Goal: Check status: Check status

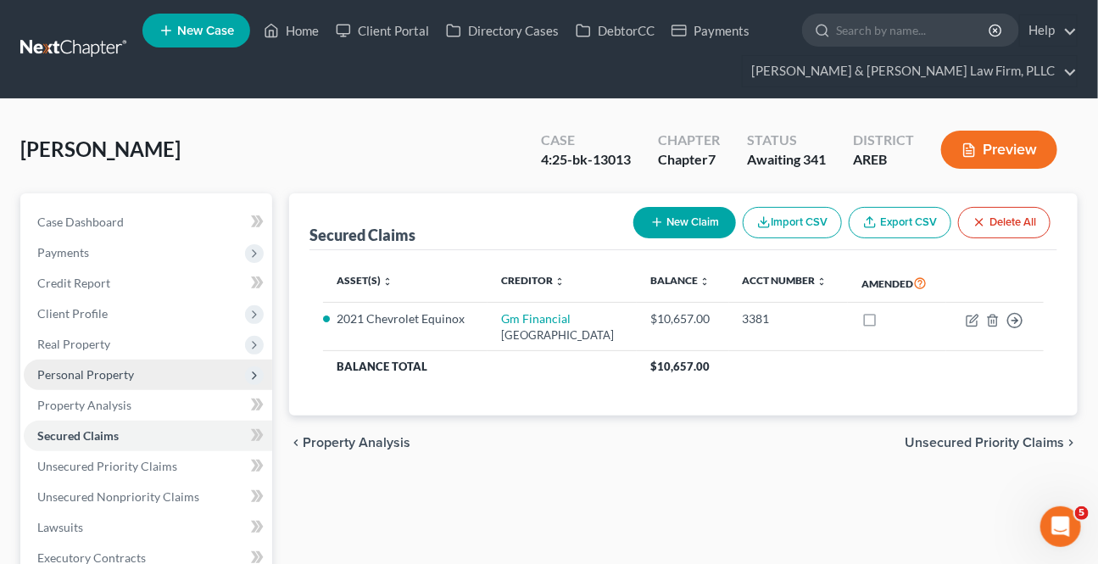
click at [91, 371] on span "Personal Property" at bounding box center [85, 374] width 97 height 14
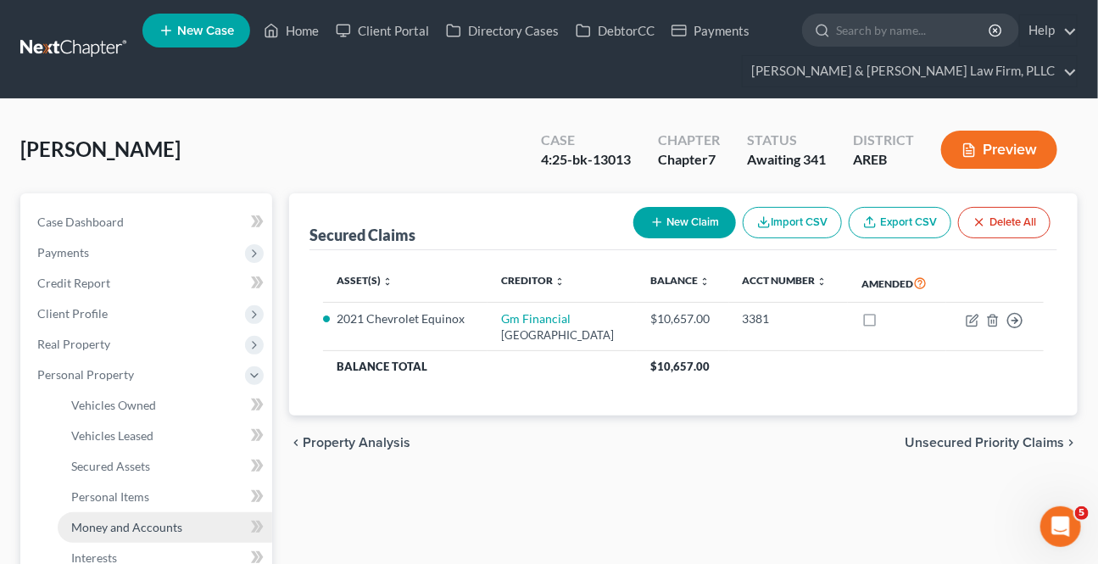
click at [102, 524] on span "Money and Accounts" at bounding box center [126, 527] width 111 height 14
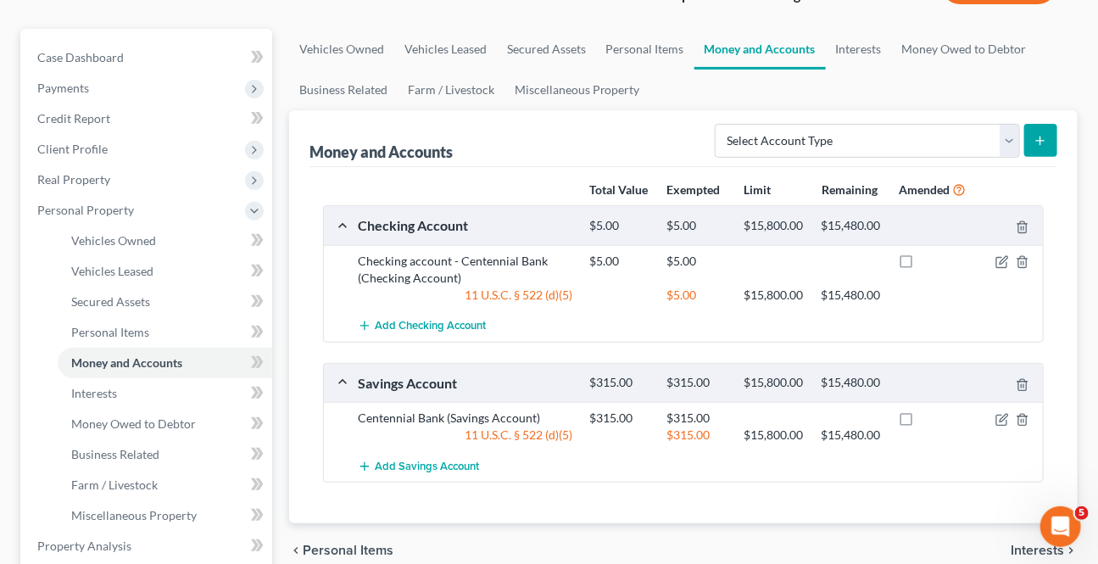
scroll to position [76, 0]
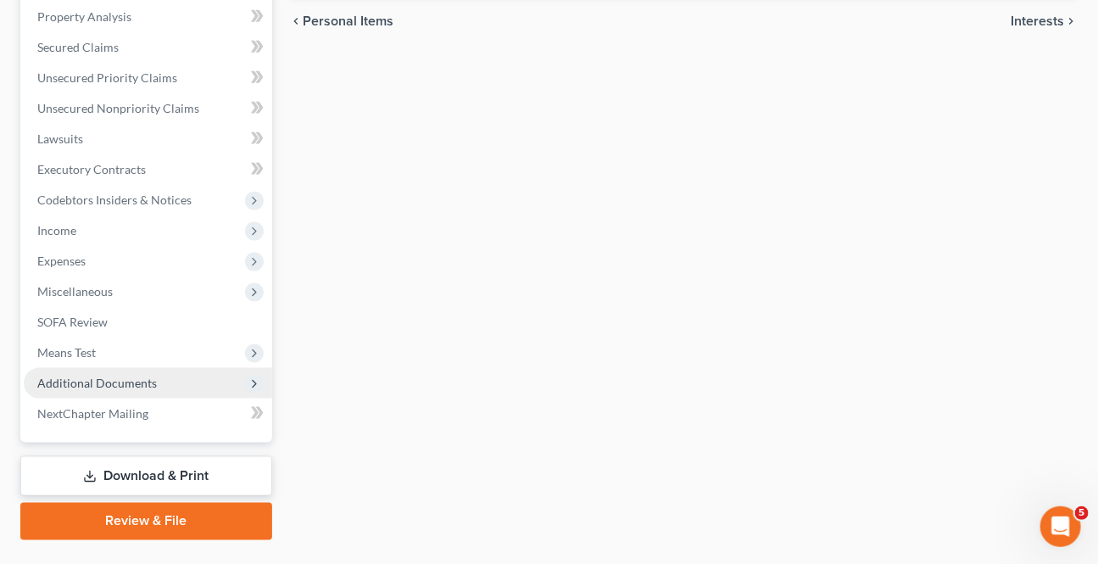
click at [87, 376] on span "Additional Documents" at bounding box center [97, 383] width 120 height 14
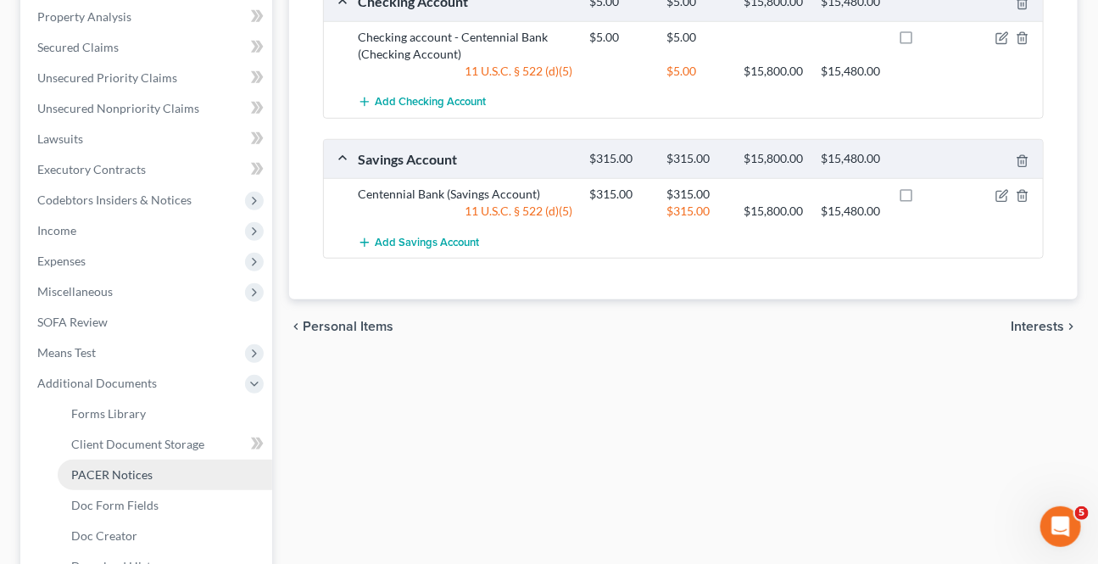
click at [111, 463] on link "PACER Notices" at bounding box center [165, 474] width 214 height 31
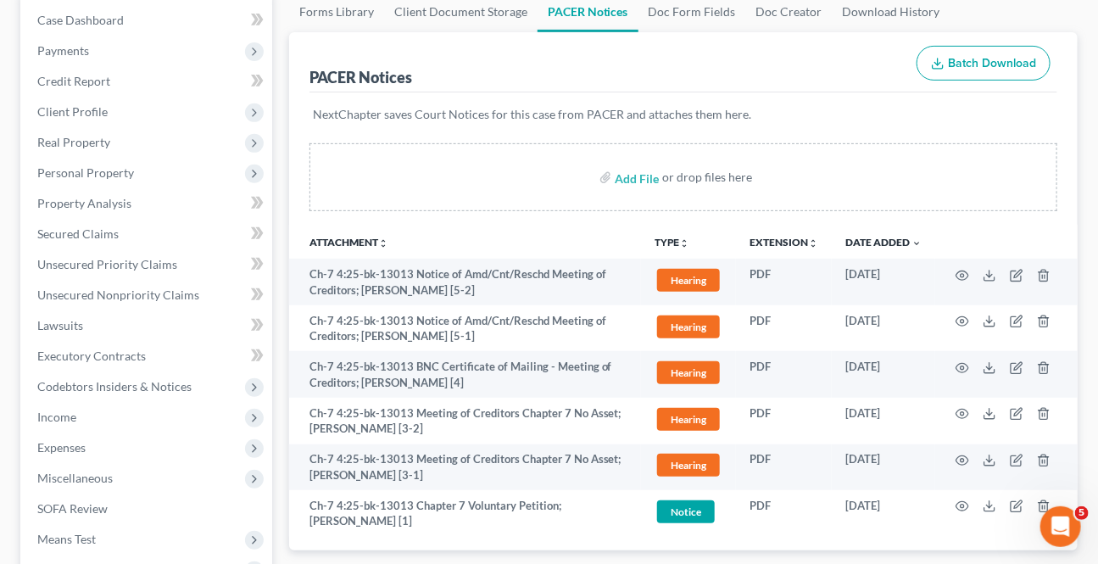
scroll to position [308, 0]
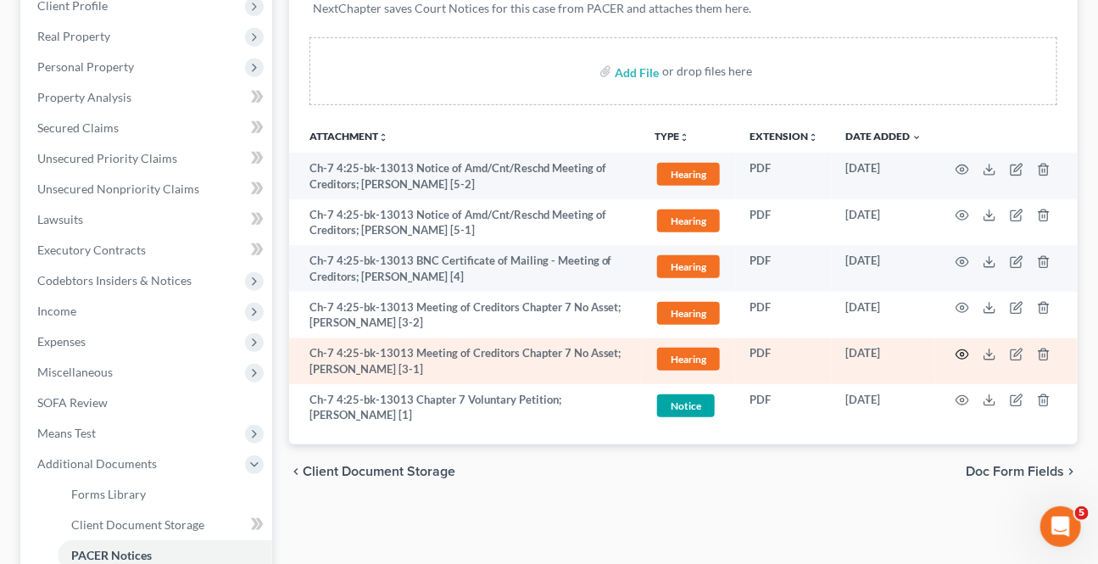
click at [960, 357] on icon "button" at bounding box center [962, 355] width 14 height 14
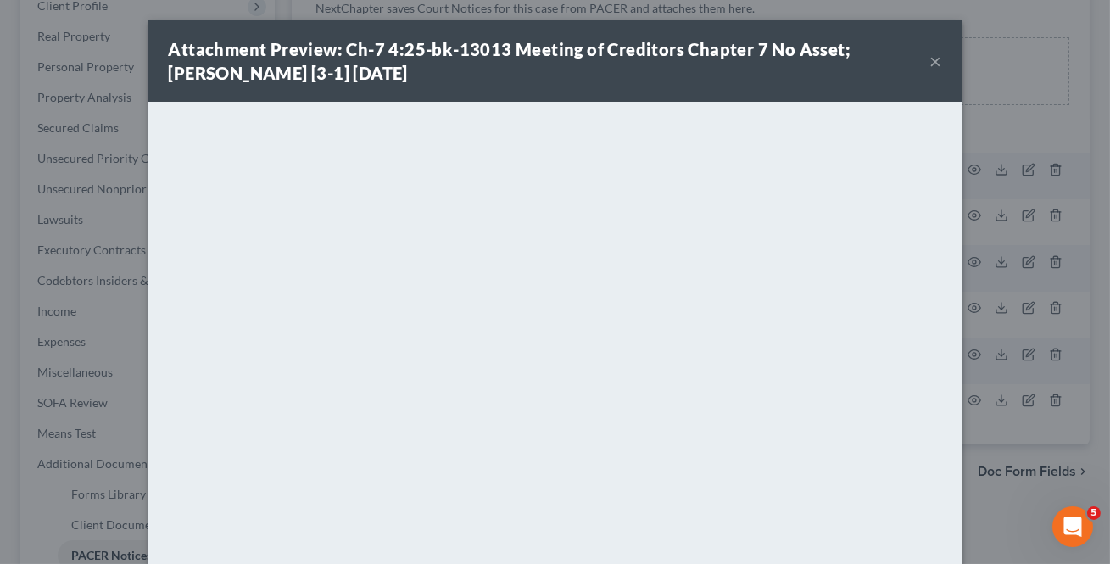
click at [934, 66] on button "×" at bounding box center [936, 61] width 12 height 20
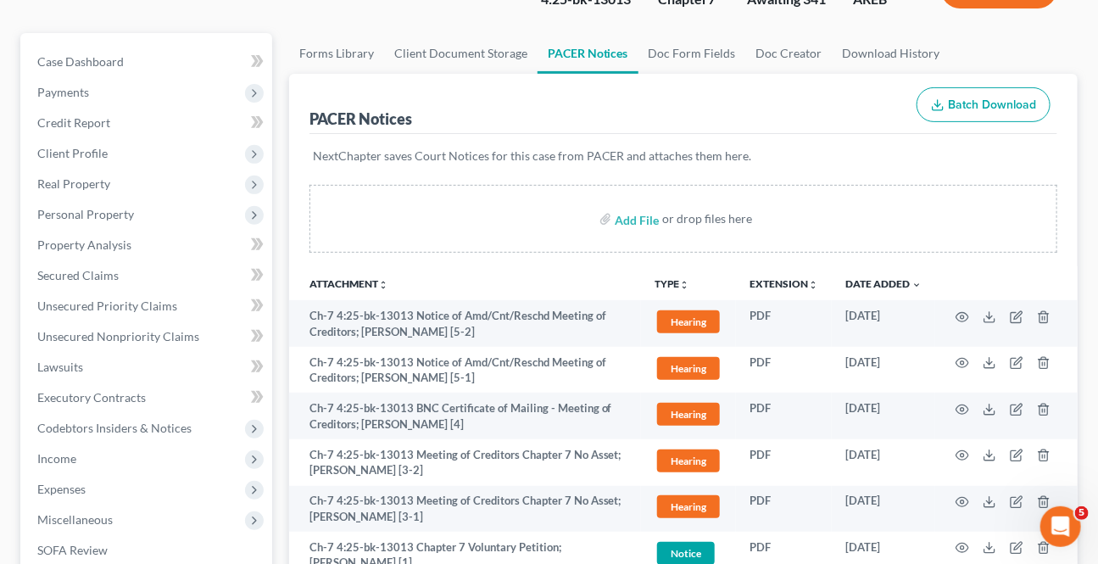
scroll to position [0, 0]
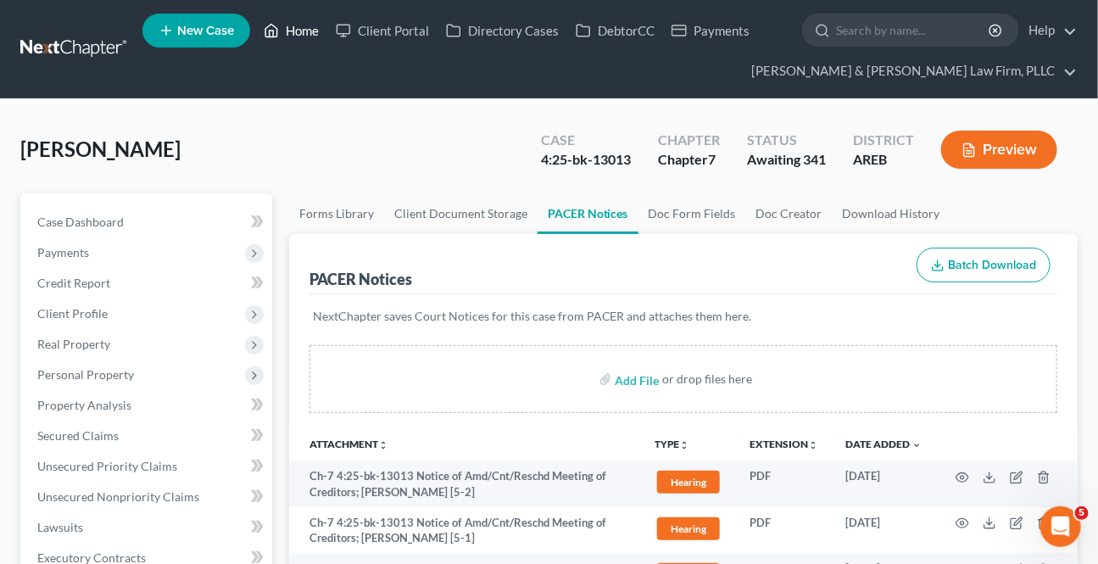
click at [318, 39] on link "Home" at bounding box center [291, 30] width 72 height 31
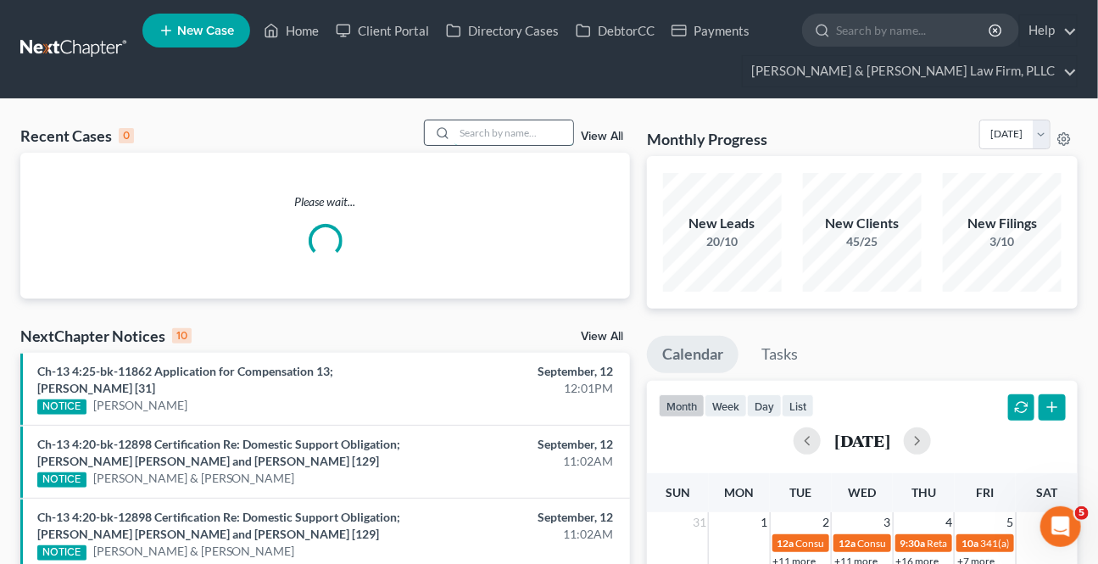
click at [514, 131] on input "search" at bounding box center [513, 132] width 119 height 25
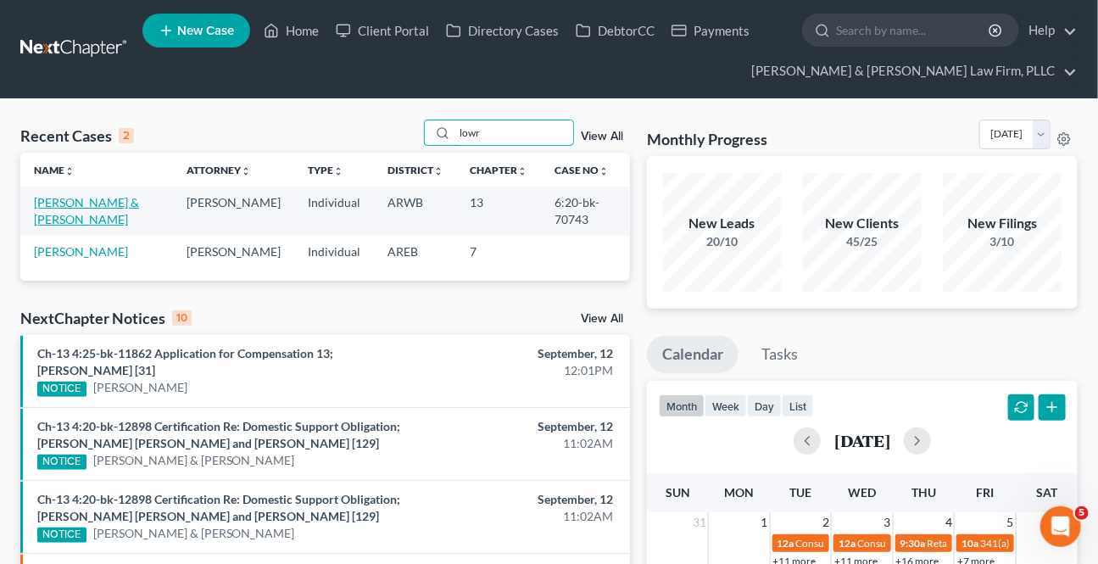
type input "lowr"
click at [110, 202] on link "[PERSON_NAME] & [PERSON_NAME]" at bounding box center [86, 210] width 105 height 31
select select "1"
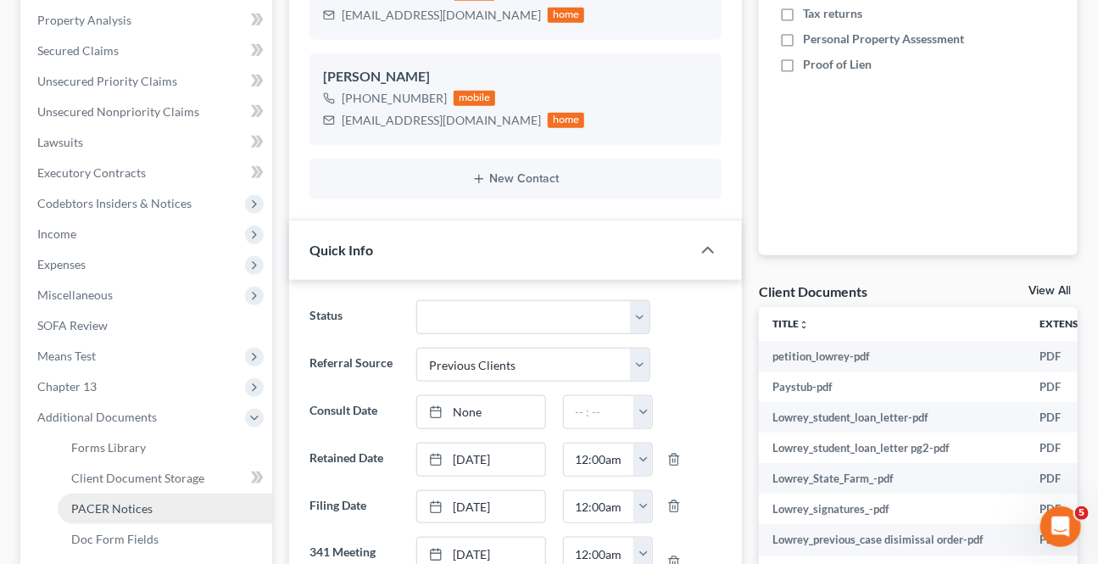
click at [87, 508] on span "PACER Notices" at bounding box center [111, 508] width 81 height 14
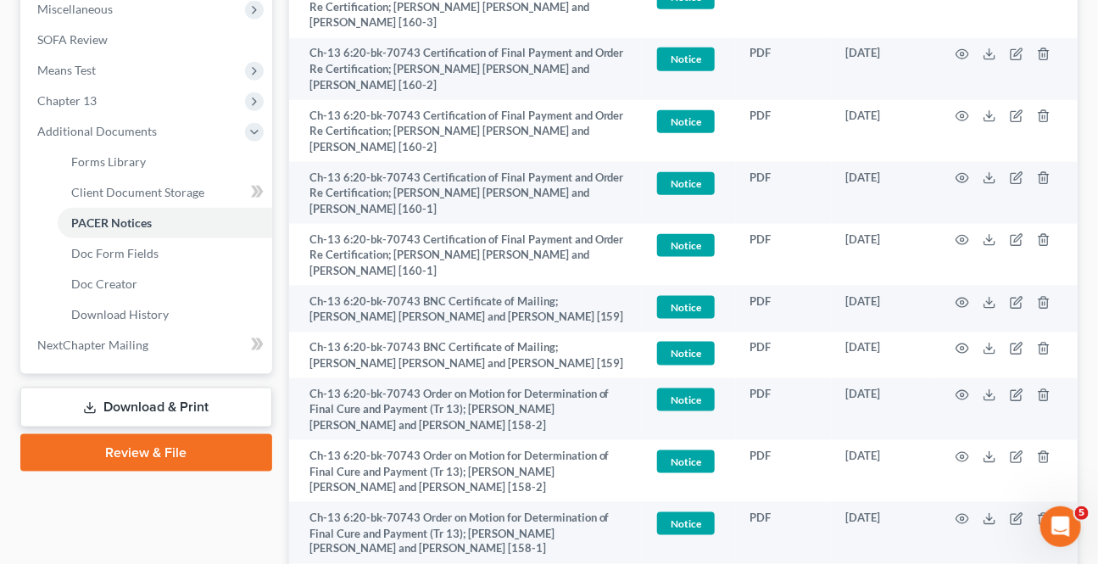
scroll to position [693, 0]
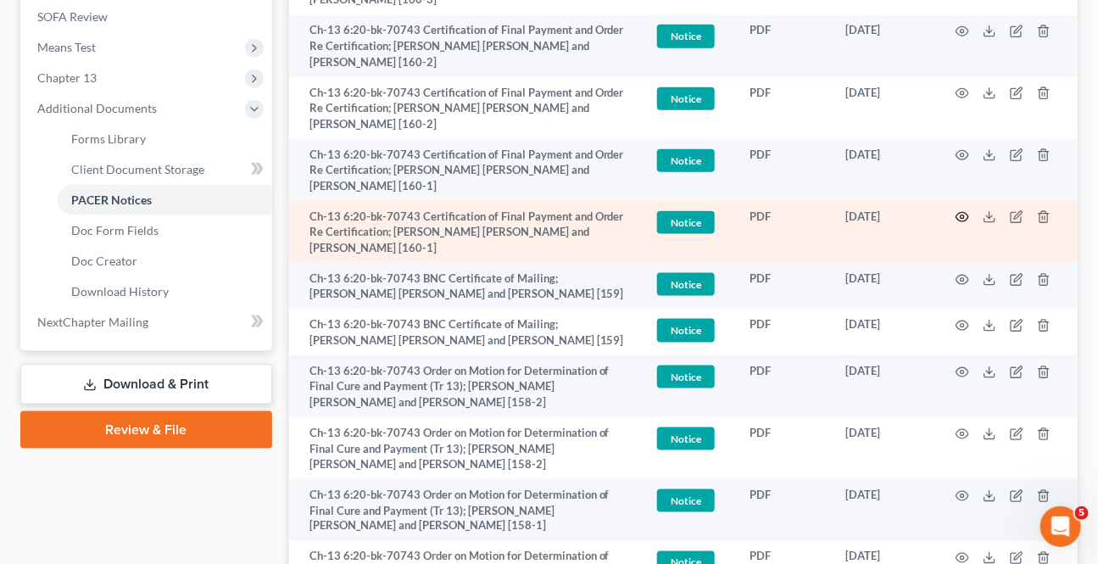
click at [961, 219] on icon "button" at bounding box center [962, 217] width 14 height 14
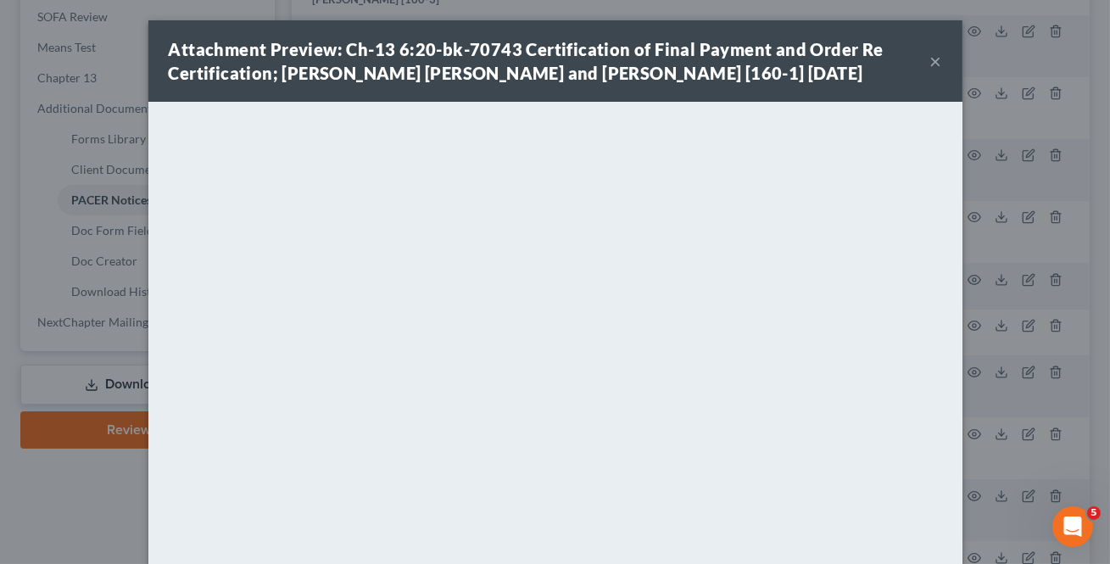
drag, startPoint x: 934, startPoint y: 60, endPoint x: 882, endPoint y: 104, distance: 68.6
click at [933, 60] on button "×" at bounding box center [936, 61] width 12 height 20
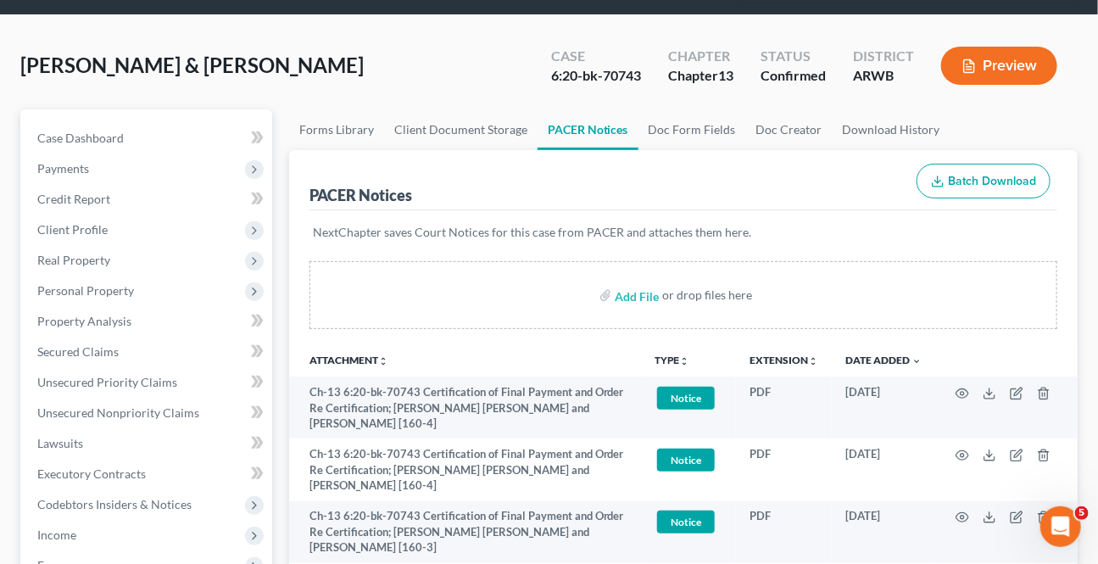
scroll to position [0, 0]
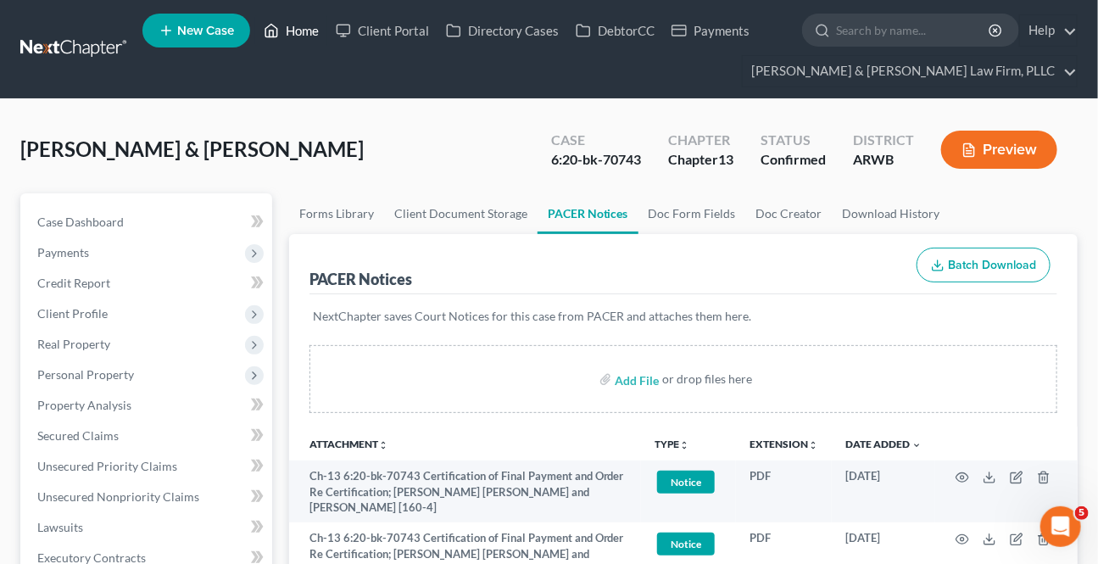
click at [305, 31] on link "Home" at bounding box center [291, 30] width 72 height 31
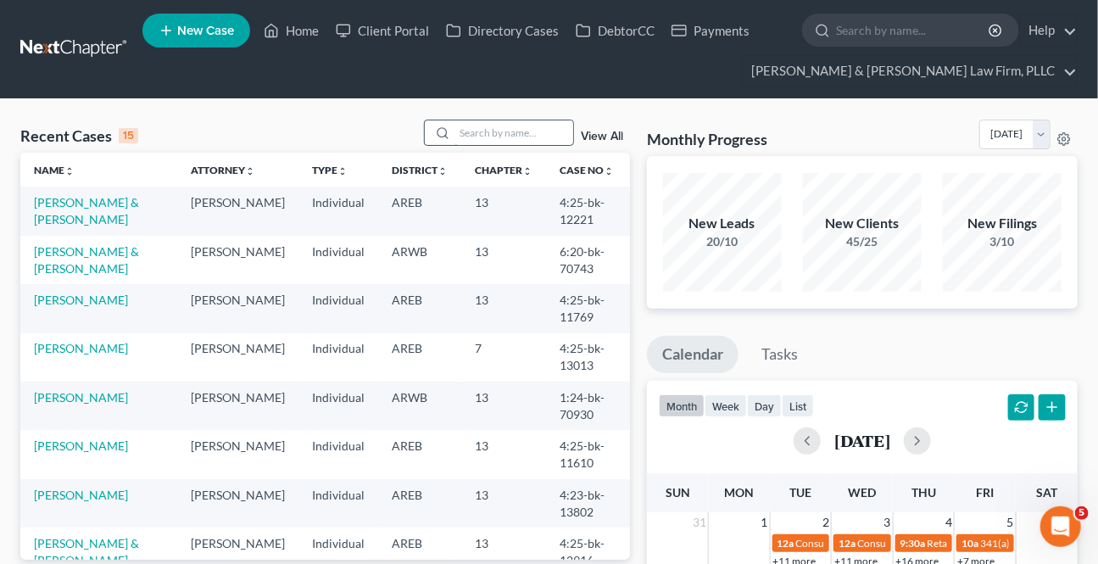
click at [508, 139] on input "search" at bounding box center [513, 132] width 119 height 25
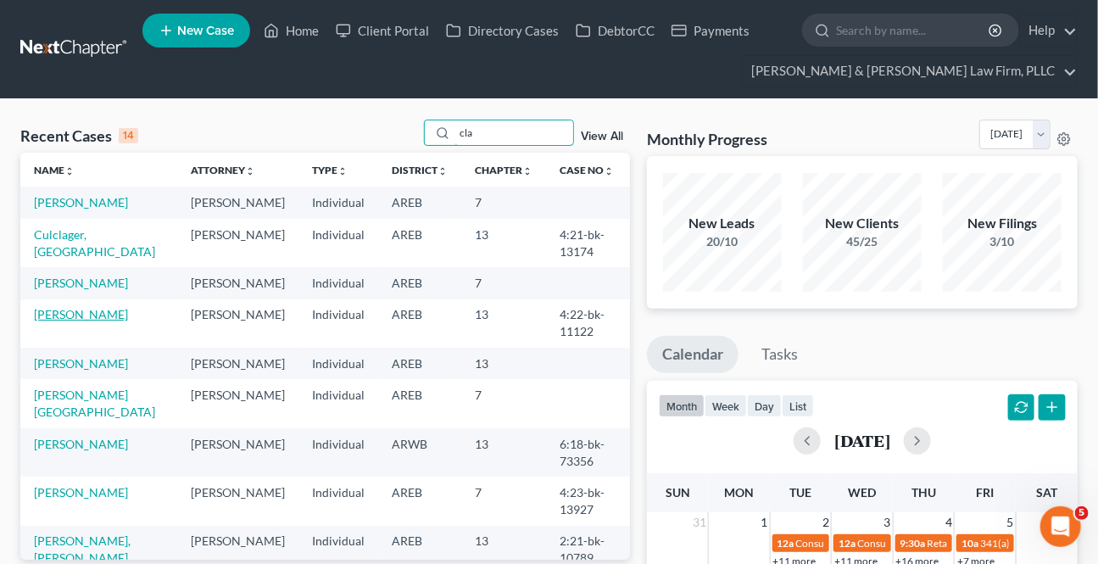
type input "cla"
click at [62, 313] on link "[PERSON_NAME]" at bounding box center [81, 314] width 94 height 14
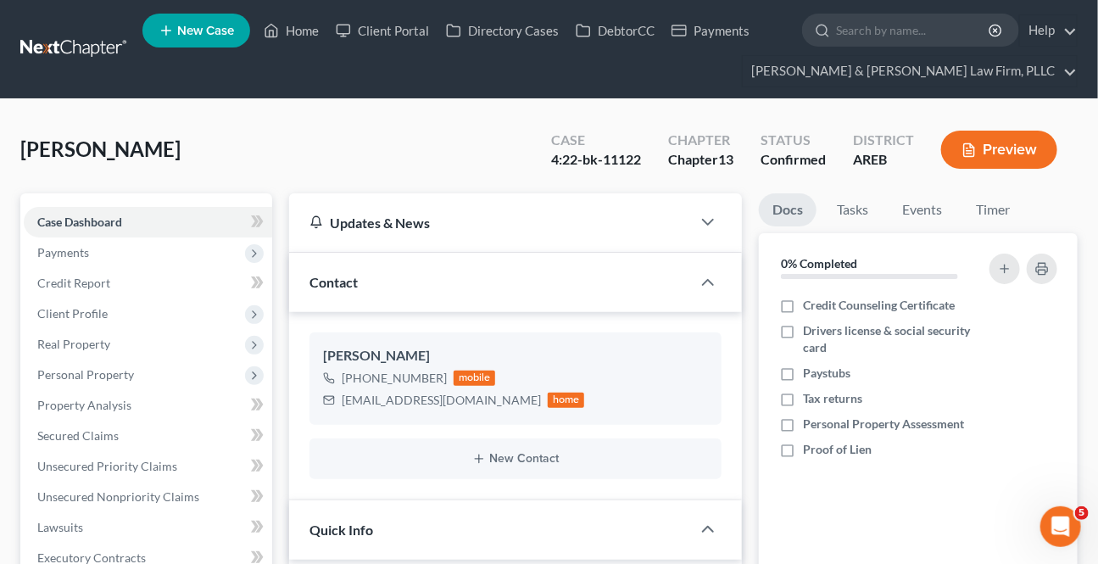
scroll to position [308, 0]
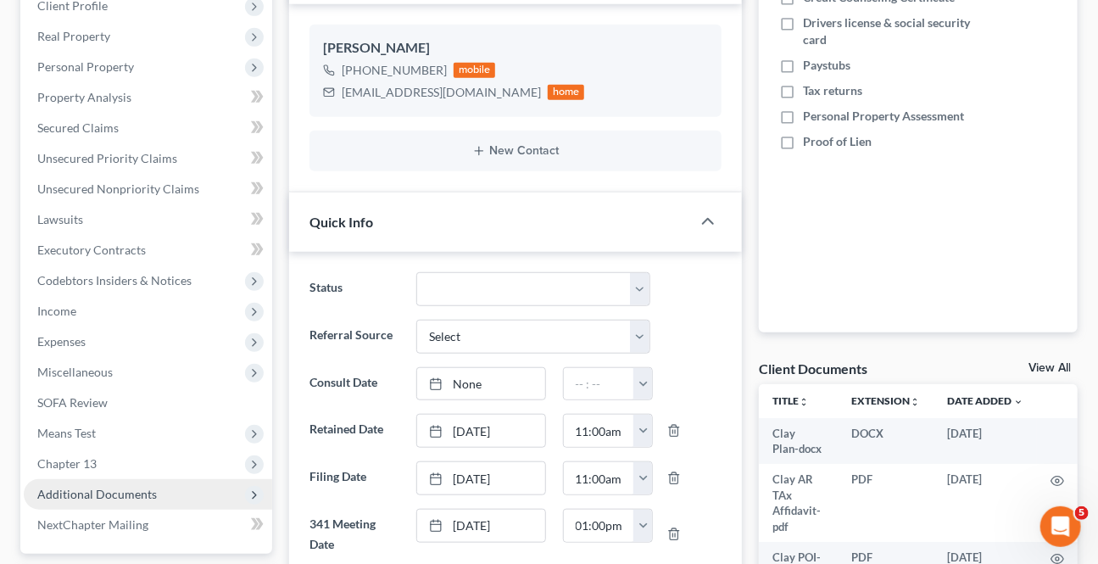
click at [94, 500] on span "Additional Documents" at bounding box center [148, 494] width 248 height 31
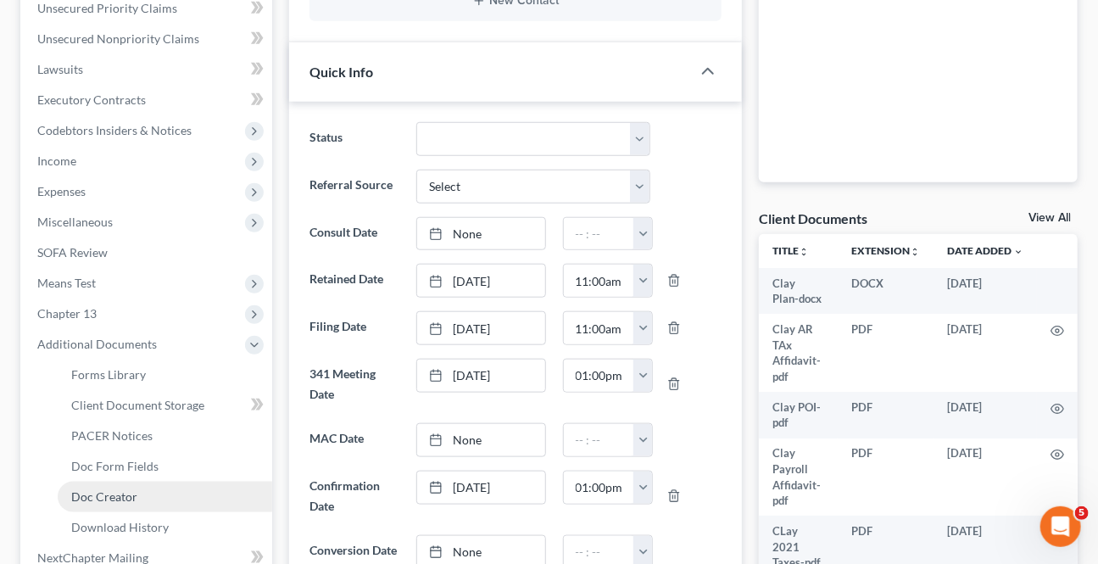
scroll to position [462, 0]
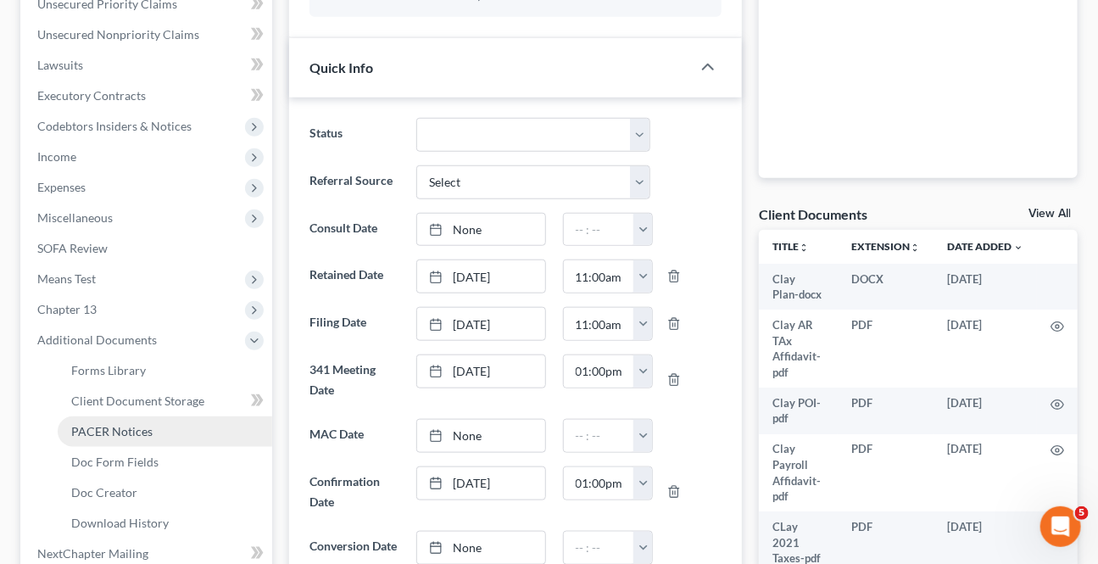
click at [81, 420] on link "PACER Notices" at bounding box center [165, 431] width 214 height 31
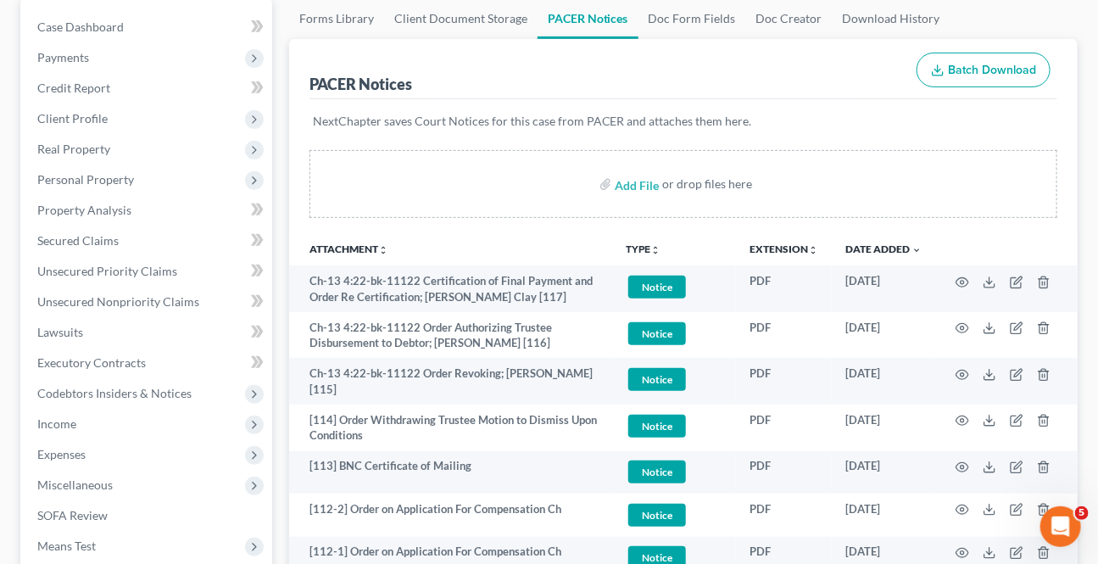
scroll to position [231, 0]
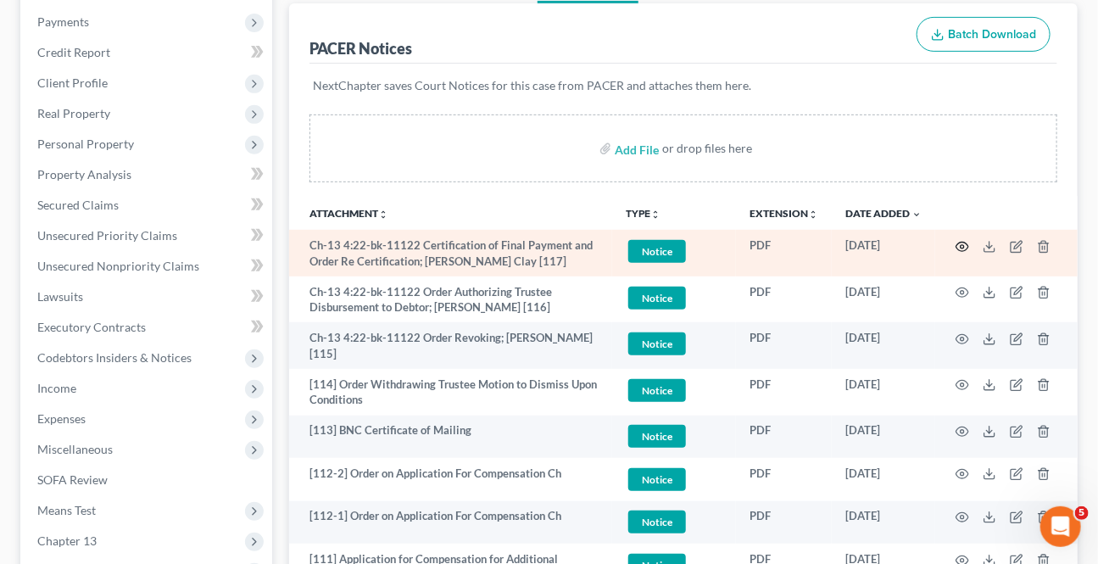
click at [963, 240] on icon "button" at bounding box center [962, 247] width 14 height 14
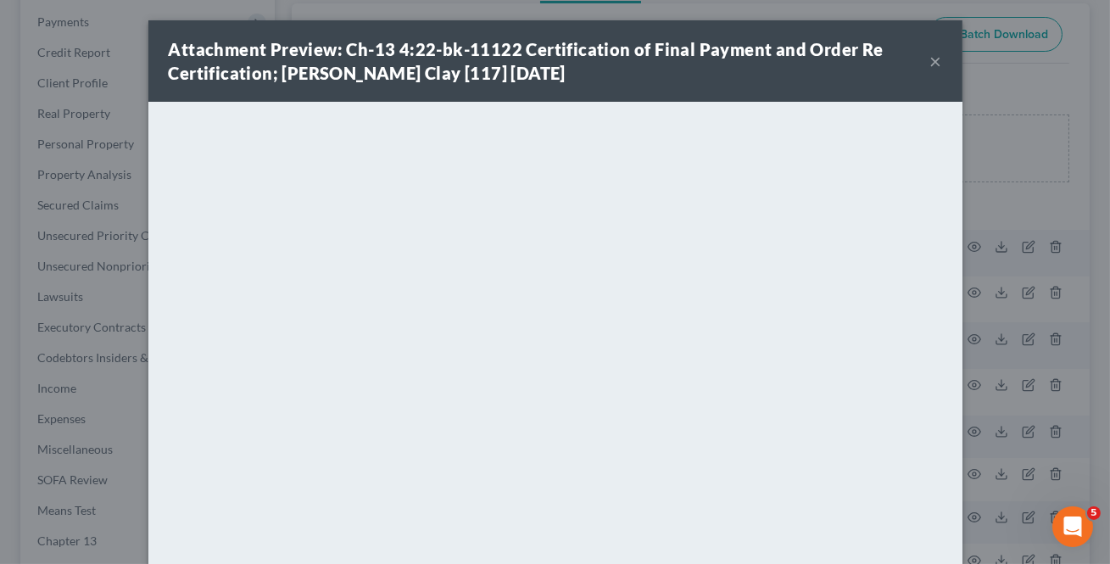
click at [932, 62] on button "×" at bounding box center [936, 61] width 12 height 20
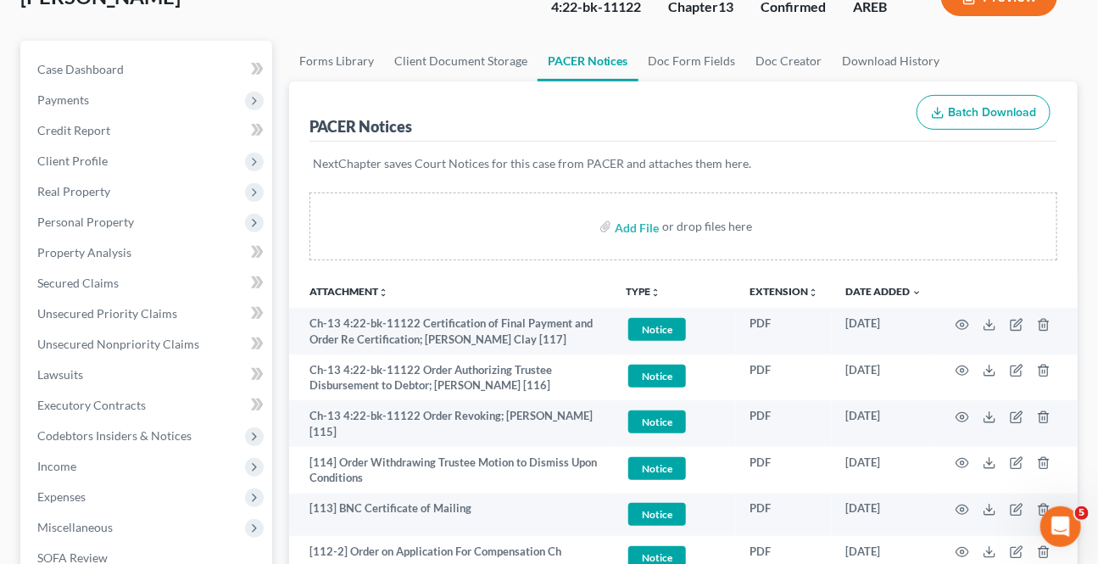
scroll to position [0, 0]
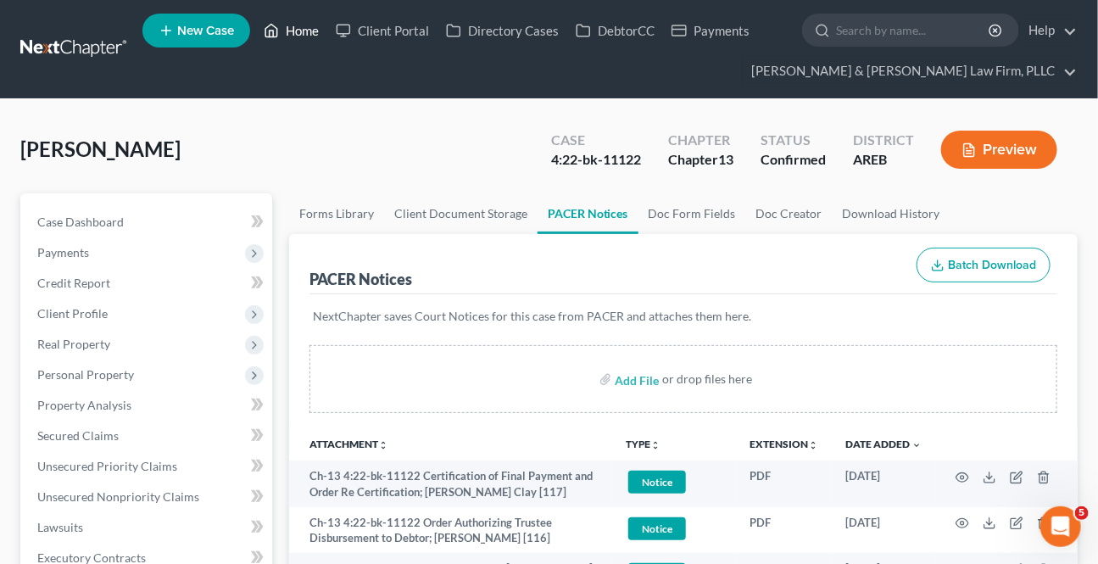
drag, startPoint x: 317, startPoint y: 32, endPoint x: 568, endPoint y: 170, distance: 286.0
click at [317, 33] on link "Home" at bounding box center [291, 30] width 72 height 31
drag, startPoint x: 271, startPoint y: 14, endPoint x: 290, endPoint y: 36, distance: 29.5
click at [271, 14] on ul "New Case Home Client Portal Directory Cases DebtorCC Payments - No Result - See…" at bounding box center [609, 48] width 935 height 81
click at [290, 34] on link "Home" at bounding box center [291, 30] width 72 height 31
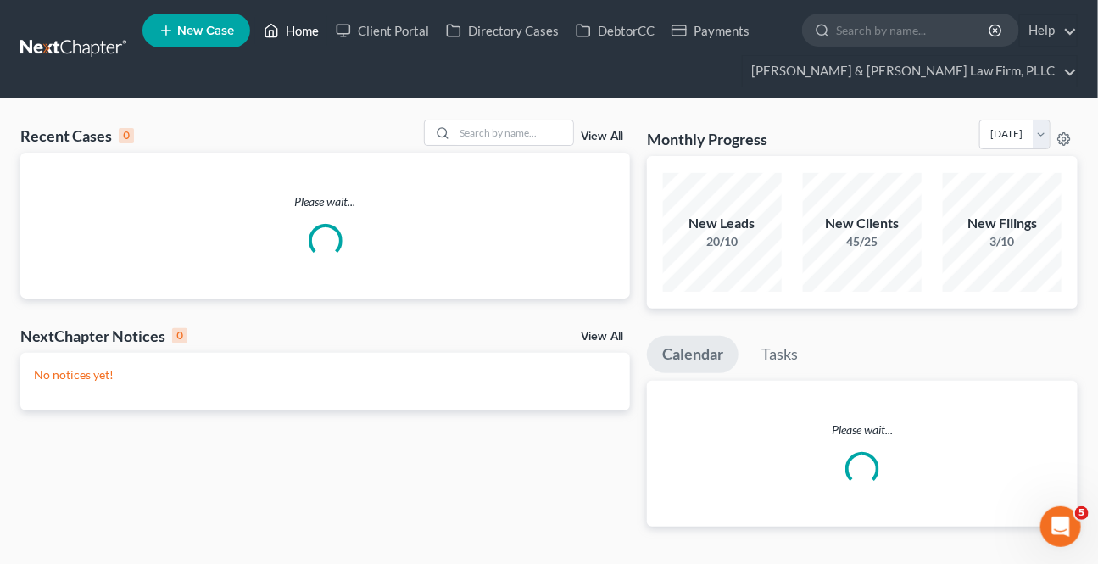
click at [290, 34] on link "Home" at bounding box center [291, 30] width 72 height 31
click at [470, 126] on input "search" at bounding box center [513, 132] width 119 height 25
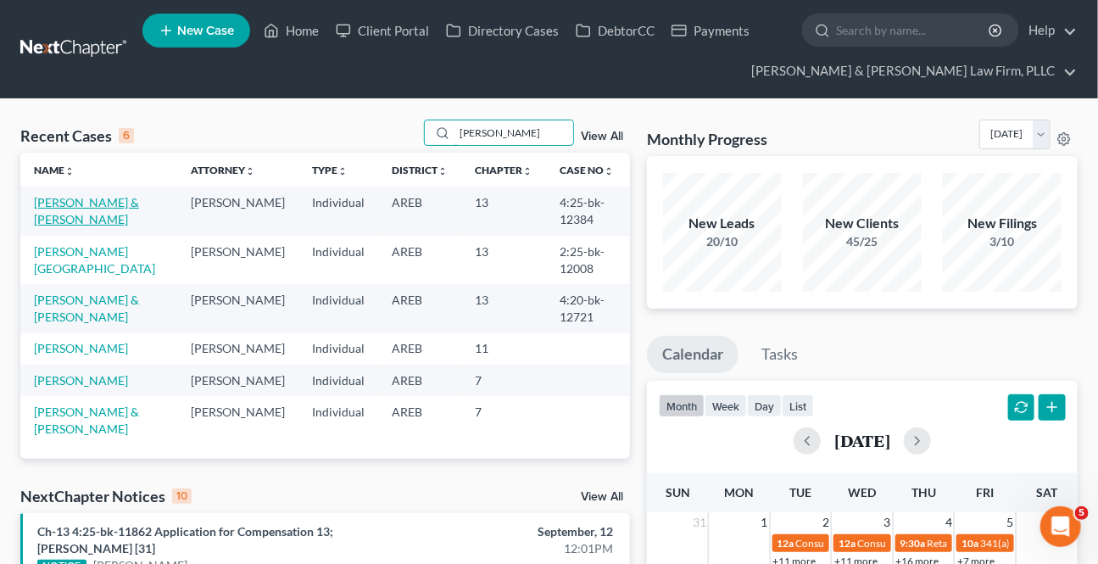
type input "[PERSON_NAME]"
click at [77, 196] on link "[PERSON_NAME] & [PERSON_NAME]" at bounding box center [86, 210] width 105 height 31
select select "2"
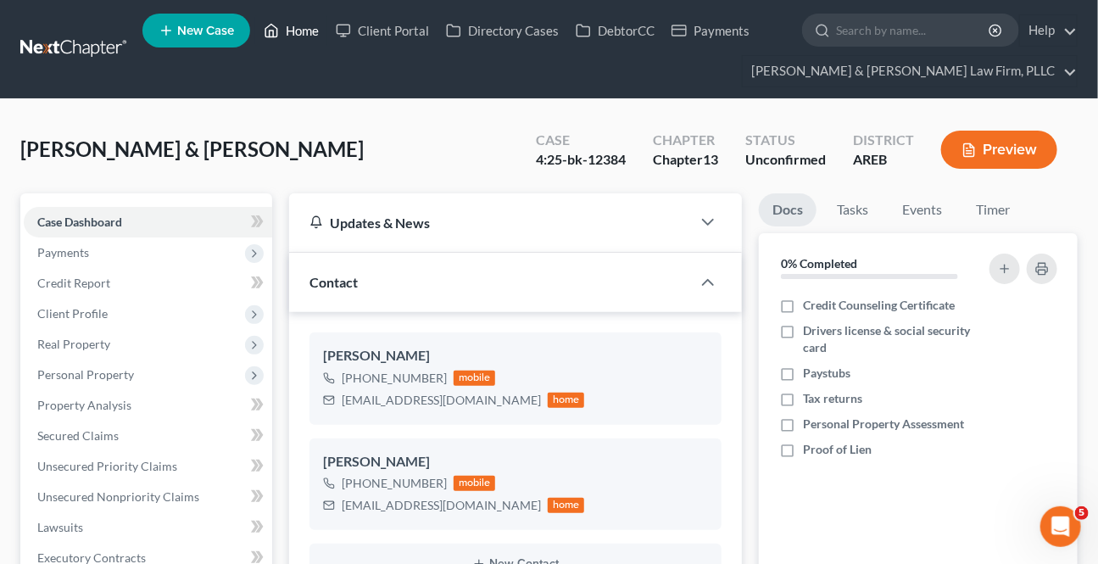
click at [294, 25] on link "Home" at bounding box center [291, 30] width 72 height 31
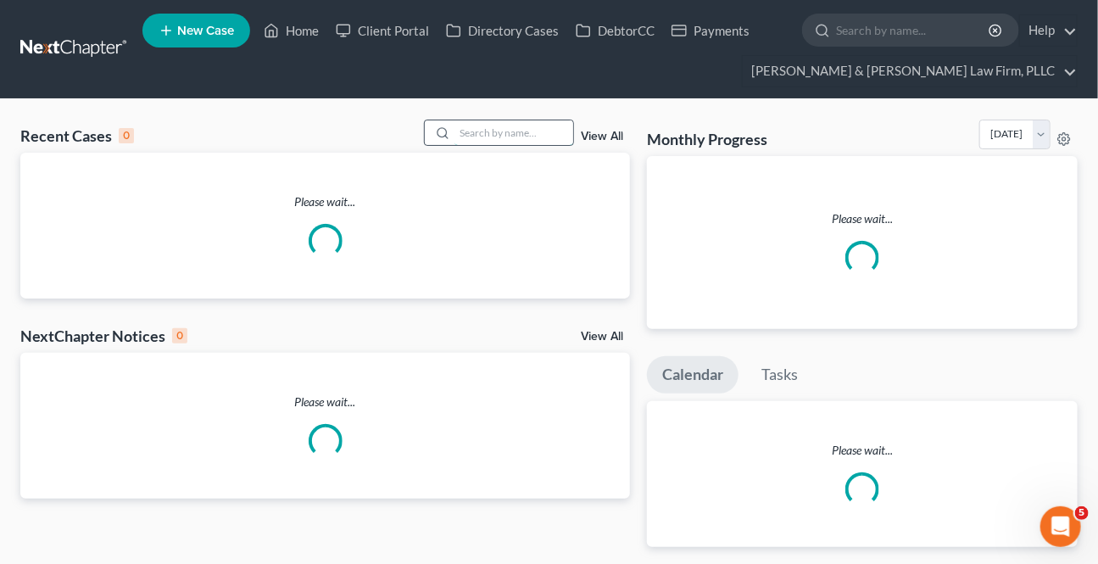
click at [515, 134] on input "search" at bounding box center [513, 132] width 119 height 25
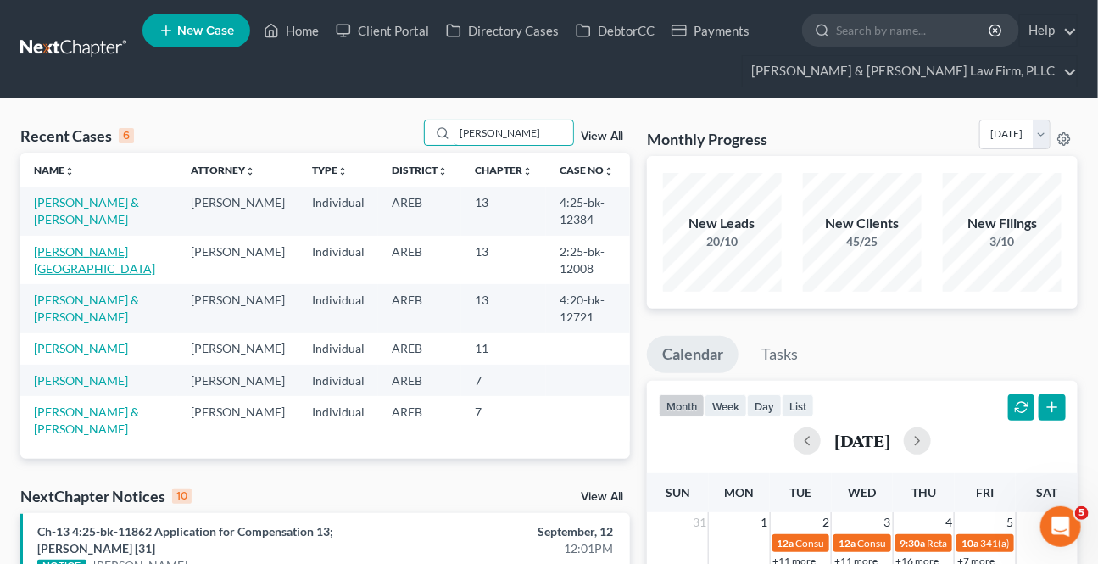
type input "[PERSON_NAME]"
click at [77, 253] on link "[PERSON_NAME][GEOGRAPHIC_DATA]" at bounding box center [94, 259] width 121 height 31
select select "1"
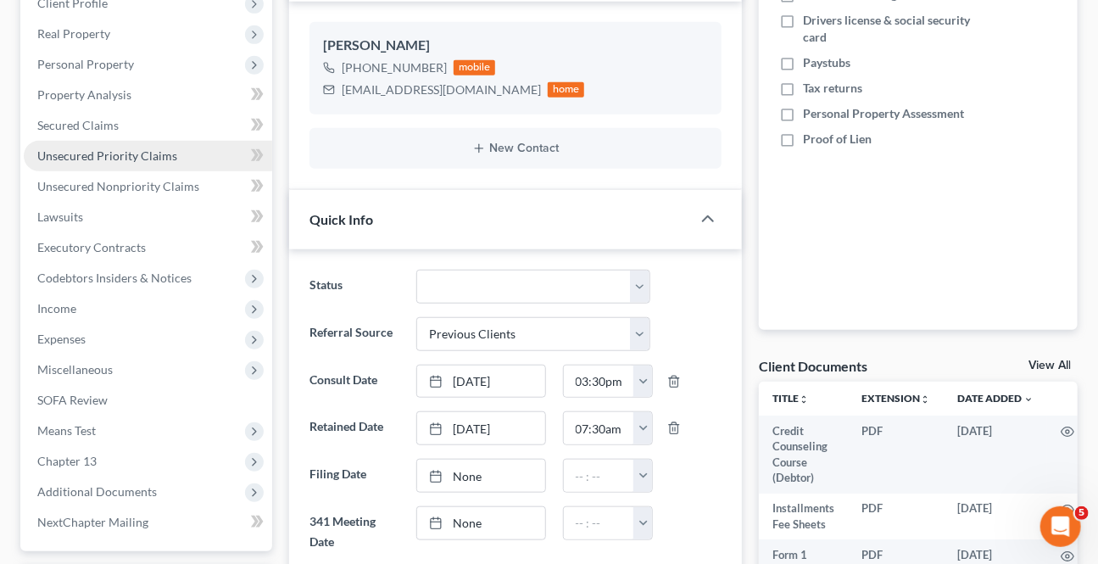
scroll to position [385, 0]
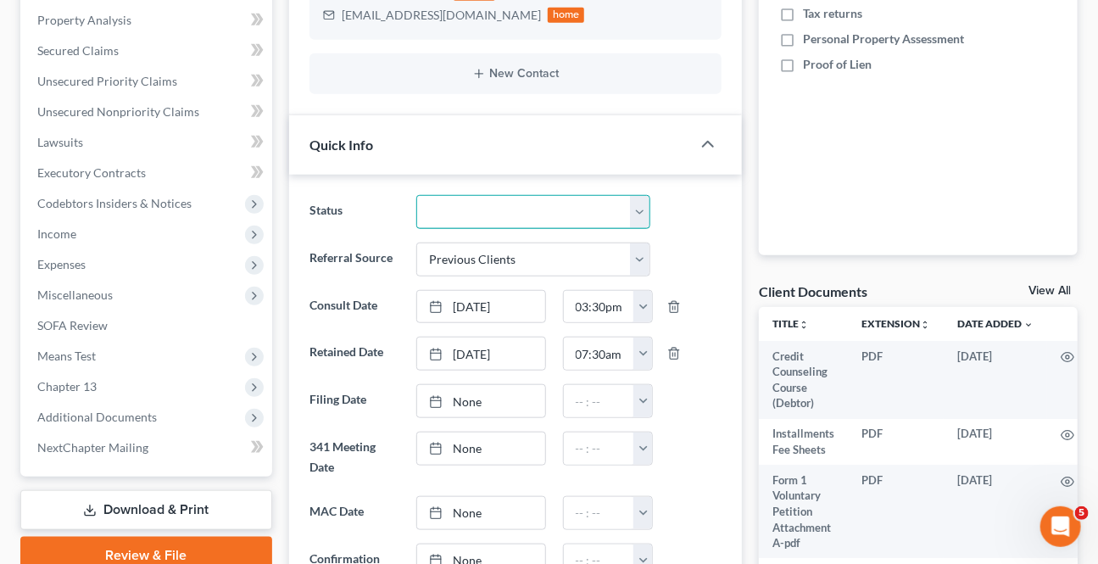
drag, startPoint x: 492, startPoint y: 200, endPoint x: 479, endPoint y: 221, distance: 24.7
click at [492, 200] on select "Awaiting 341 Chapter 7 - Attended Meeting Confirmed Discharged Dismissed New Co…" at bounding box center [532, 212] width 233 height 34
select select "9"
click at [416, 195] on select "Awaiting 341 Chapter 7 - Attended Meeting Confirmed Discharged Dismissed New Co…" at bounding box center [532, 212] width 233 height 34
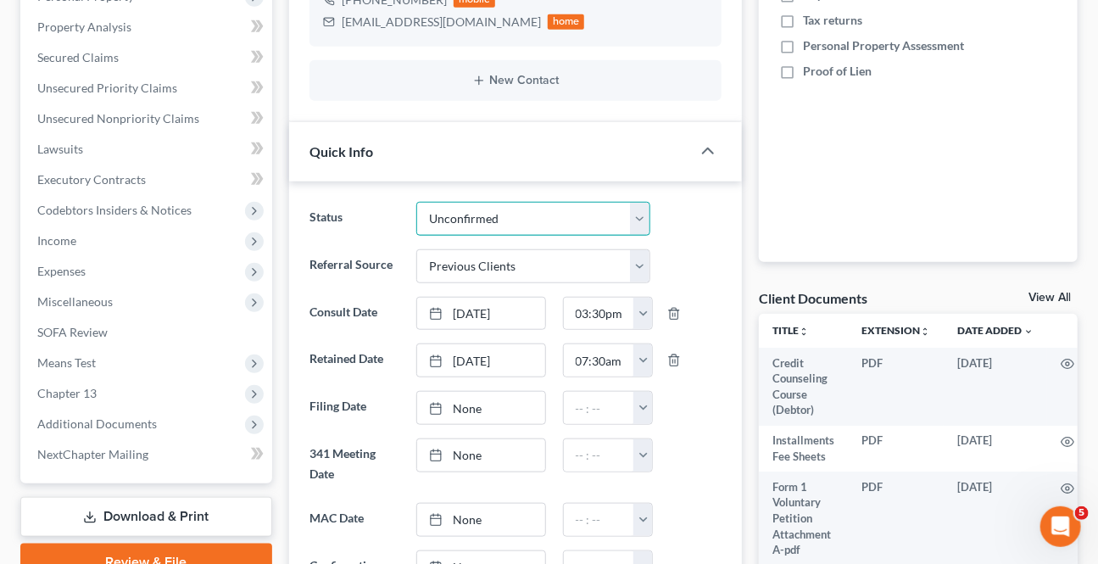
scroll to position [0, 0]
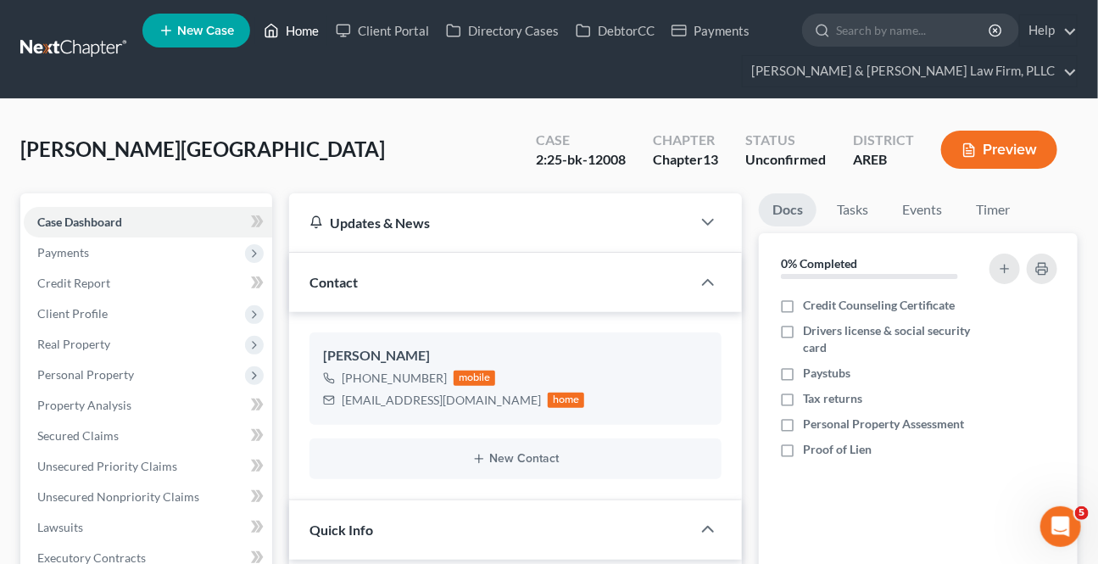
click at [284, 25] on link "Home" at bounding box center [291, 30] width 72 height 31
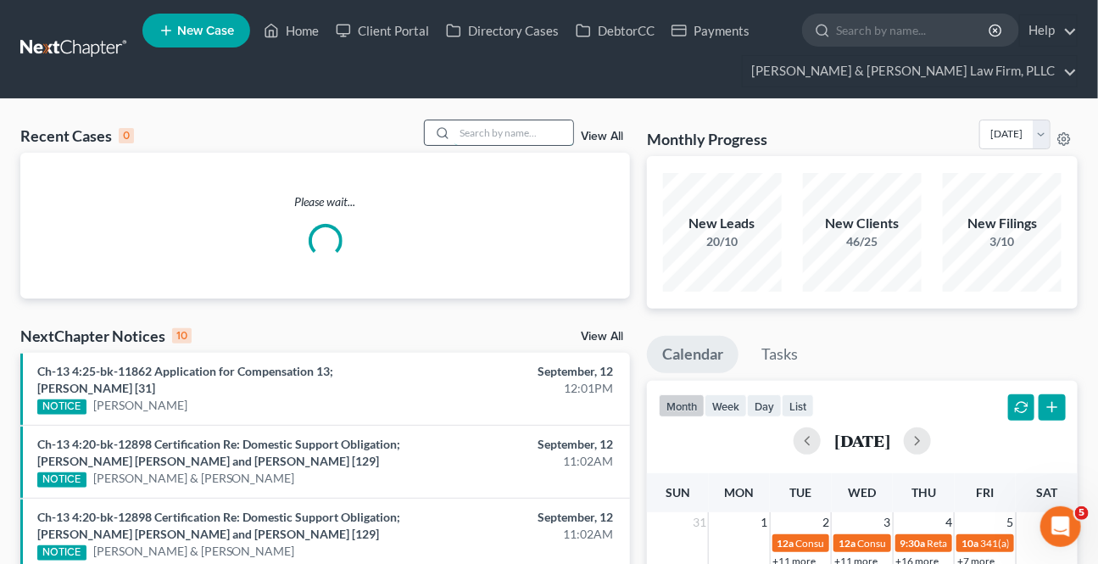
click at [459, 131] on input "search" at bounding box center [513, 132] width 119 height 25
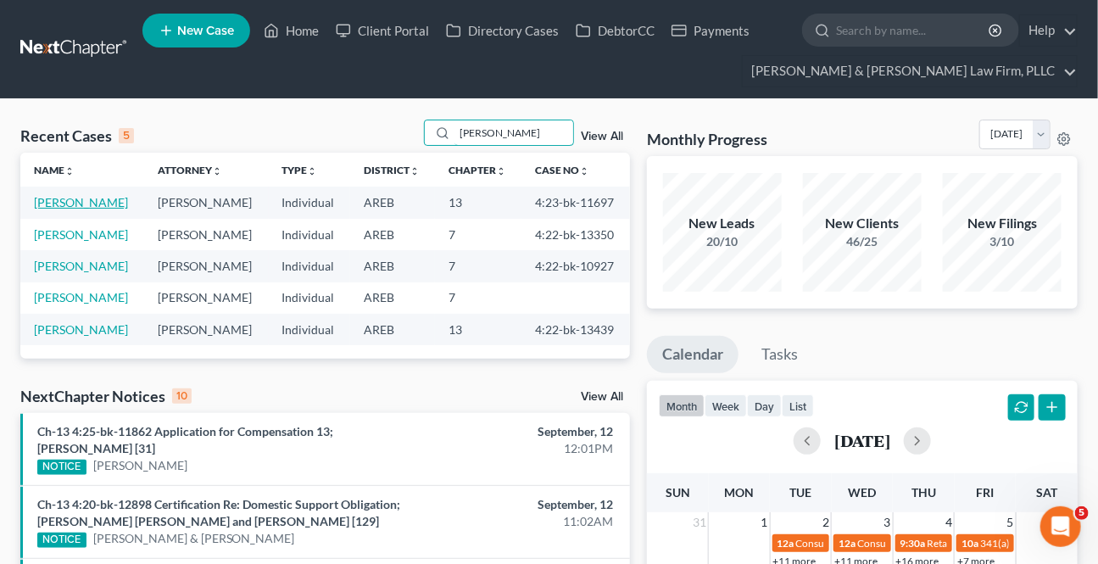
type input "[PERSON_NAME]"
click at [86, 203] on link "[PERSON_NAME]" at bounding box center [81, 202] width 94 height 14
select select "3"
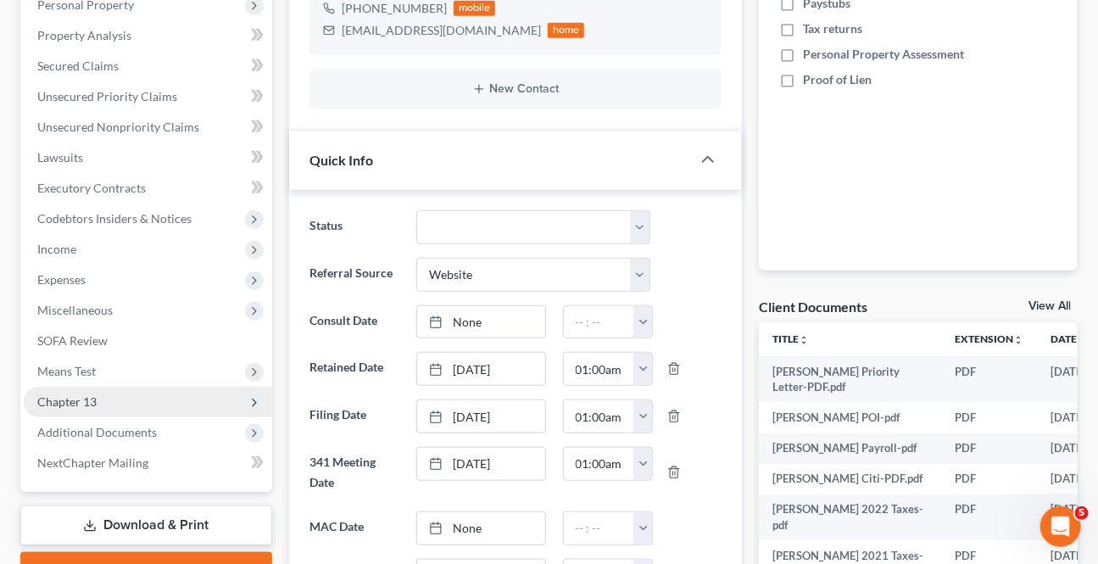
scroll to position [385, 0]
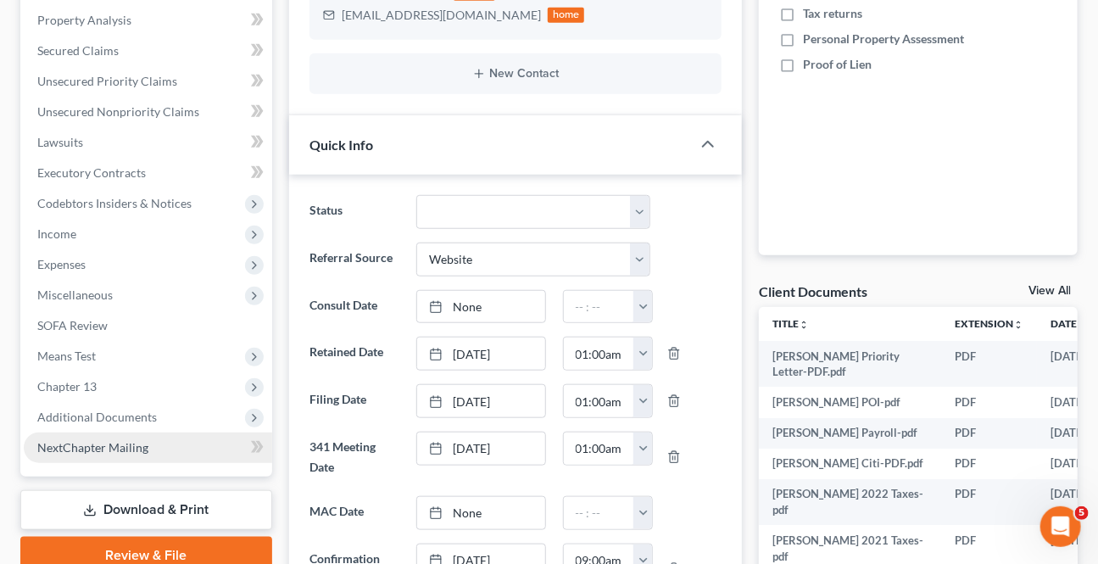
drag, startPoint x: 122, startPoint y: 413, endPoint x: 136, endPoint y: 458, distance: 47.2
click at [122, 413] on span "Additional Documents" at bounding box center [97, 416] width 120 height 14
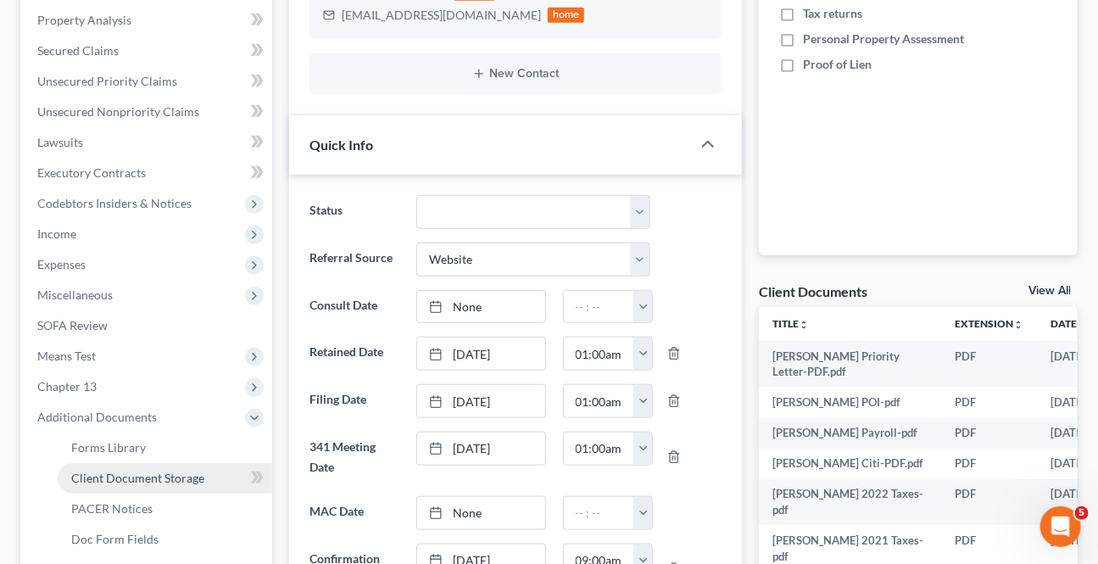
click at [117, 484] on link "Client Document Storage" at bounding box center [165, 478] width 214 height 31
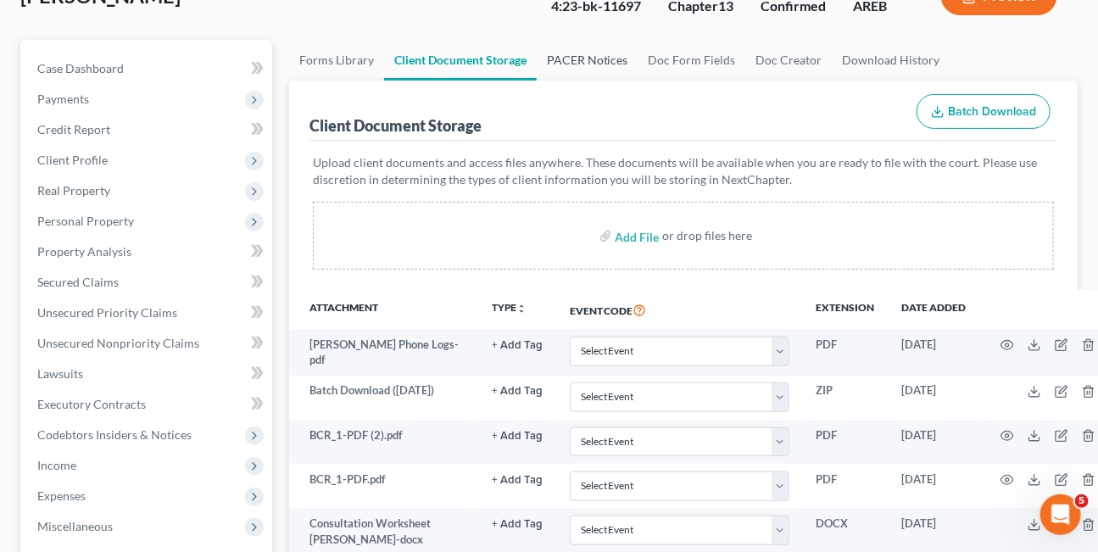
click at [562, 59] on link "PACER Notices" at bounding box center [588, 60] width 102 height 41
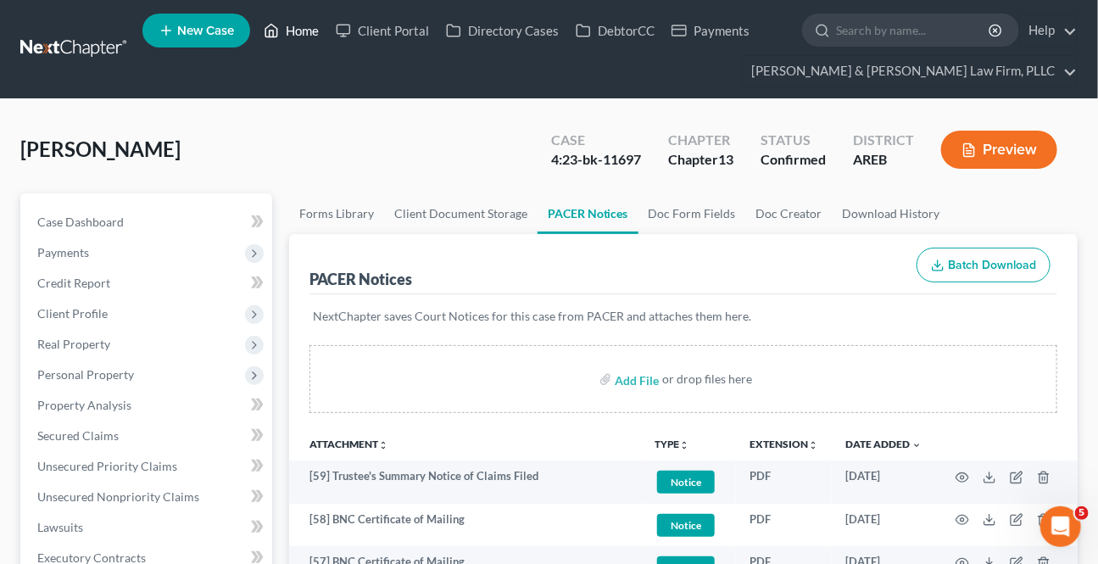
click at [295, 30] on link "Home" at bounding box center [291, 30] width 72 height 31
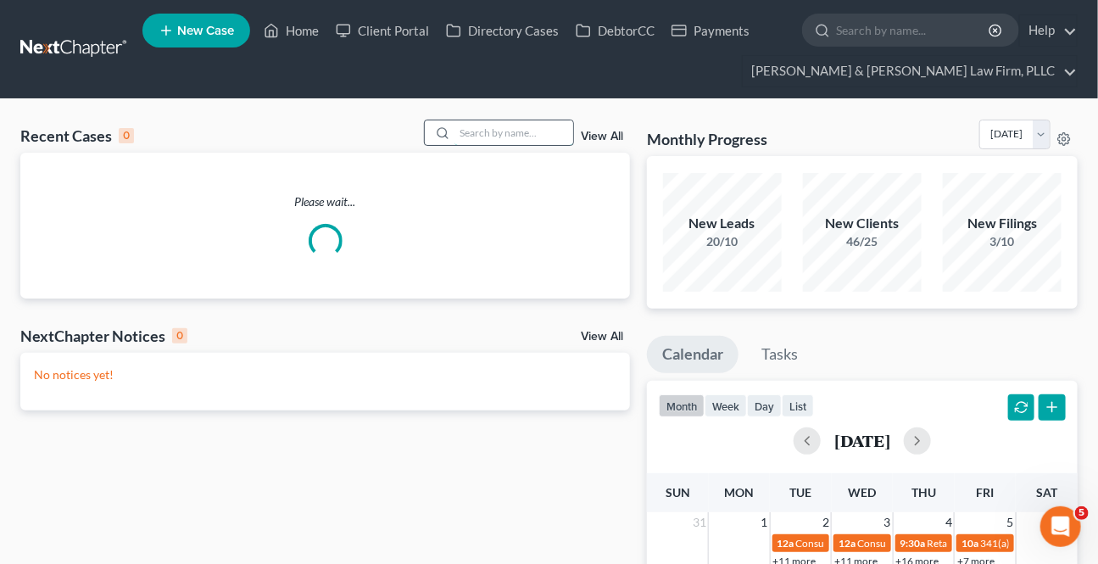
click at [467, 141] on input "search" at bounding box center [513, 132] width 119 height 25
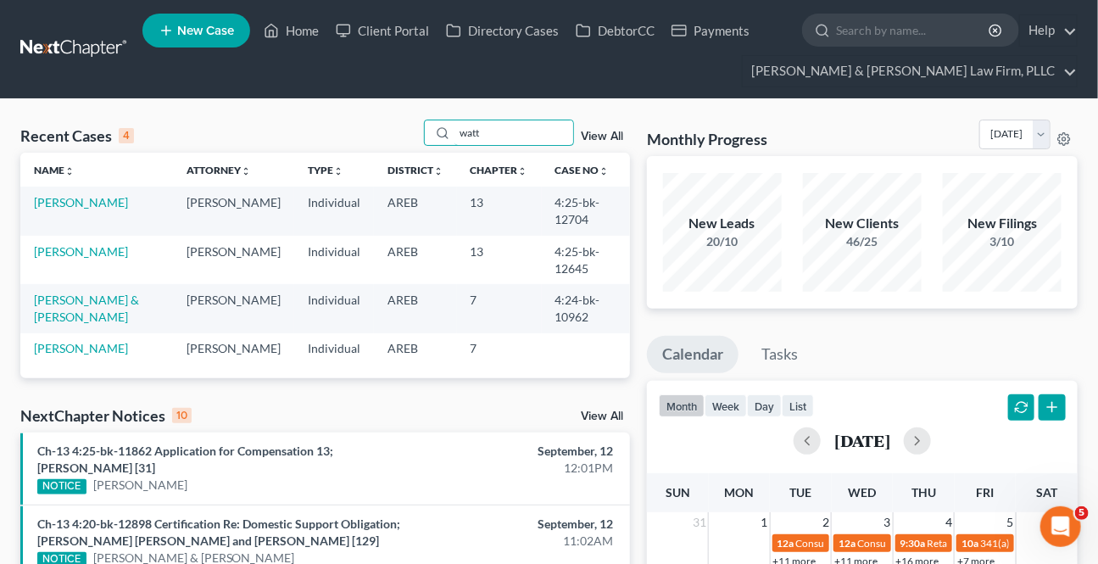
type input "watt"
click at [81, 212] on td "[PERSON_NAME]" at bounding box center [96, 210] width 153 height 48
click at [82, 209] on link "[PERSON_NAME]" at bounding box center [81, 202] width 94 height 14
select select "2"
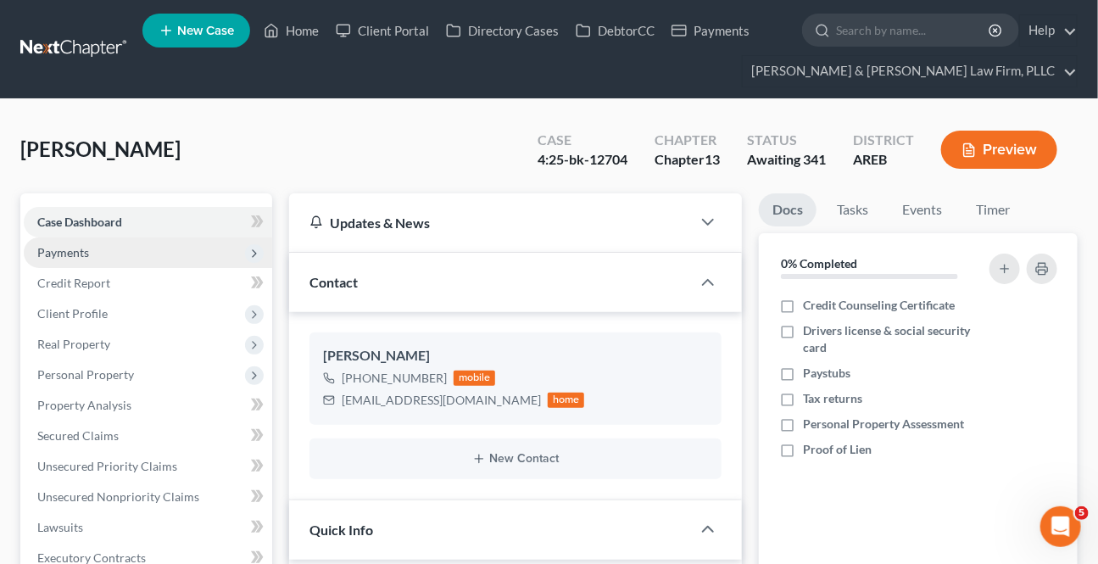
click at [77, 263] on span "Payments" at bounding box center [148, 252] width 248 height 31
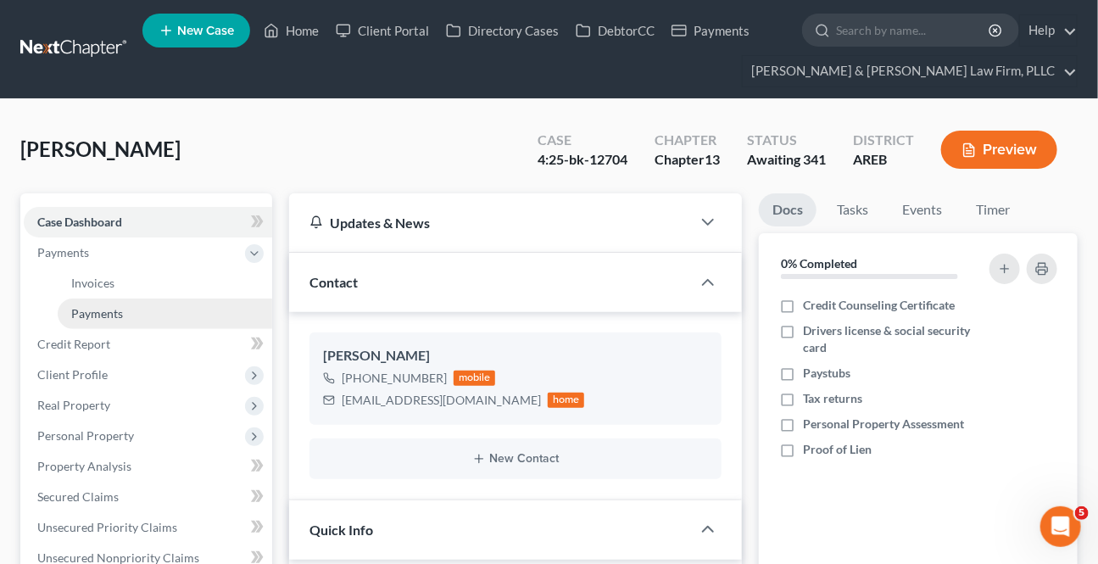
click at [109, 307] on span "Payments" at bounding box center [97, 313] width 52 height 14
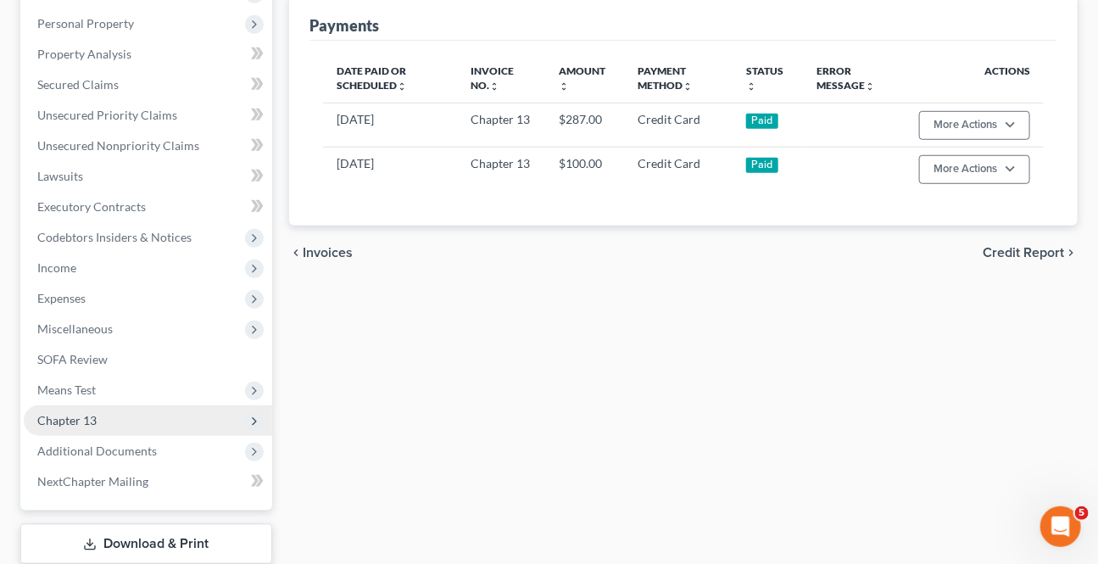
scroll to position [462, 0]
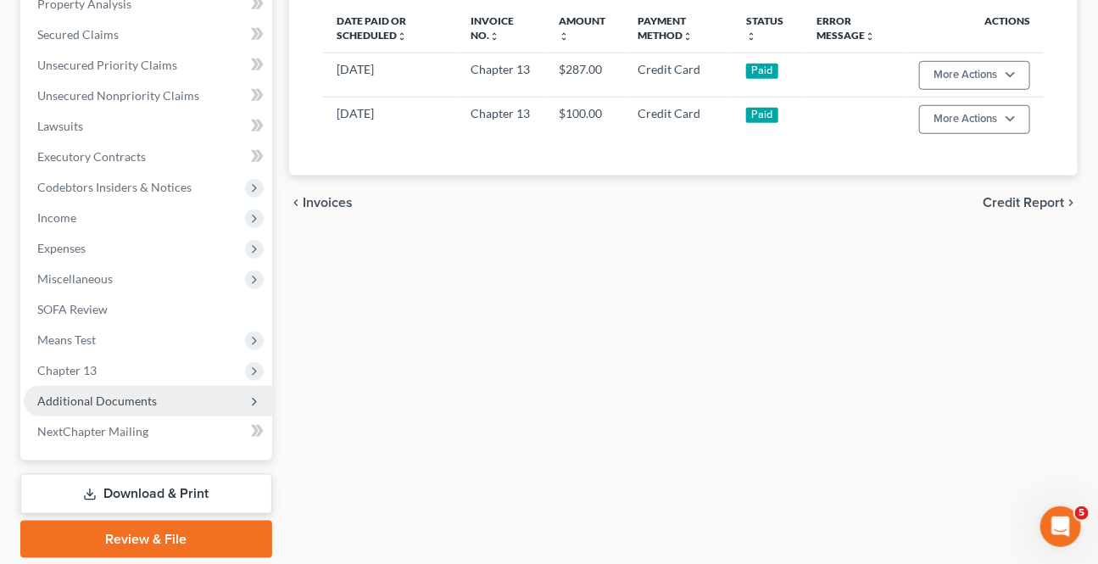
click at [131, 401] on span "Additional Documents" at bounding box center [97, 400] width 120 height 14
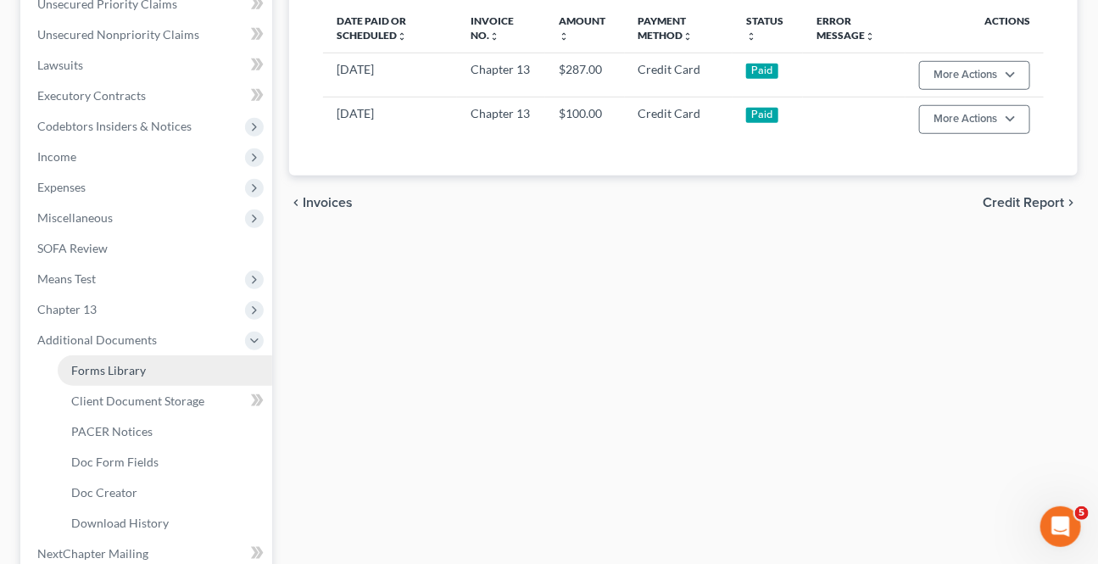
scroll to position [400, 0]
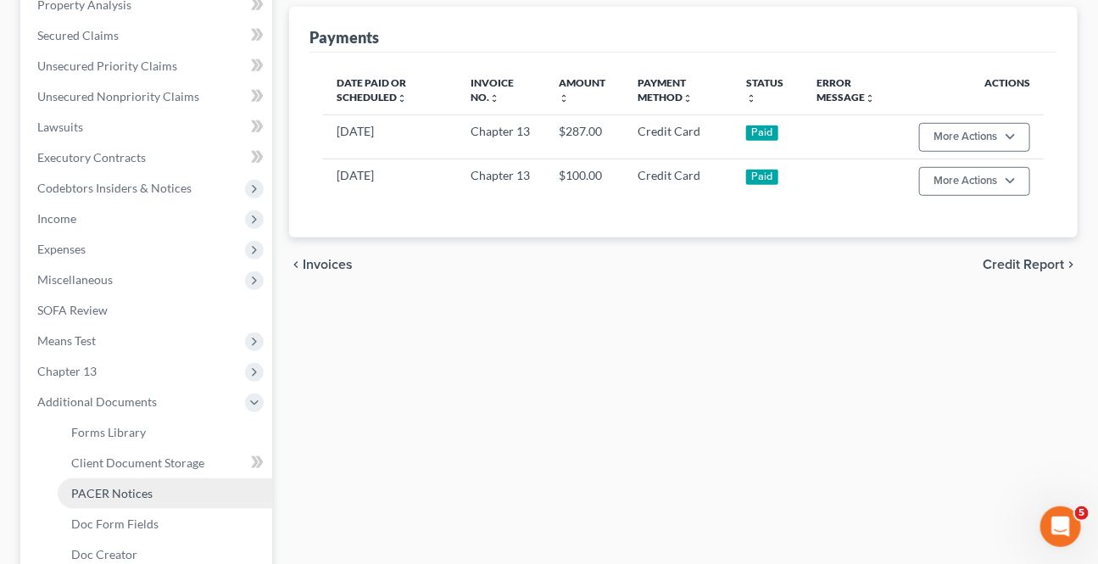
click at [117, 497] on span "PACER Notices" at bounding box center [111, 493] width 81 height 14
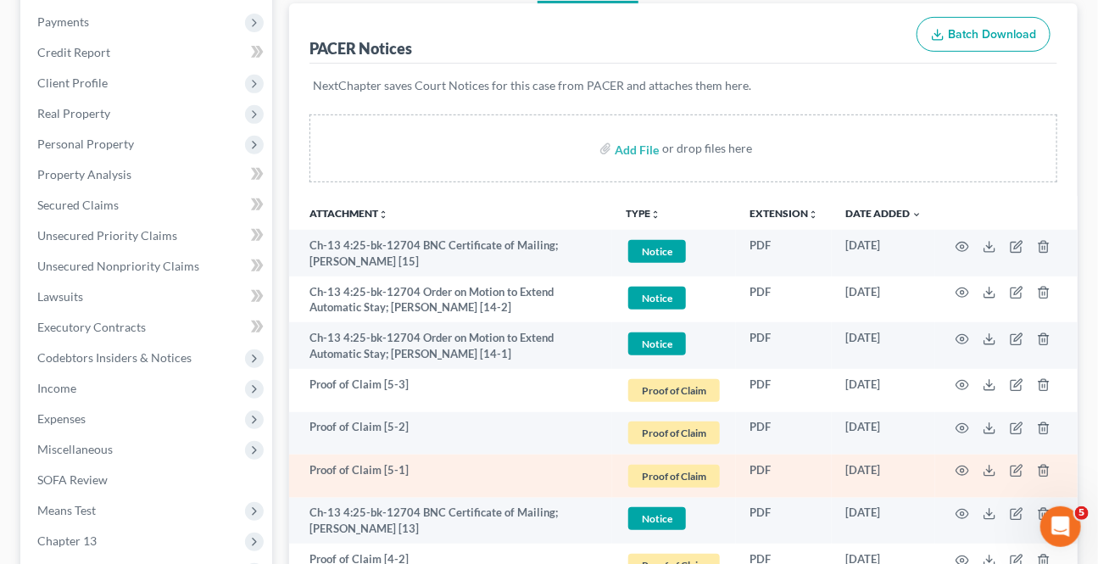
scroll to position [76, 0]
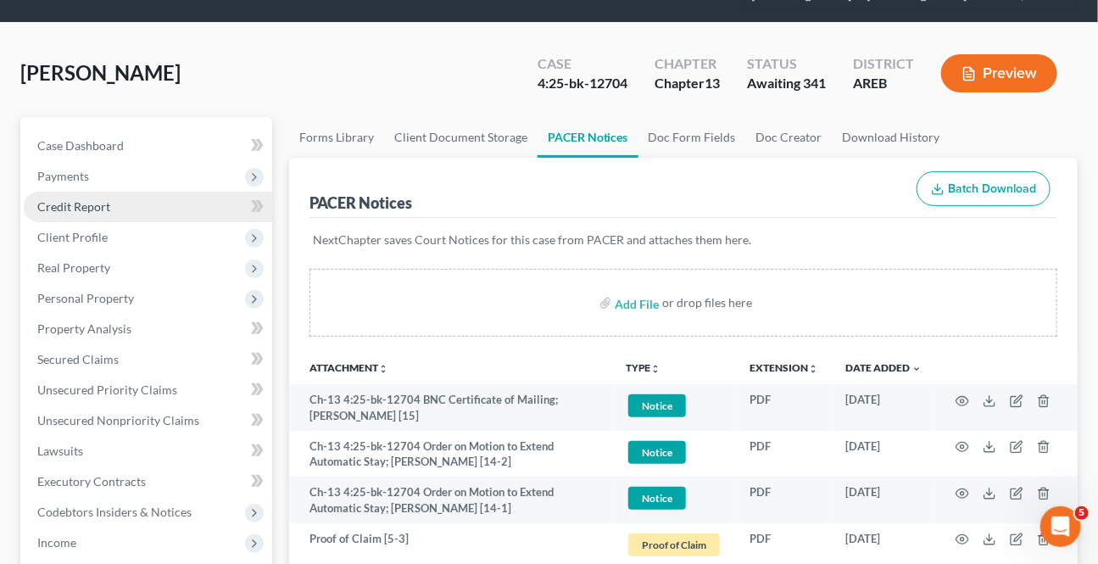
drag, startPoint x: 90, startPoint y: 184, endPoint x: 89, endPoint y: 196, distance: 11.9
click at [90, 180] on span "Payments" at bounding box center [148, 176] width 248 height 31
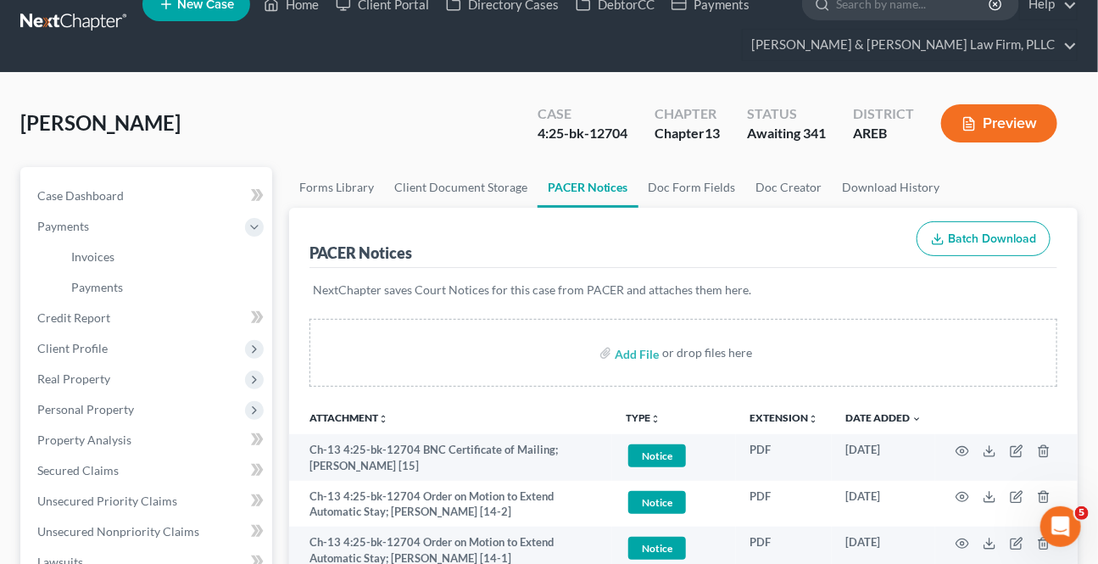
scroll to position [0, 0]
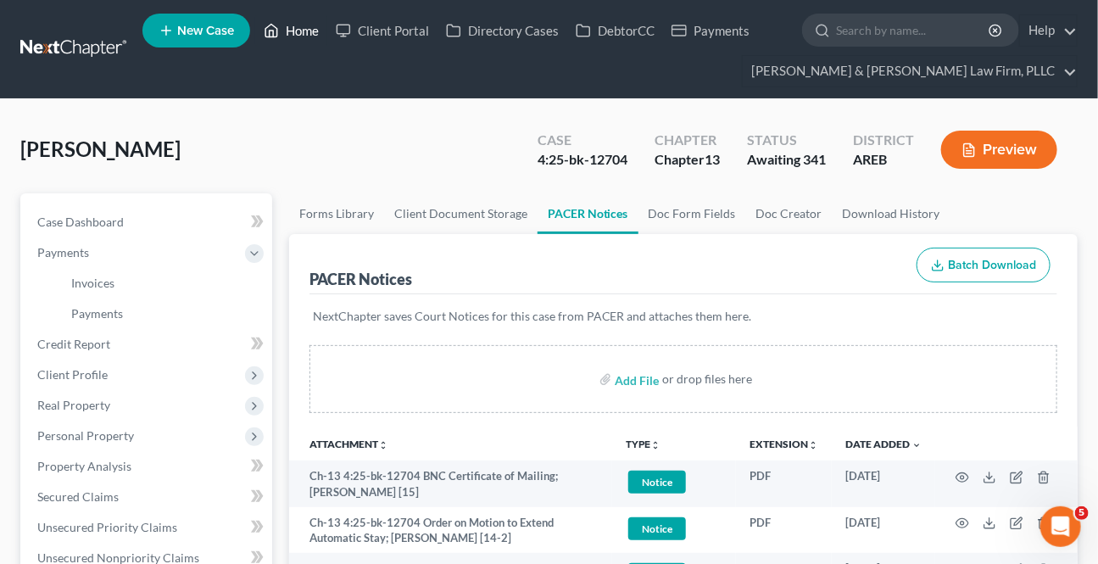
click at [292, 28] on link "Home" at bounding box center [291, 30] width 72 height 31
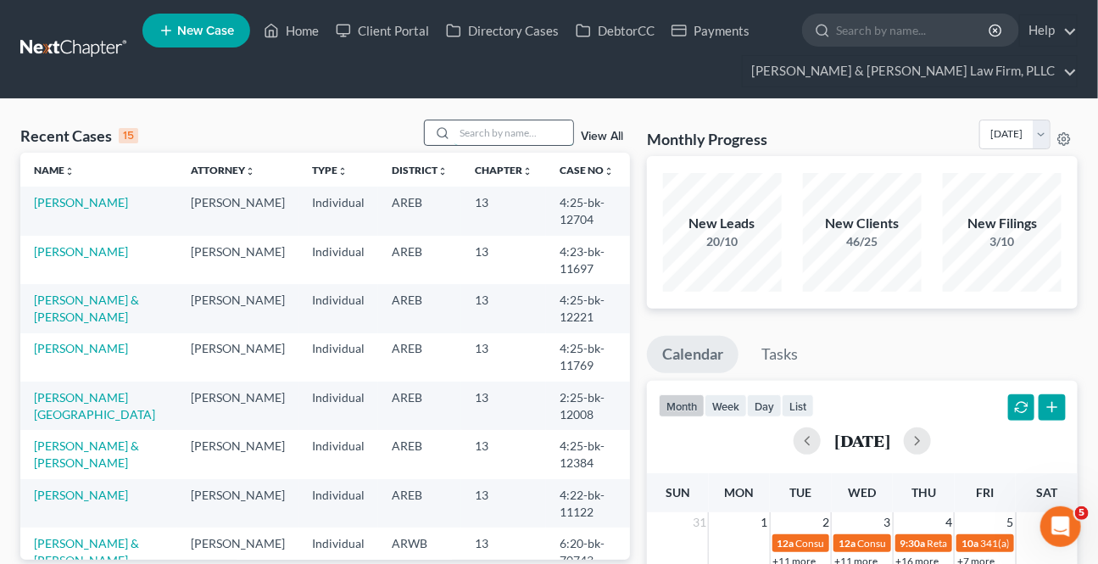
click at [526, 144] on input "search" at bounding box center [513, 132] width 119 height 25
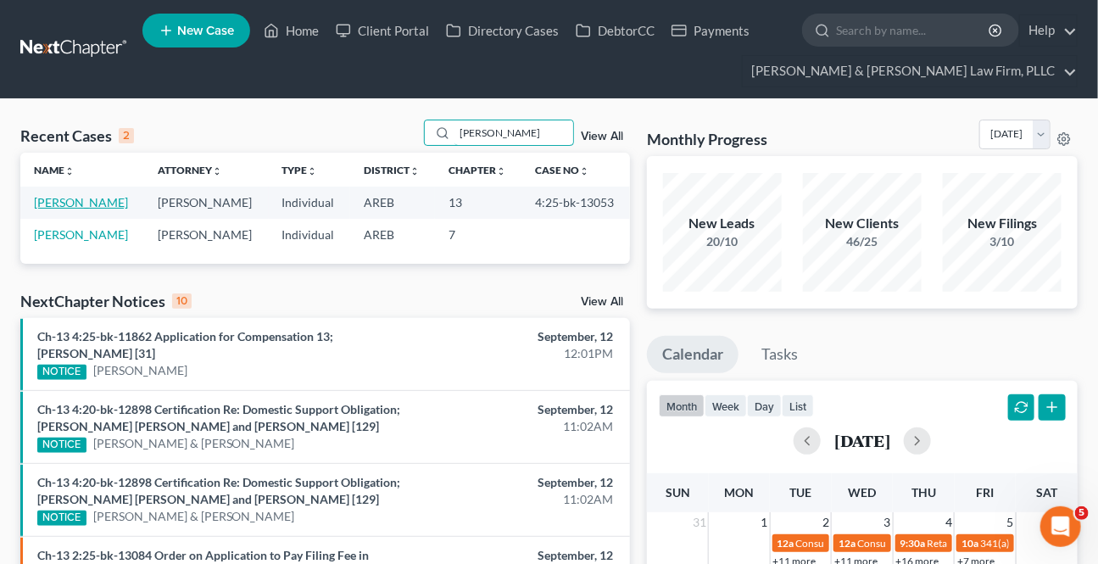
type input "[PERSON_NAME]"
click at [64, 209] on link "[PERSON_NAME]" at bounding box center [81, 202] width 94 height 14
select select "4"
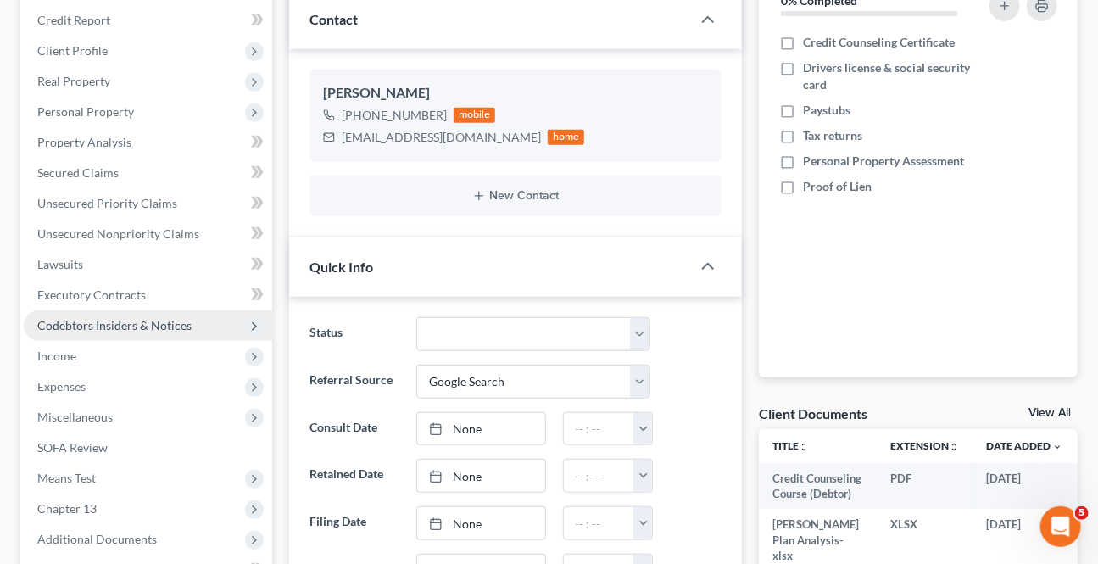
scroll to position [385, 0]
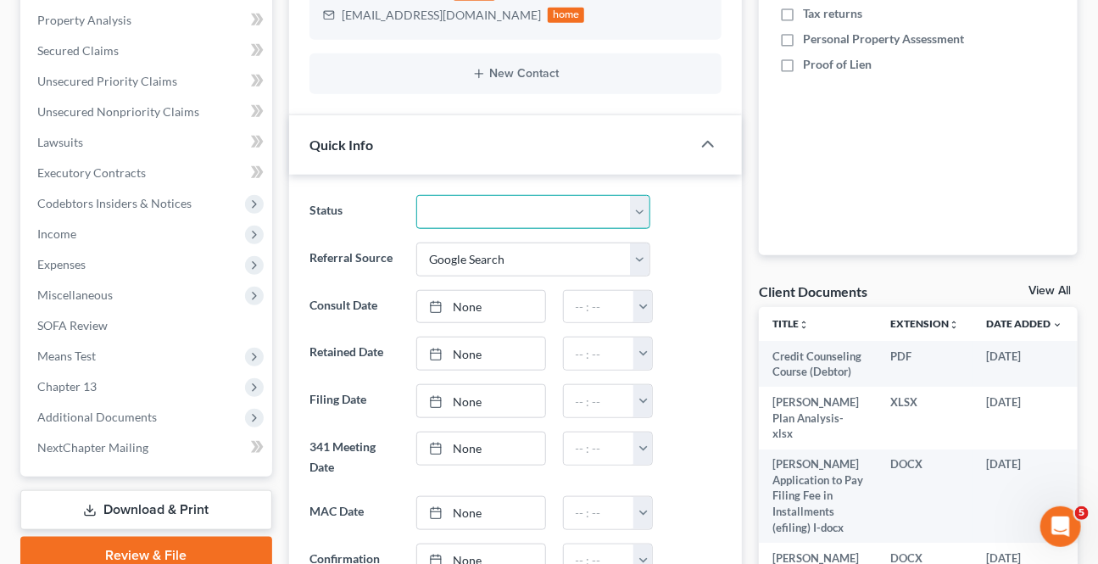
drag, startPoint x: 477, startPoint y: 213, endPoint x: 471, endPoint y: 225, distance: 14.0
click at [477, 213] on select "Awaiting 341 Chapter 7 - Attended Meeting Confirmed Discharged Dismissed New Co…" at bounding box center [532, 212] width 233 height 34
select select "0"
click at [416, 195] on select "Awaiting 341 Chapter 7 - Attended Meeting Confirmed Discharged Dismissed New Co…" at bounding box center [532, 212] width 233 height 34
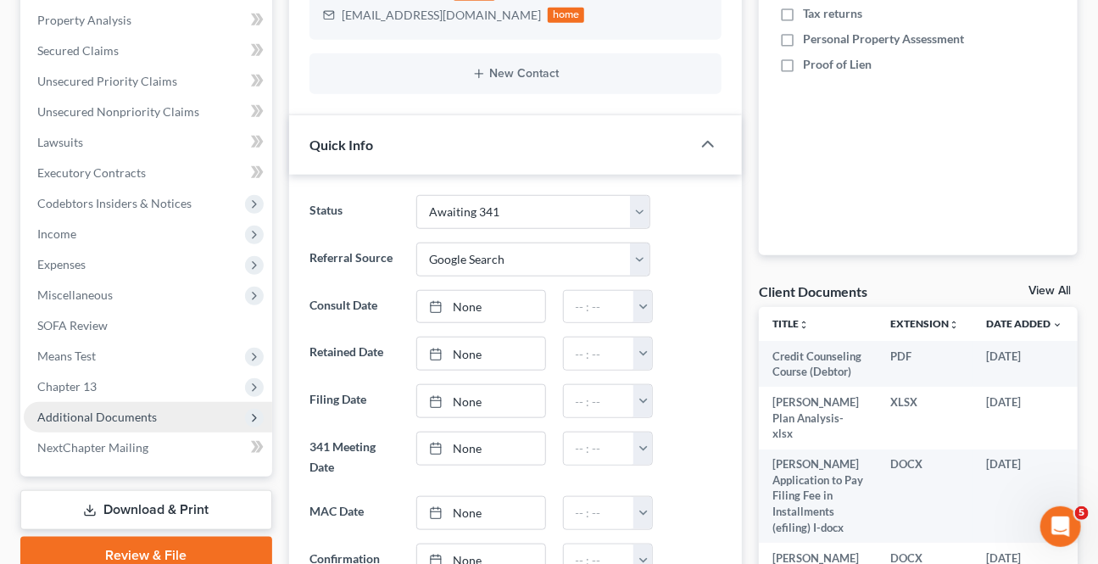
click at [114, 418] on span "Additional Documents" at bounding box center [97, 416] width 120 height 14
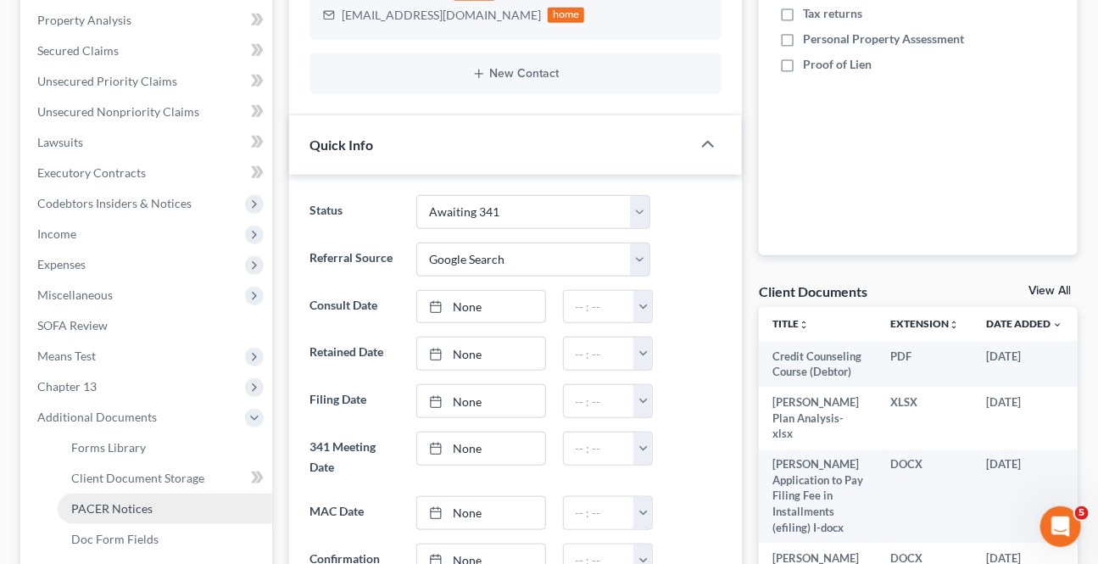
click at [96, 498] on link "PACER Notices" at bounding box center [165, 508] width 214 height 31
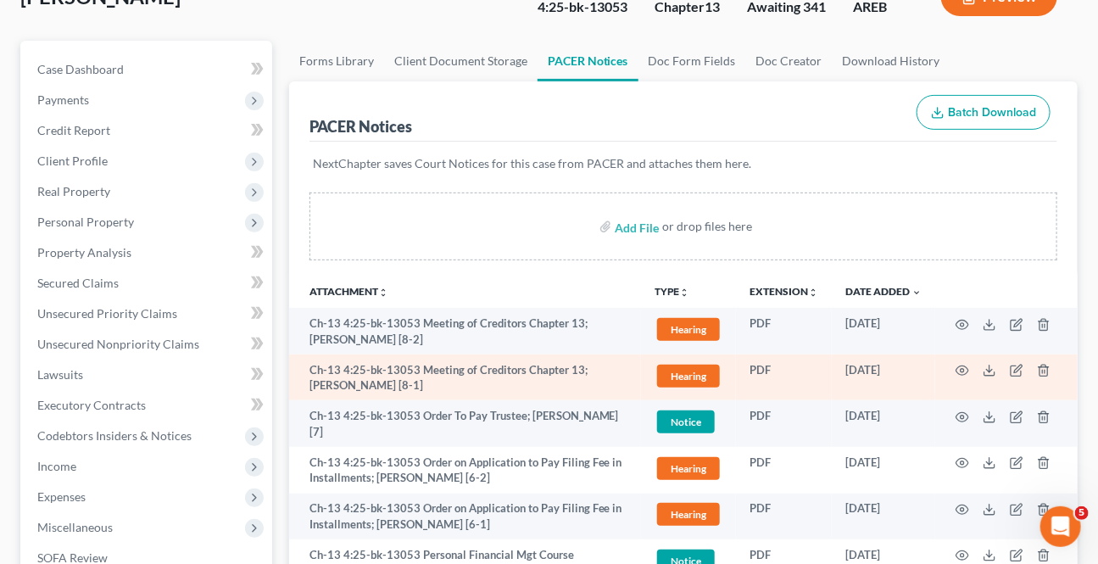
scroll to position [153, 0]
click at [961, 363] on icon "button" at bounding box center [962, 370] width 14 height 14
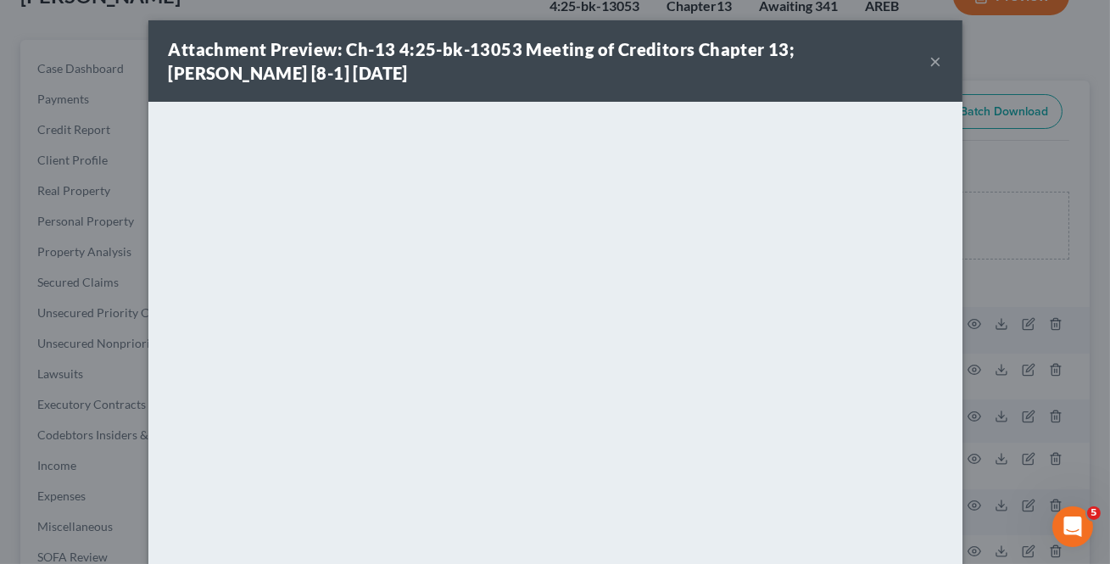
drag, startPoint x: 934, startPoint y: 66, endPoint x: 483, endPoint y: 73, distance: 451.0
click at [933, 66] on button "×" at bounding box center [936, 61] width 12 height 20
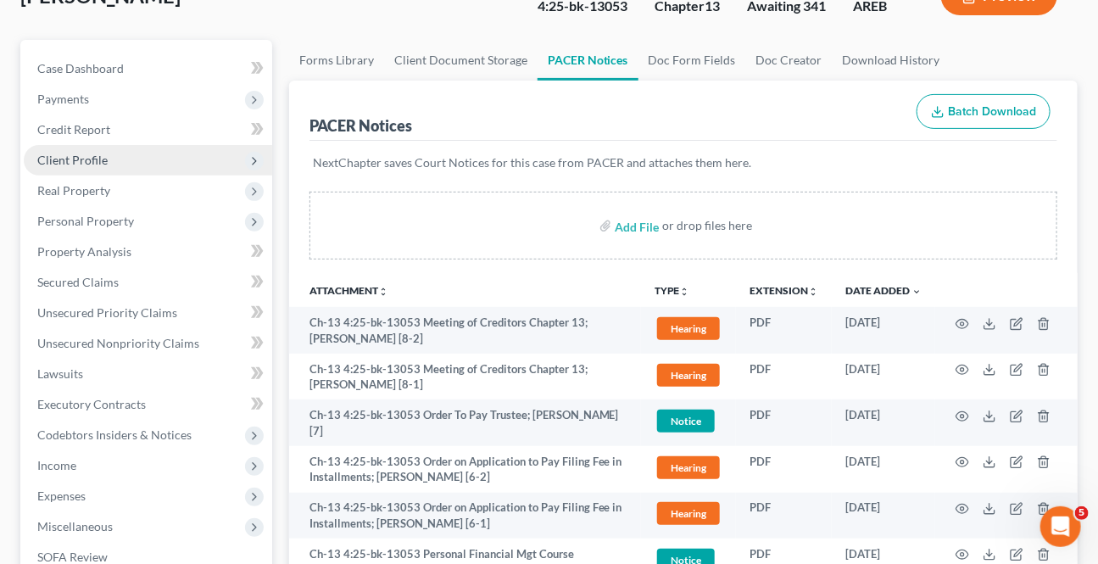
click at [86, 164] on span "Client Profile" at bounding box center [72, 160] width 70 height 14
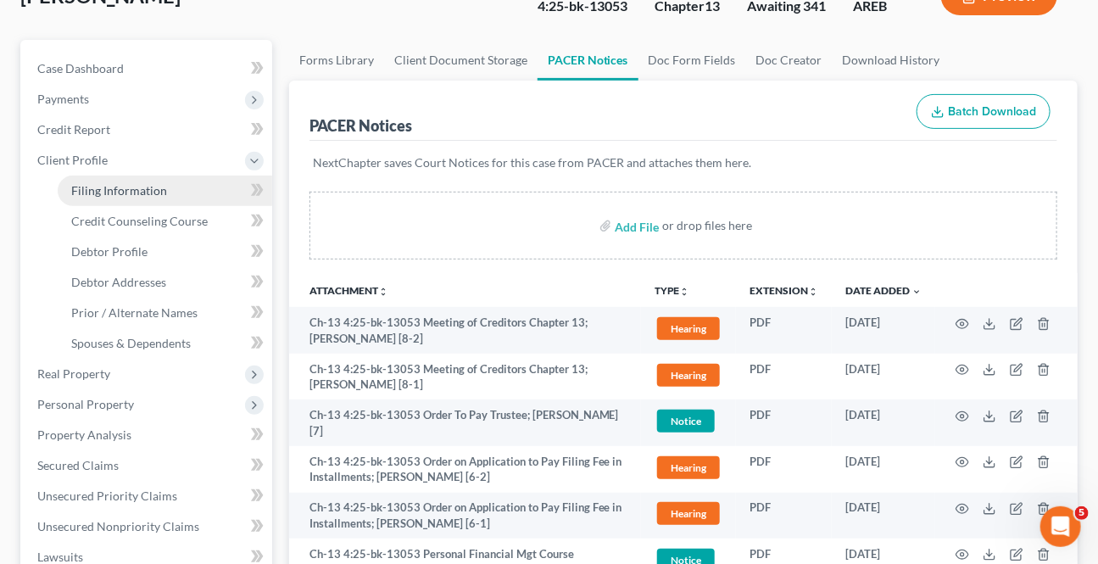
click at [153, 194] on span "Filing Information" at bounding box center [119, 190] width 96 height 14
select select "1"
select select "0"
select select "3"
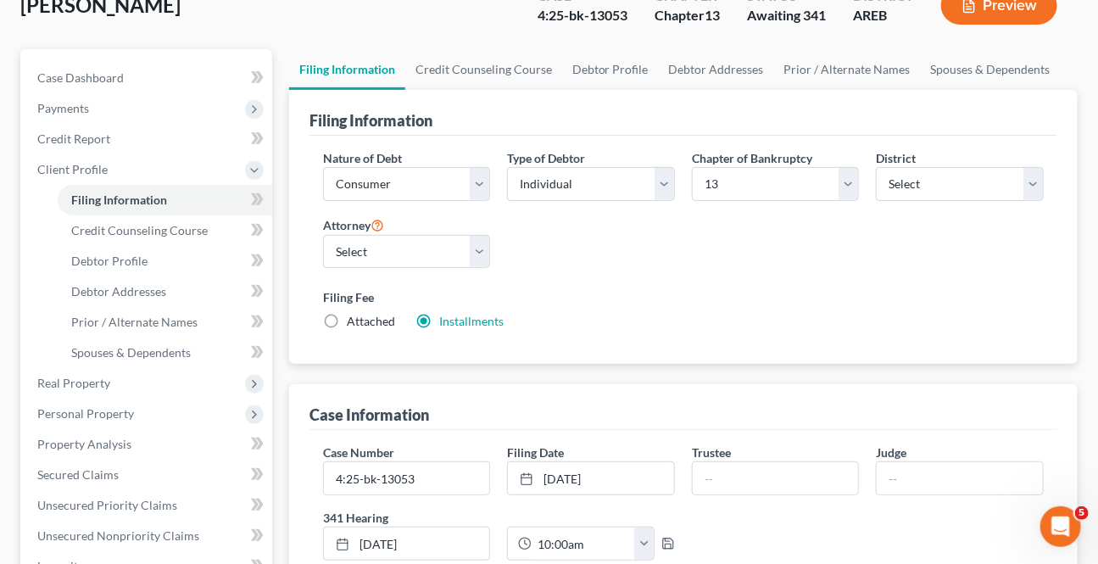
scroll to position [153, 0]
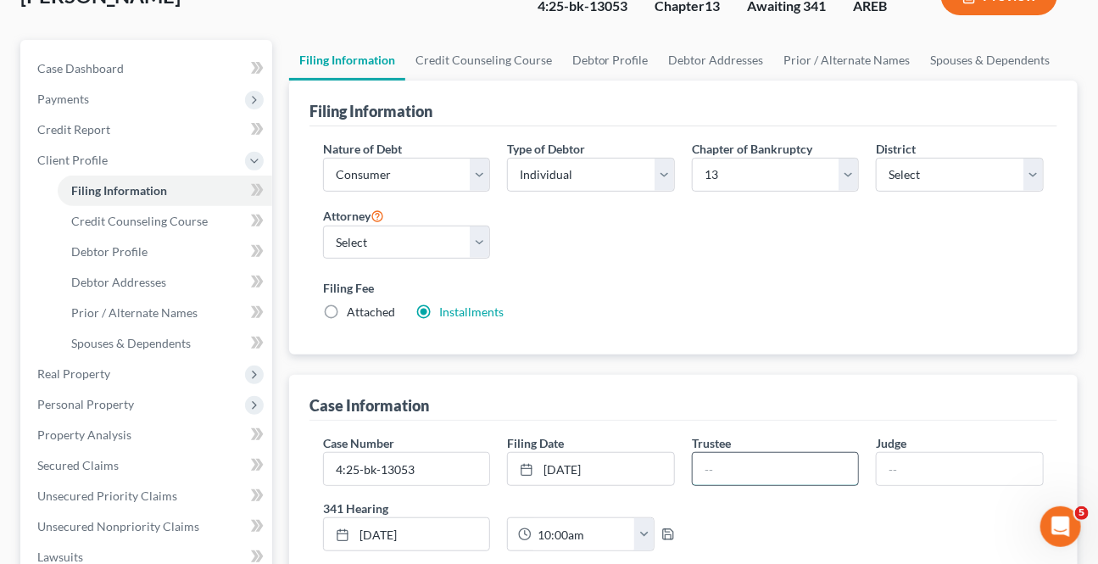
click at [712, 457] on input "text" at bounding box center [776, 469] width 166 height 32
type input "[PERSON_NAME]"
drag, startPoint x: 915, startPoint y: 476, endPoint x: 938, endPoint y: 407, distance: 72.6
click at [914, 472] on input "text" at bounding box center [960, 469] width 166 height 32
type input "[PERSON_NAME]"
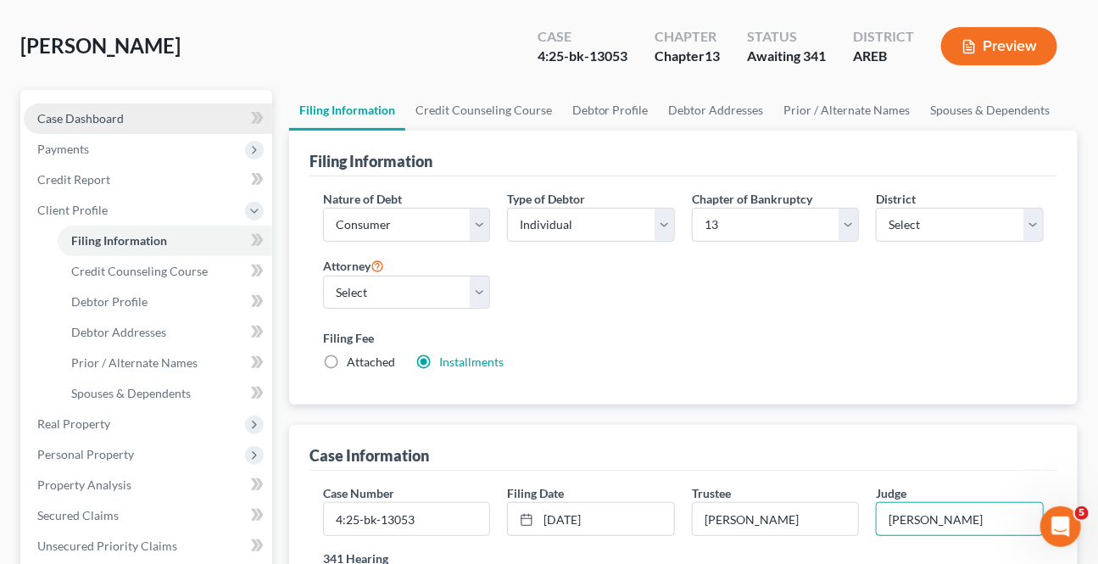
scroll to position [76, 0]
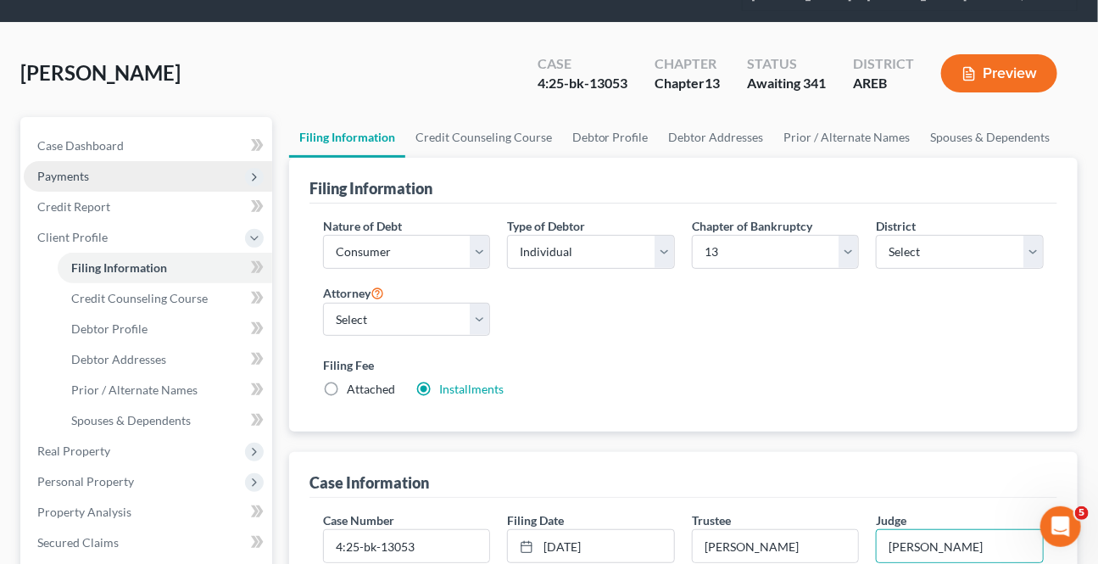
click at [108, 175] on span "Payments" at bounding box center [148, 176] width 248 height 31
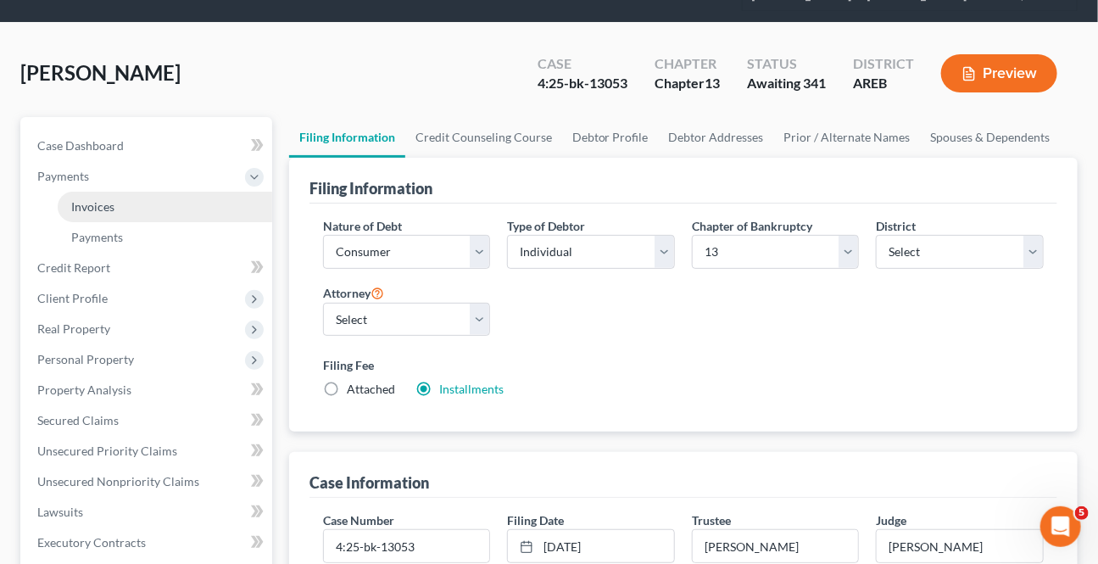
click at [107, 206] on span "Invoices" at bounding box center [92, 206] width 43 height 14
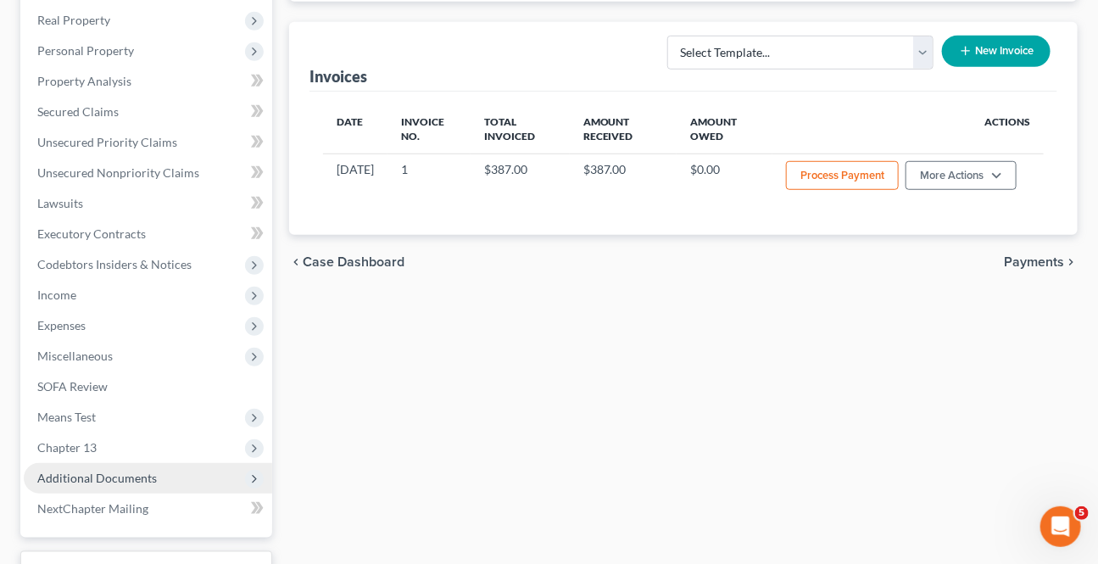
click at [74, 478] on span "Additional Documents" at bounding box center [97, 477] width 120 height 14
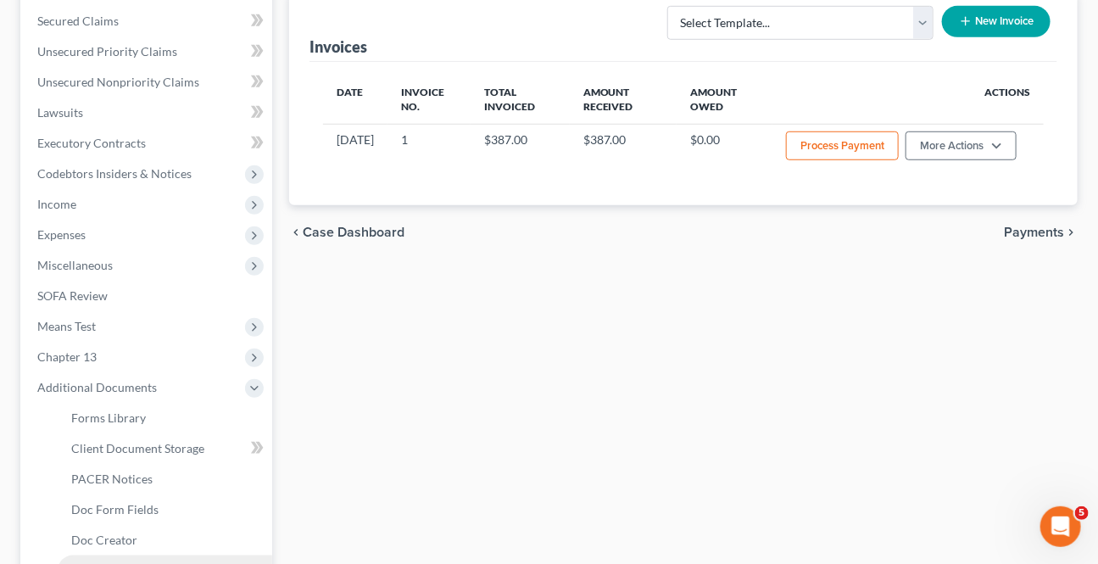
scroll to position [555, 0]
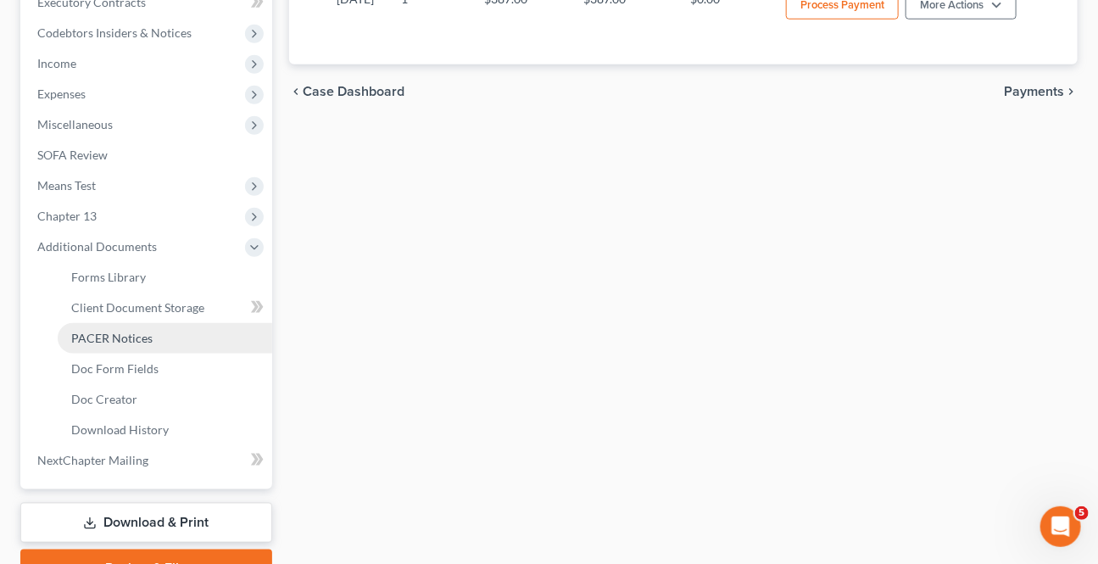
click at [136, 334] on span "PACER Notices" at bounding box center [111, 338] width 81 height 14
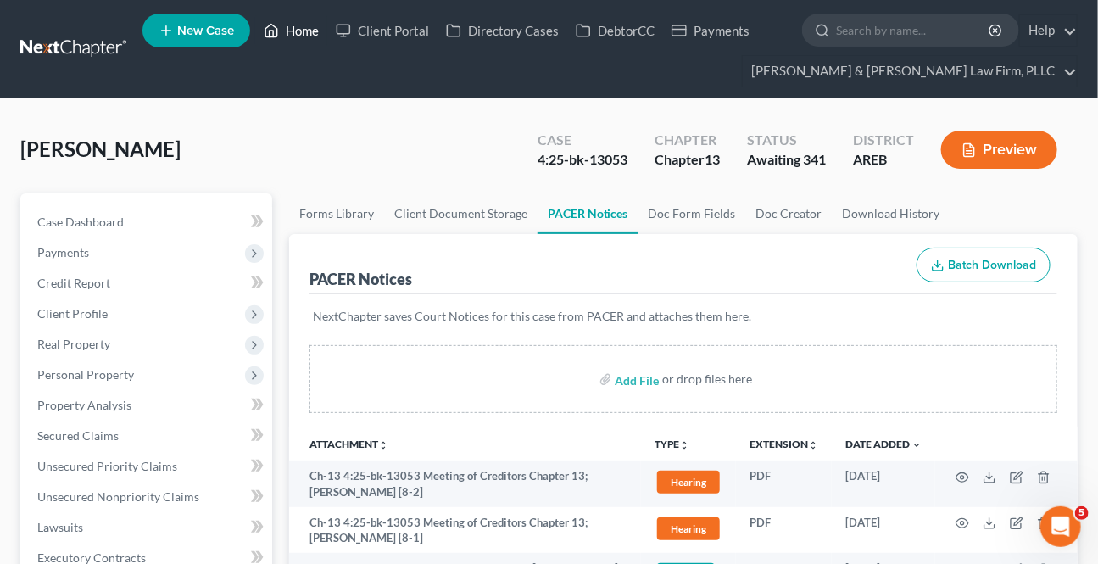
click at [265, 25] on icon at bounding box center [271, 30] width 15 height 20
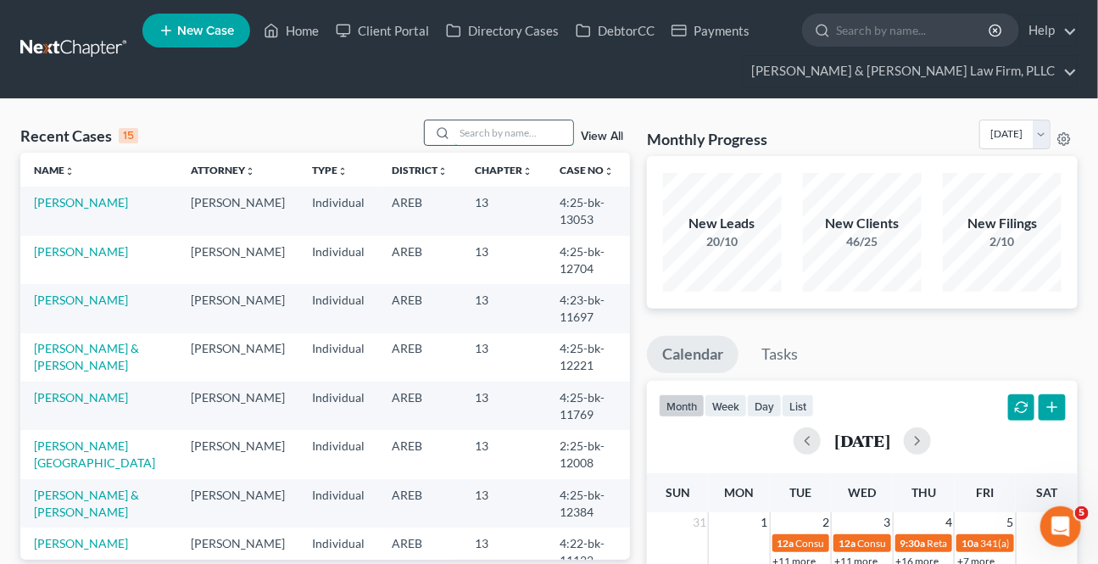
click at [496, 140] on input "search" at bounding box center [513, 132] width 119 height 25
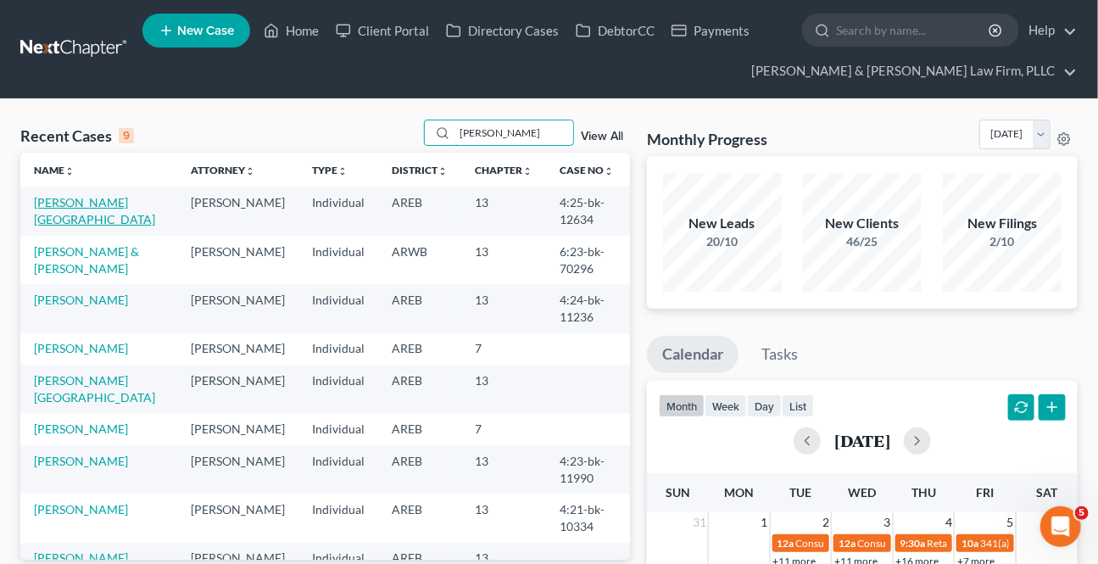
type input "[PERSON_NAME]"
click at [99, 205] on link "[PERSON_NAME][GEOGRAPHIC_DATA]" at bounding box center [94, 210] width 121 height 31
select select "4"
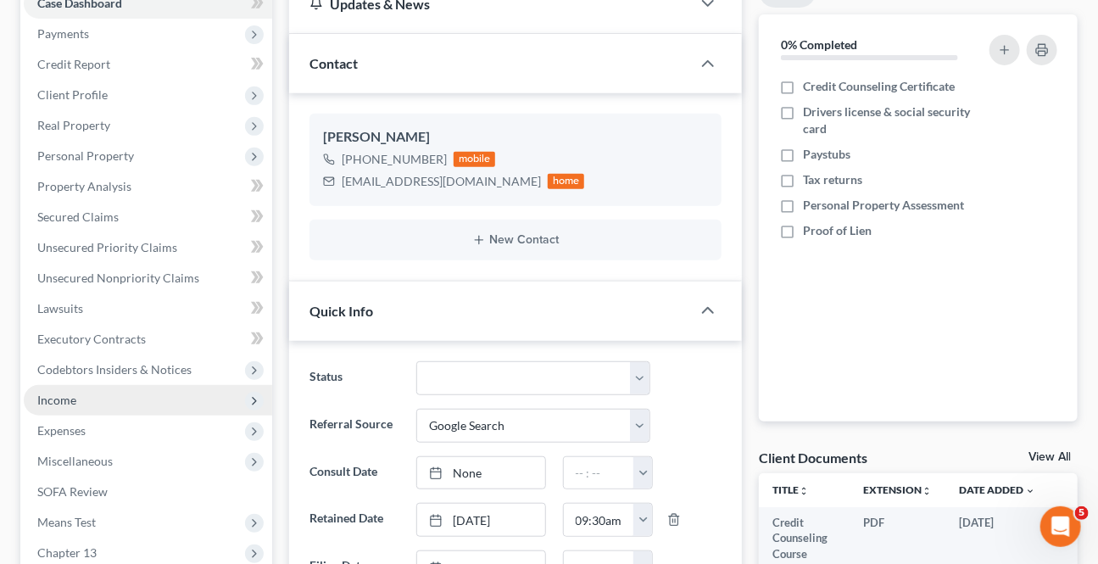
scroll to position [308, 0]
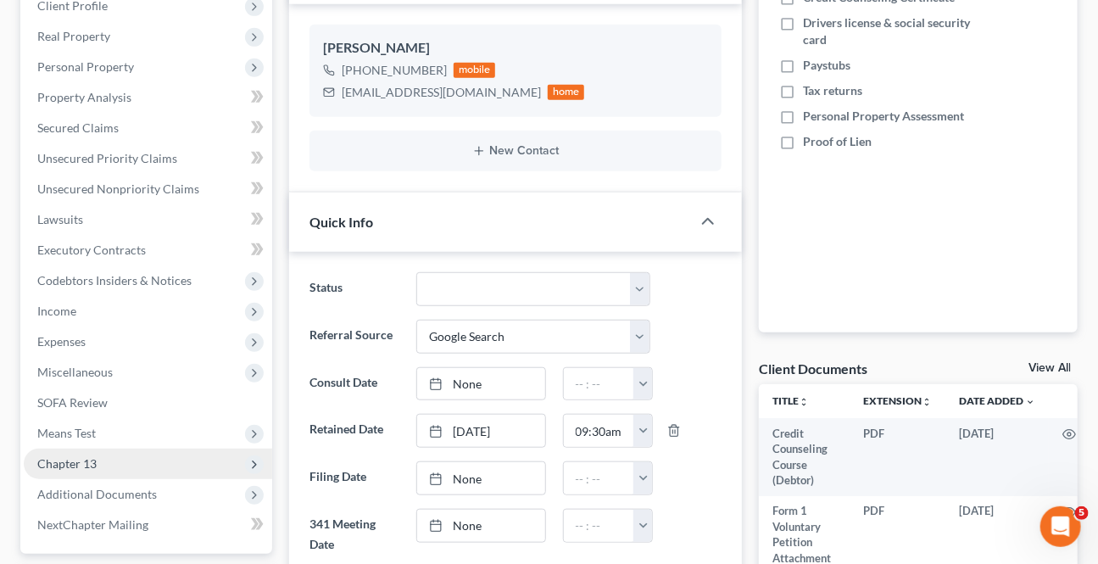
drag, startPoint x: 64, startPoint y: 487, endPoint x: 75, endPoint y: 466, distance: 23.1
click at [64, 487] on span "Additional Documents" at bounding box center [97, 494] width 120 height 14
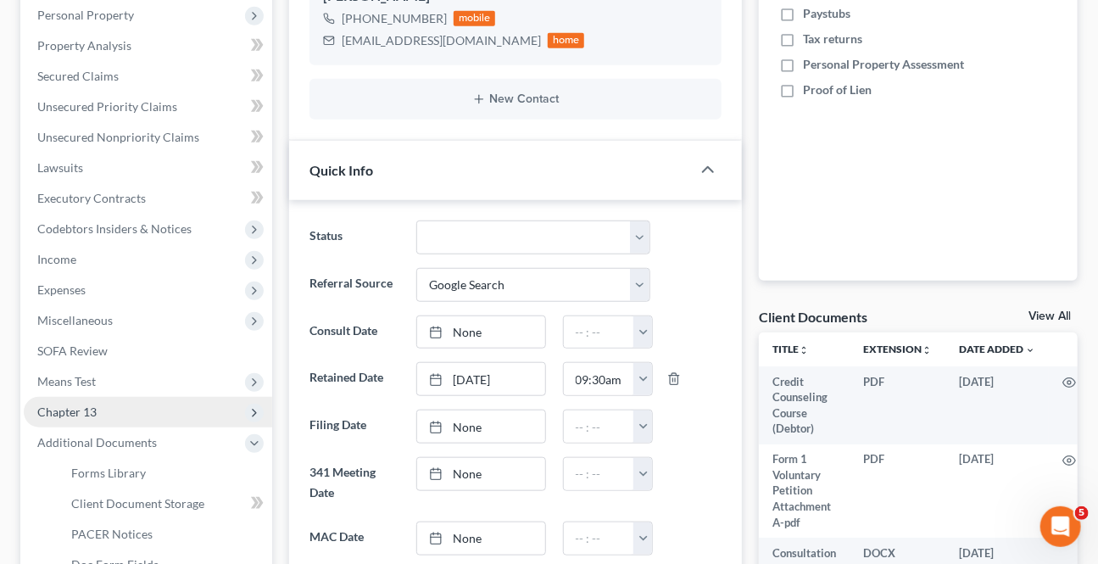
scroll to position [462, 0]
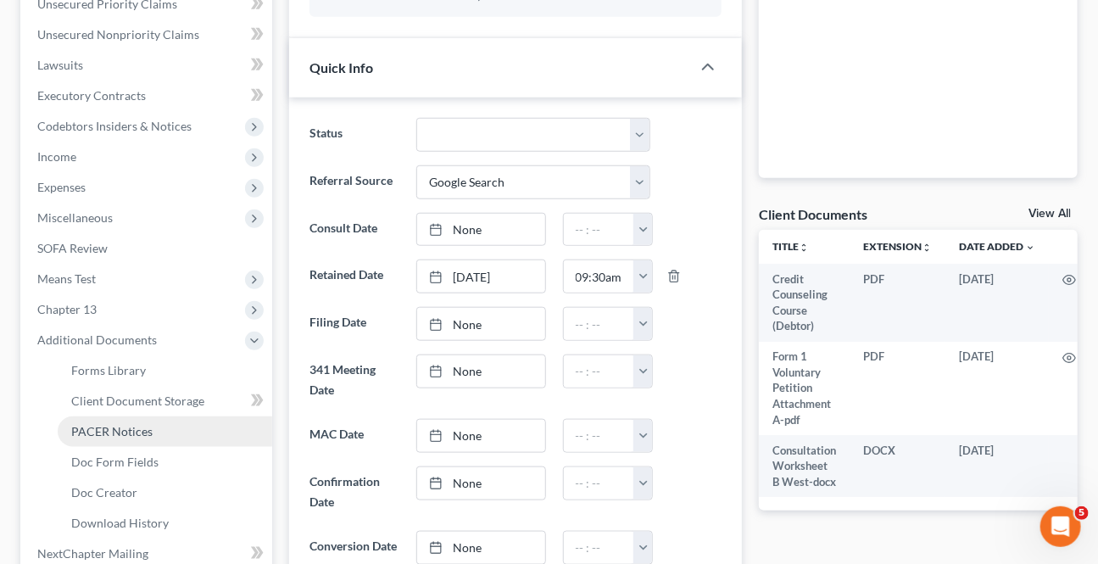
click at [97, 426] on span "PACER Notices" at bounding box center [111, 431] width 81 height 14
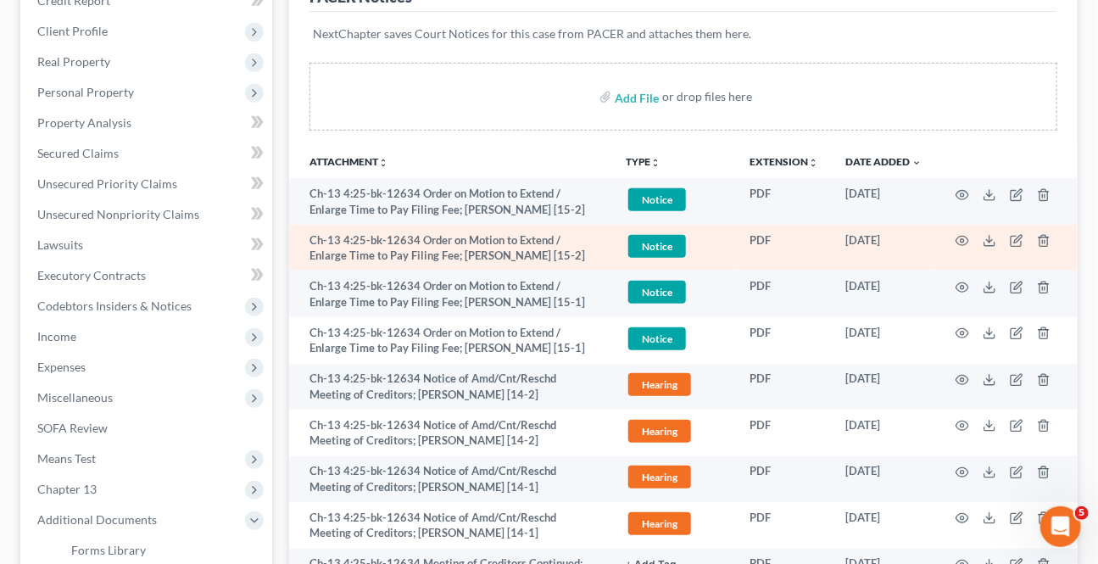
scroll to position [308, 0]
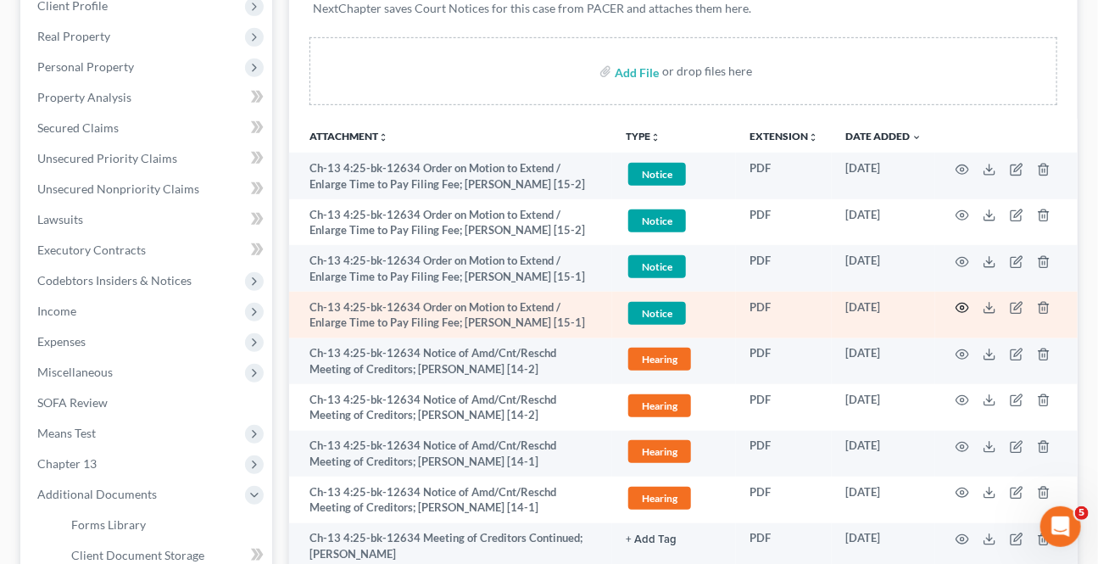
click at [967, 305] on icon "button" at bounding box center [962, 307] width 13 height 9
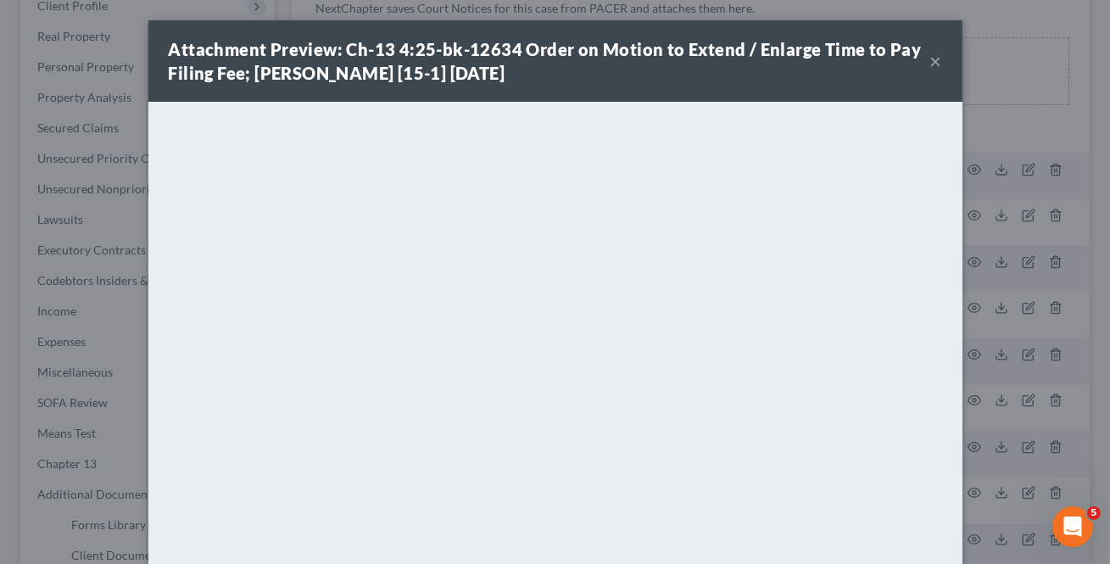
click at [930, 61] on button "×" at bounding box center [936, 61] width 12 height 20
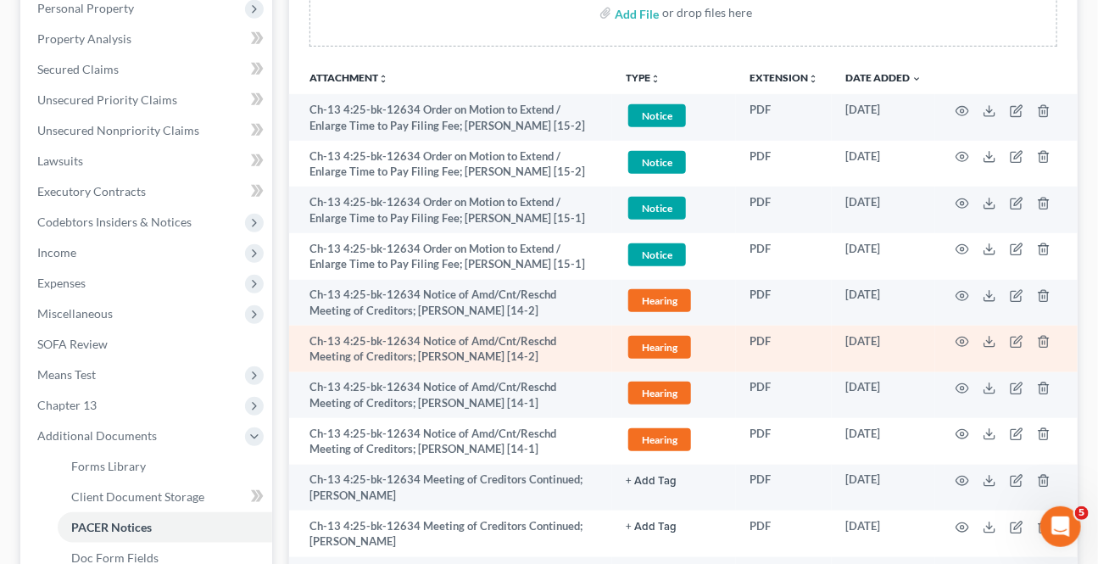
scroll to position [385, 0]
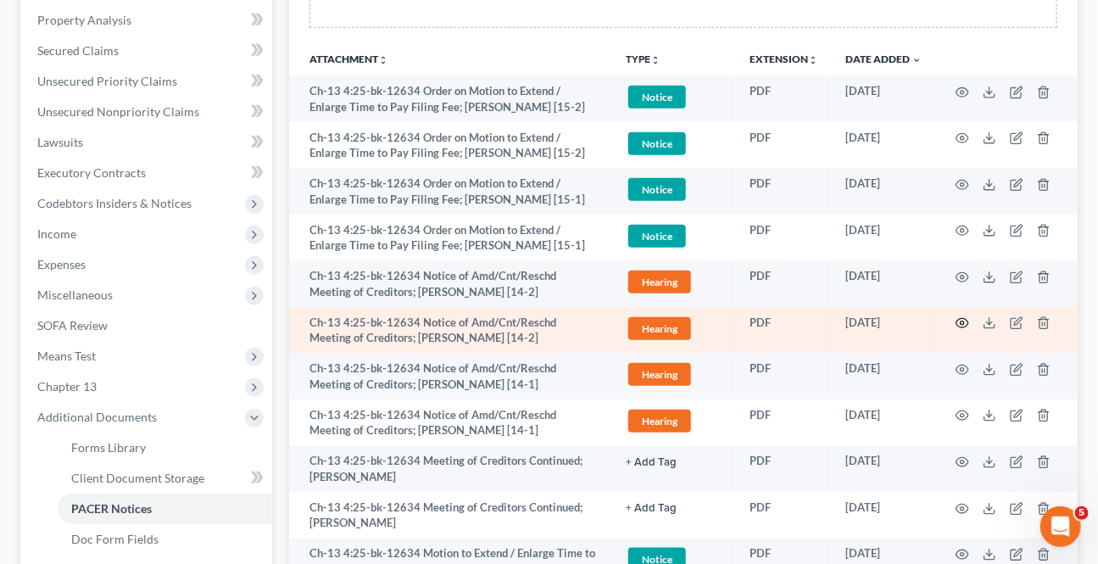
click at [961, 318] on icon "button" at bounding box center [962, 323] width 14 height 14
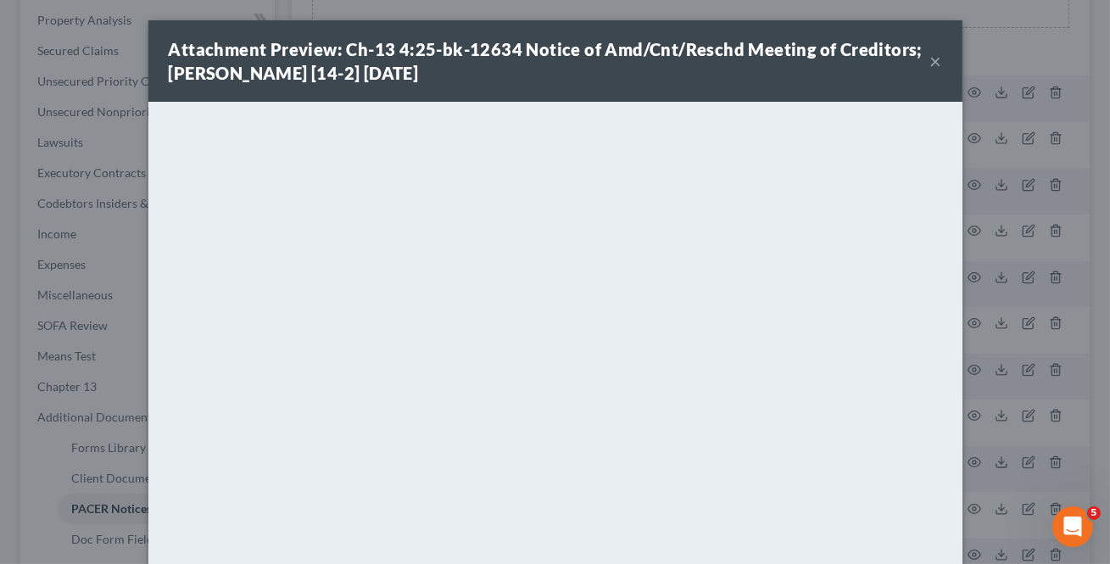
click at [937, 58] on div "Attachment Preview: Ch-13 4:25-bk-12634 Notice of Amd/Cnt/Reschd Meeting of Cre…" at bounding box center [555, 60] width 814 height 81
drag, startPoint x: 925, startPoint y: 61, endPoint x: 934, endPoint y: 105, distance: 45.1
click at [930, 62] on button "×" at bounding box center [936, 61] width 12 height 20
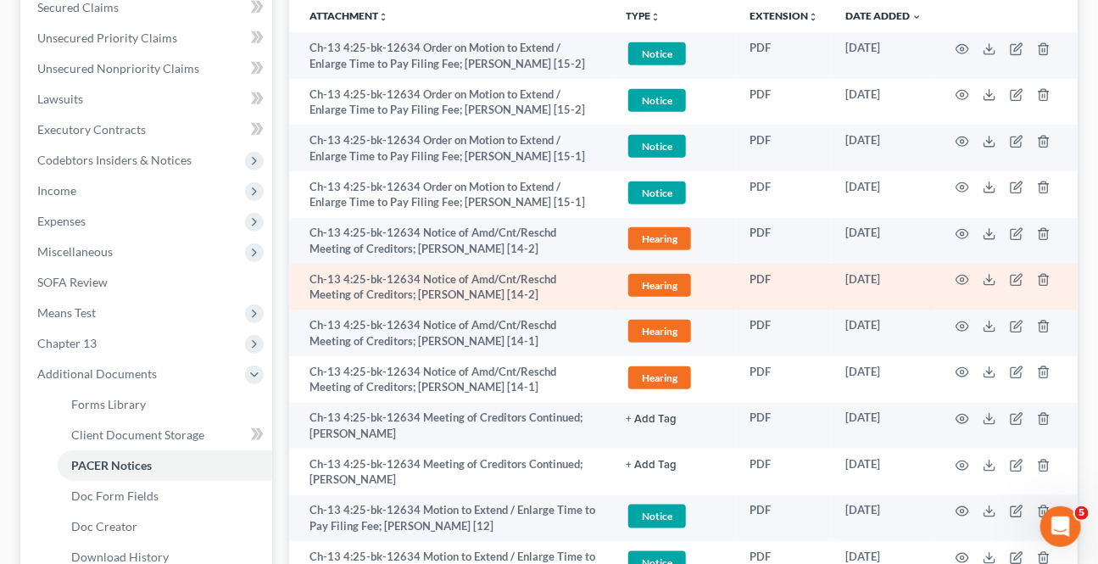
scroll to position [462, 0]
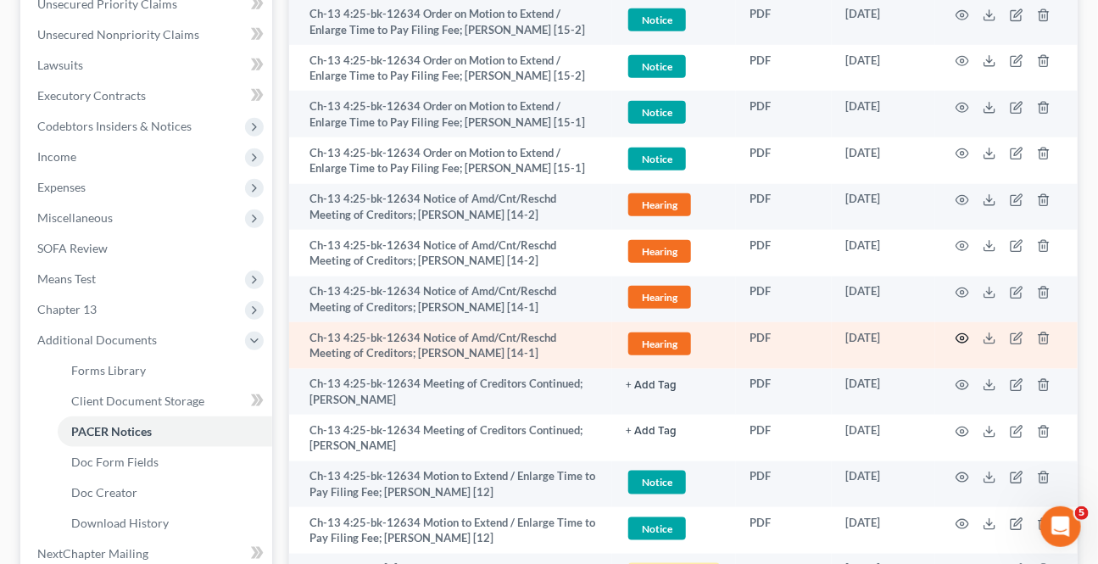
click at [965, 336] on icon "button" at bounding box center [962, 338] width 14 height 14
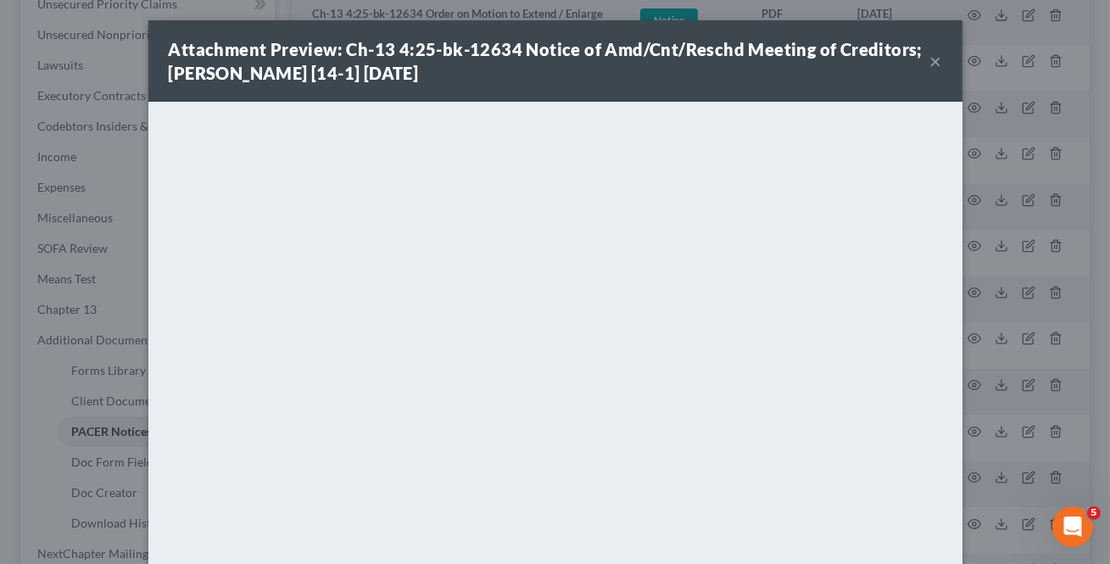
drag, startPoint x: 927, startPoint y: 62, endPoint x: 905, endPoint y: 107, distance: 50.0
click at [930, 62] on button "×" at bounding box center [936, 61] width 12 height 20
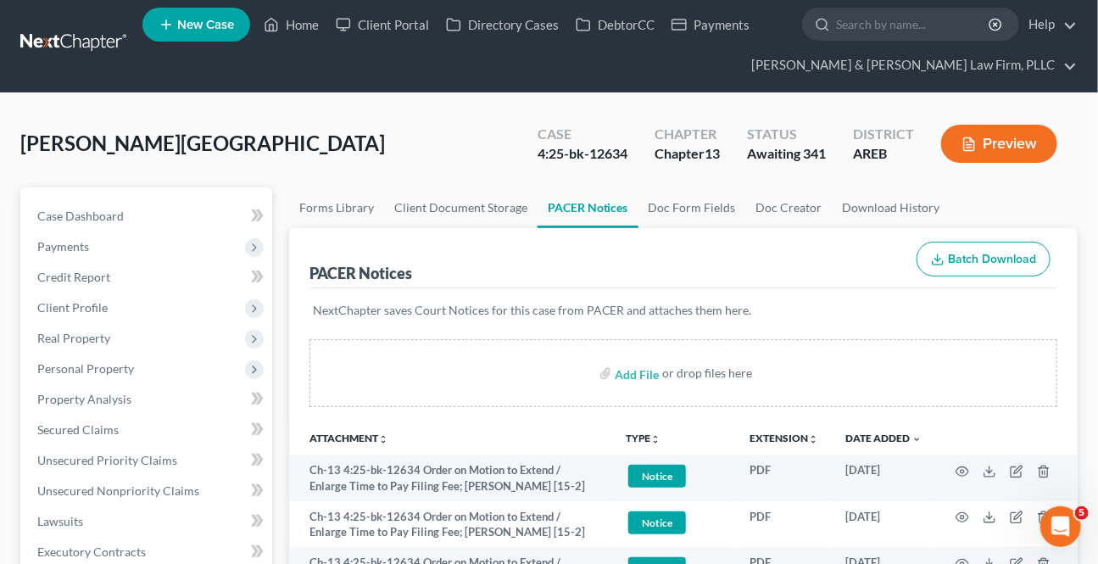
scroll to position [0, 0]
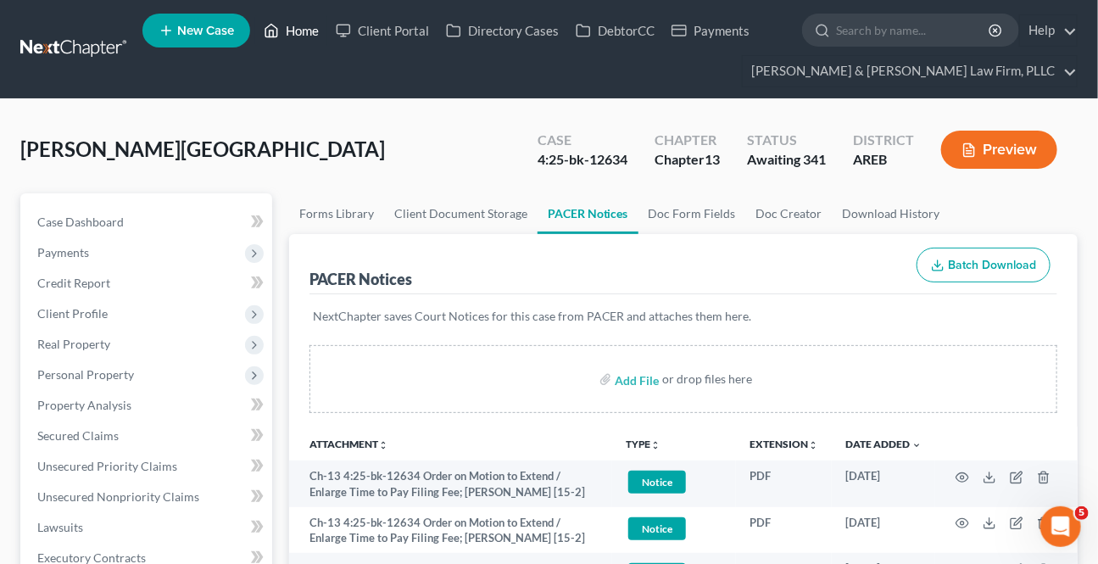
drag, startPoint x: 288, startPoint y: 34, endPoint x: 222, endPoint y: 104, distance: 96.6
click at [288, 36] on link "Home" at bounding box center [291, 30] width 72 height 31
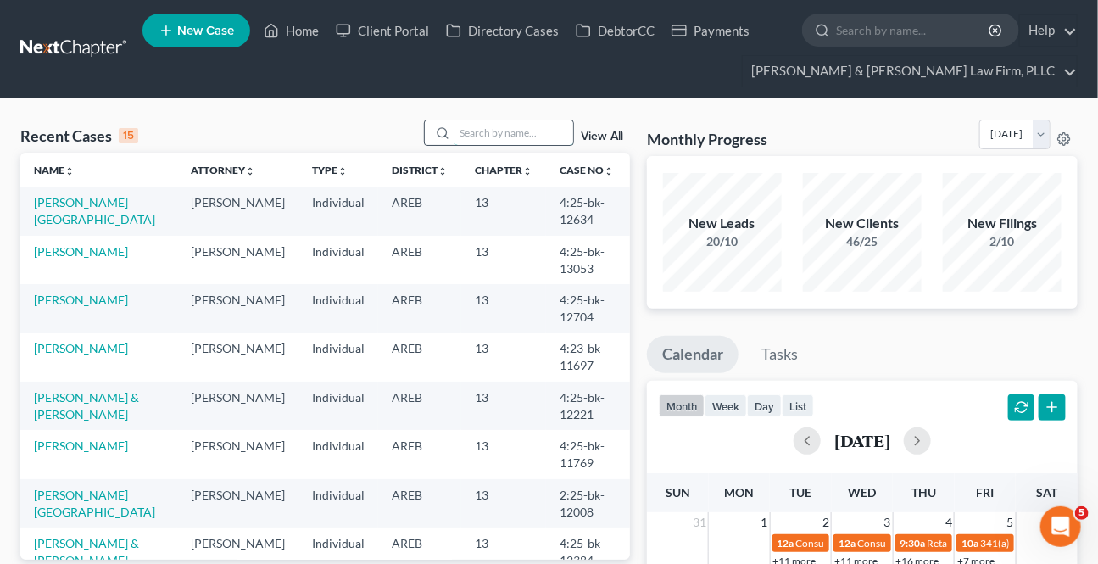
click at [466, 125] on input "search" at bounding box center [513, 132] width 119 height 25
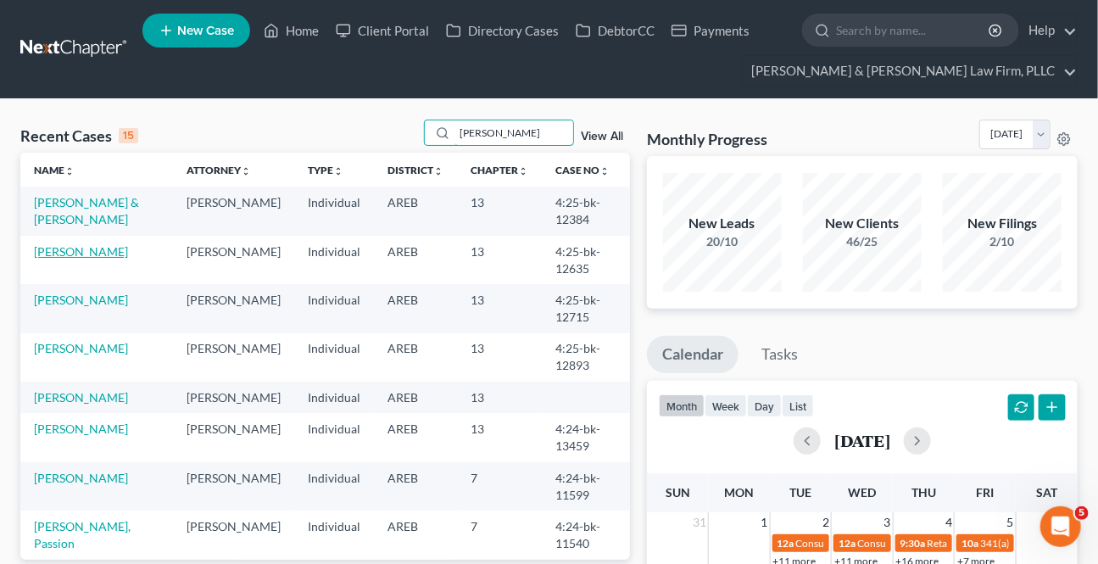
type input "[PERSON_NAME]"
click at [75, 248] on link "[PERSON_NAME]" at bounding box center [81, 251] width 94 height 14
select select "0"
select select "4"
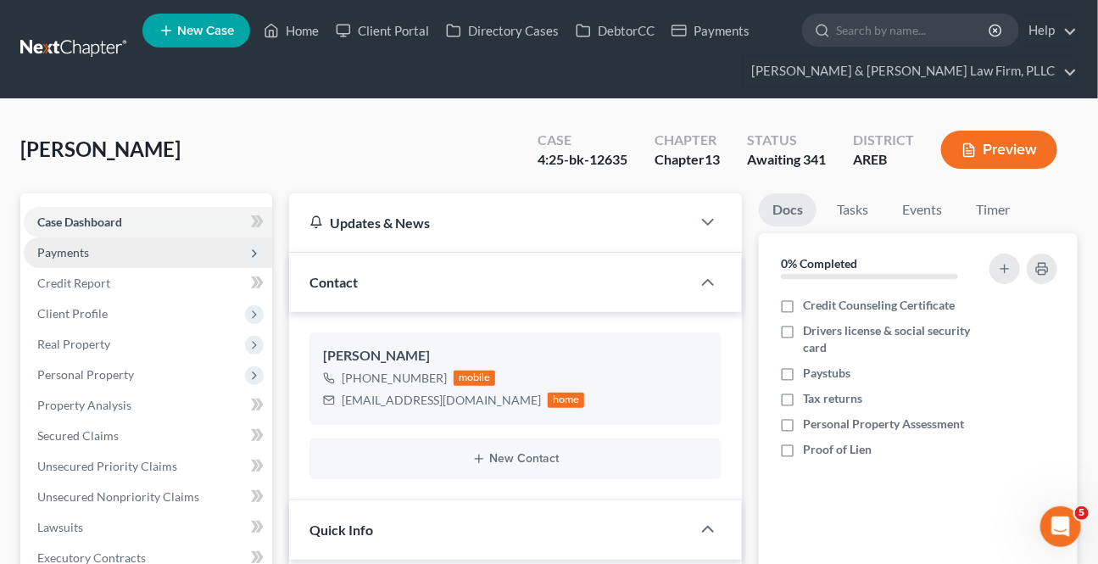
click at [75, 248] on span "Payments" at bounding box center [63, 252] width 52 height 14
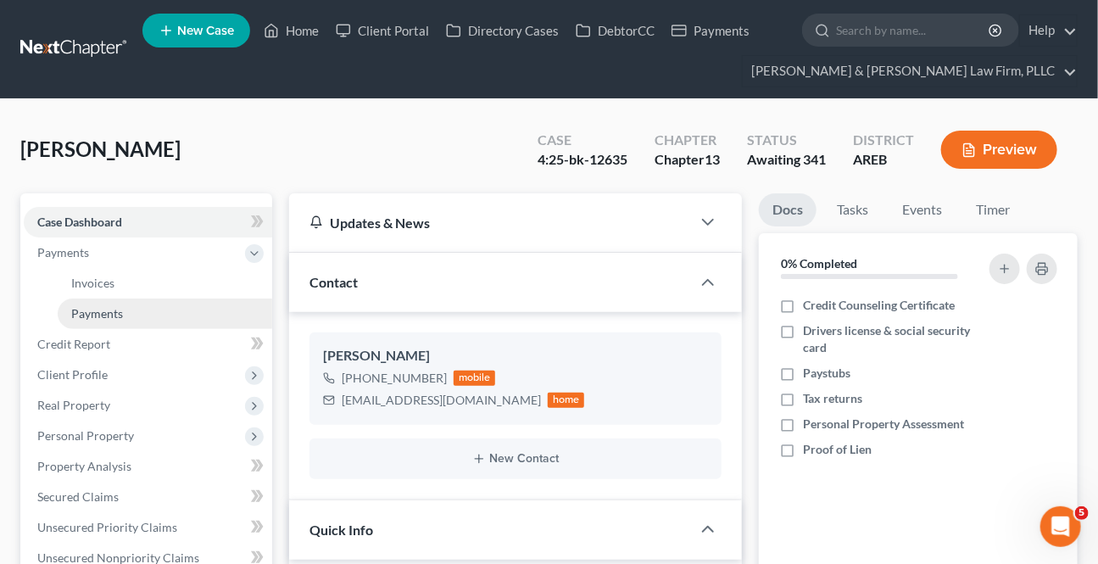
click at [86, 303] on link "Payments" at bounding box center [165, 313] width 214 height 31
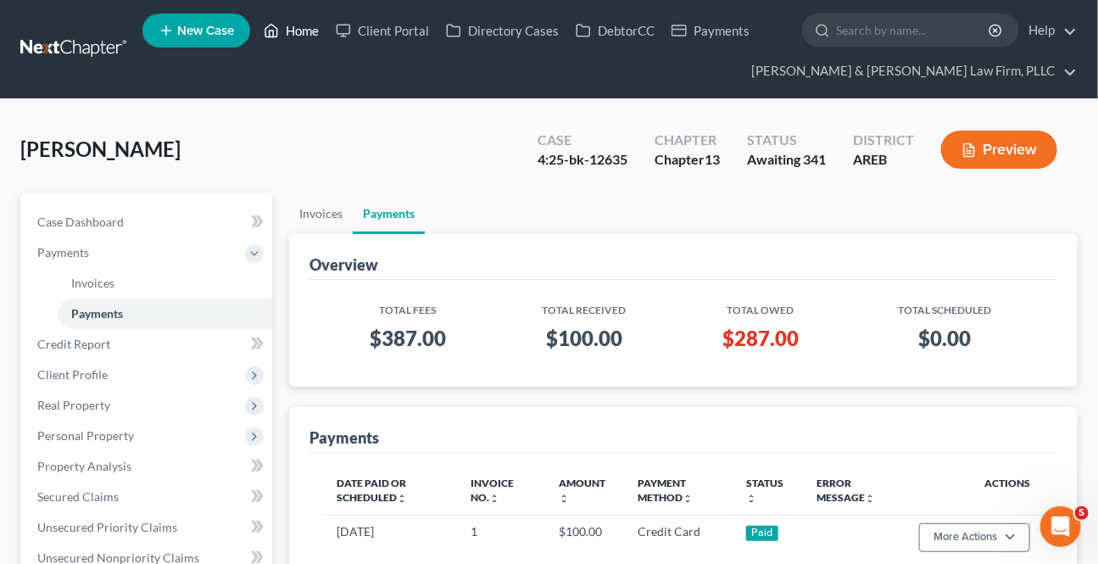
click at [305, 36] on link "Home" at bounding box center [291, 30] width 72 height 31
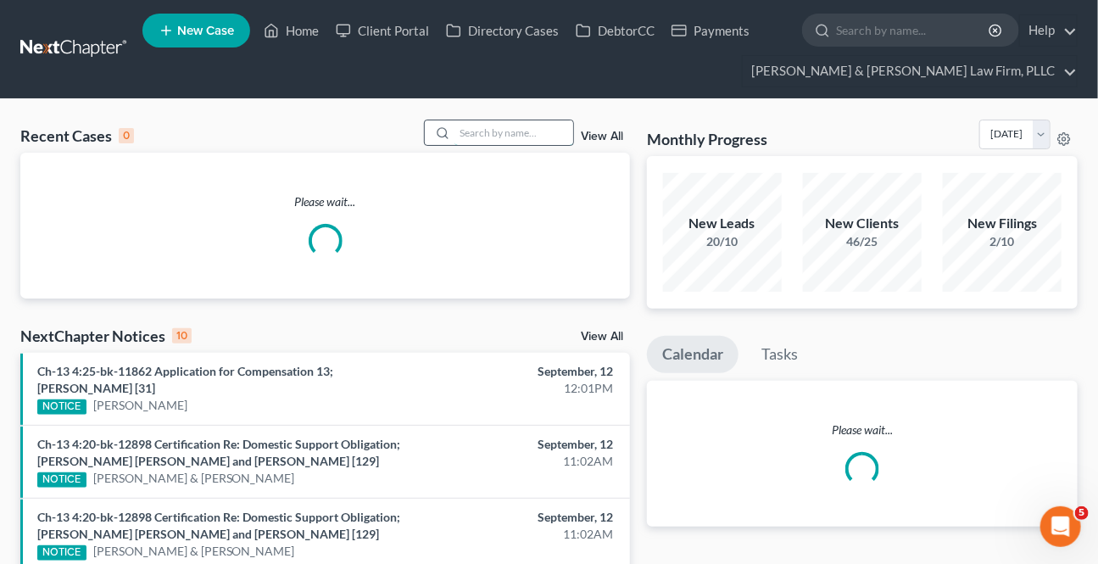
click at [541, 131] on input "search" at bounding box center [513, 132] width 119 height 25
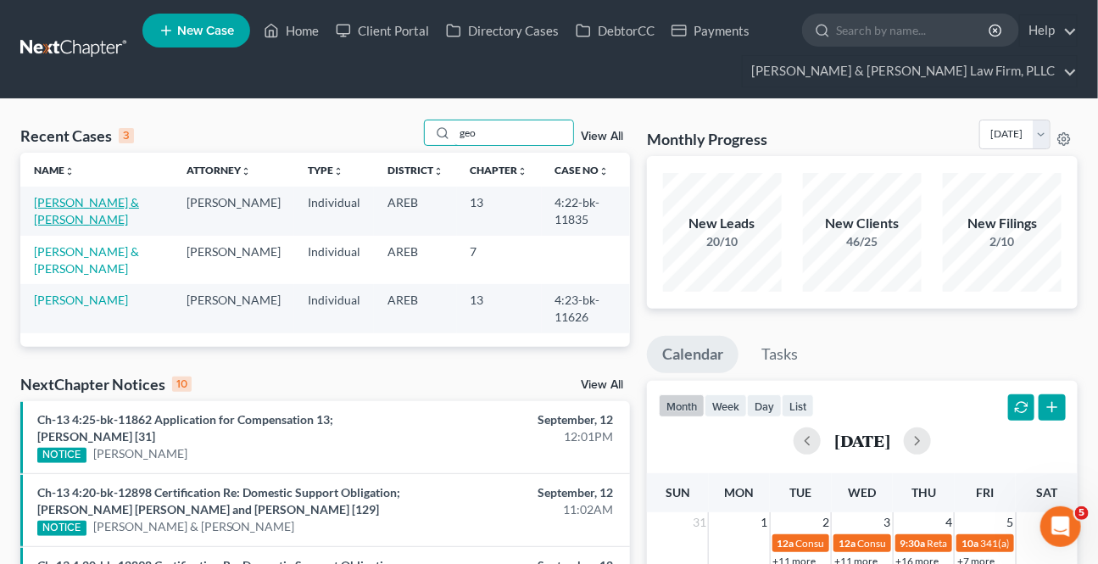
type input "geo"
click at [77, 200] on link "[PERSON_NAME] & [PERSON_NAME]" at bounding box center [86, 210] width 105 height 31
select select "6"
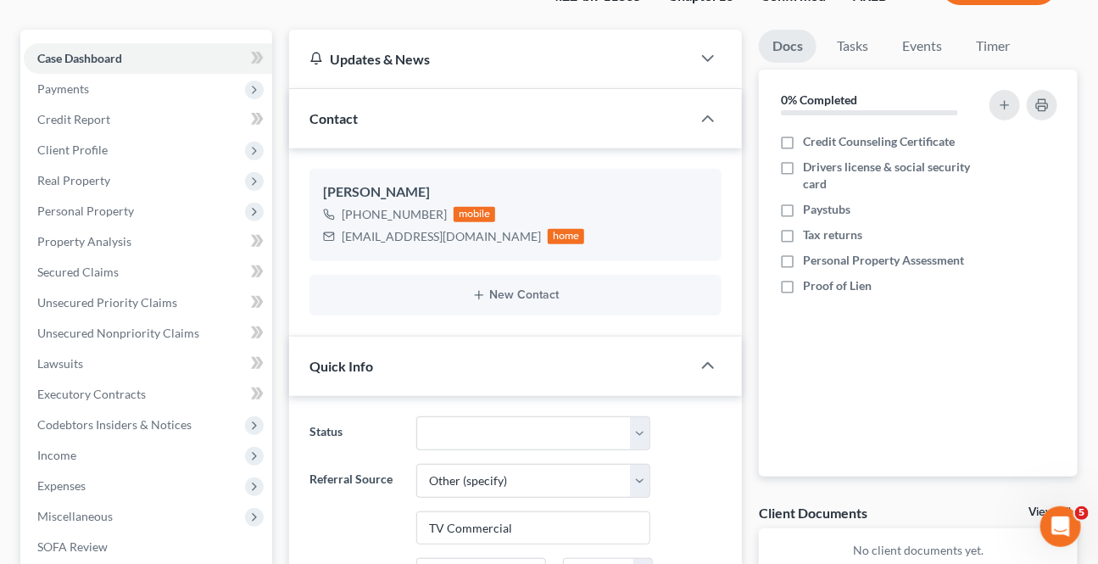
scroll to position [462, 0]
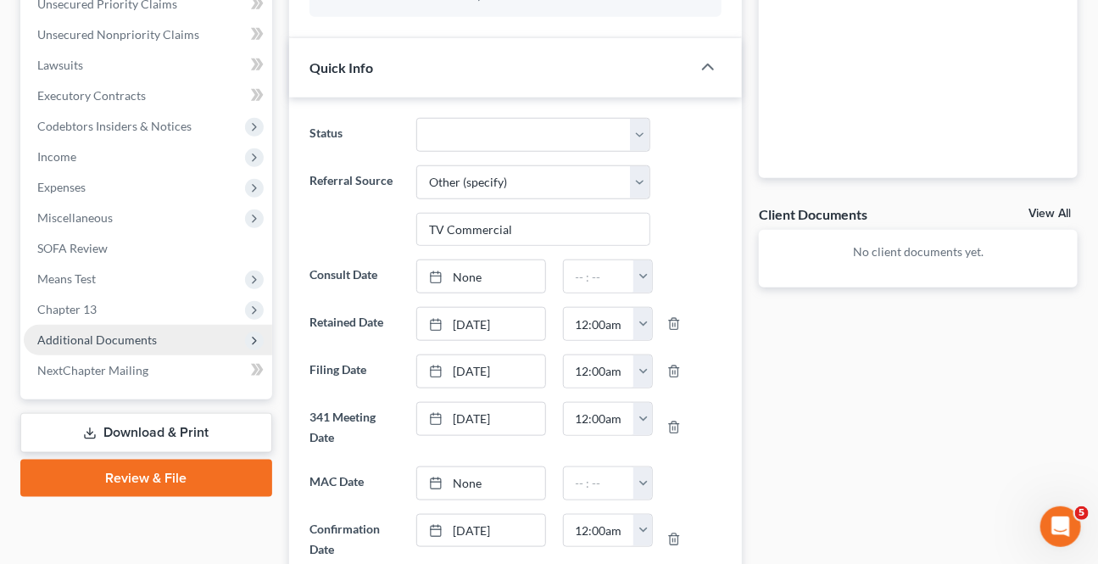
click at [130, 342] on span "Additional Documents" at bounding box center [97, 339] width 120 height 14
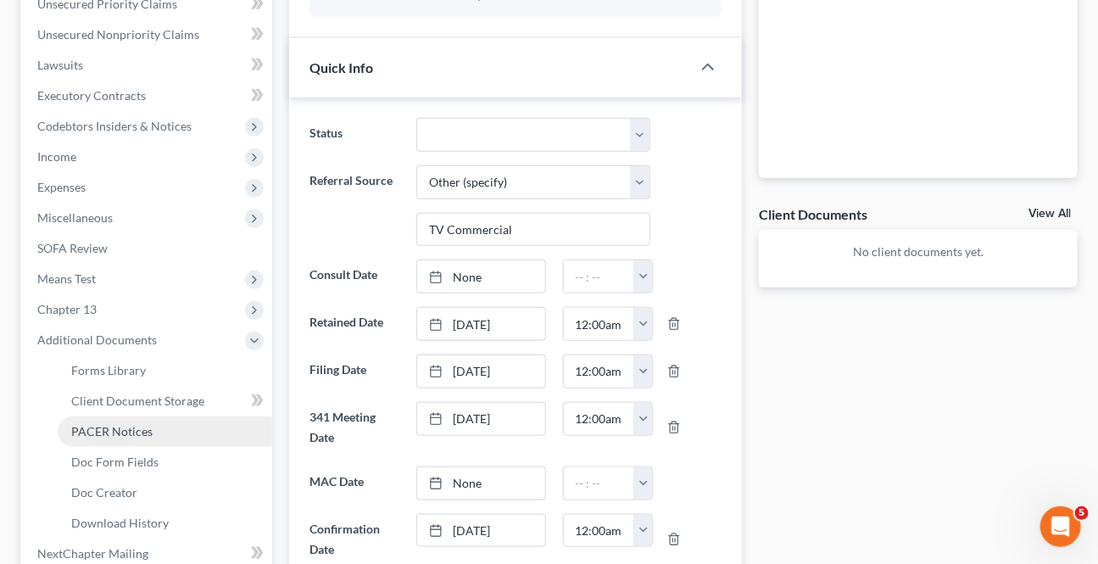
click at [107, 425] on span "PACER Notices" at bounding box center [111, 431] width 81 height 14
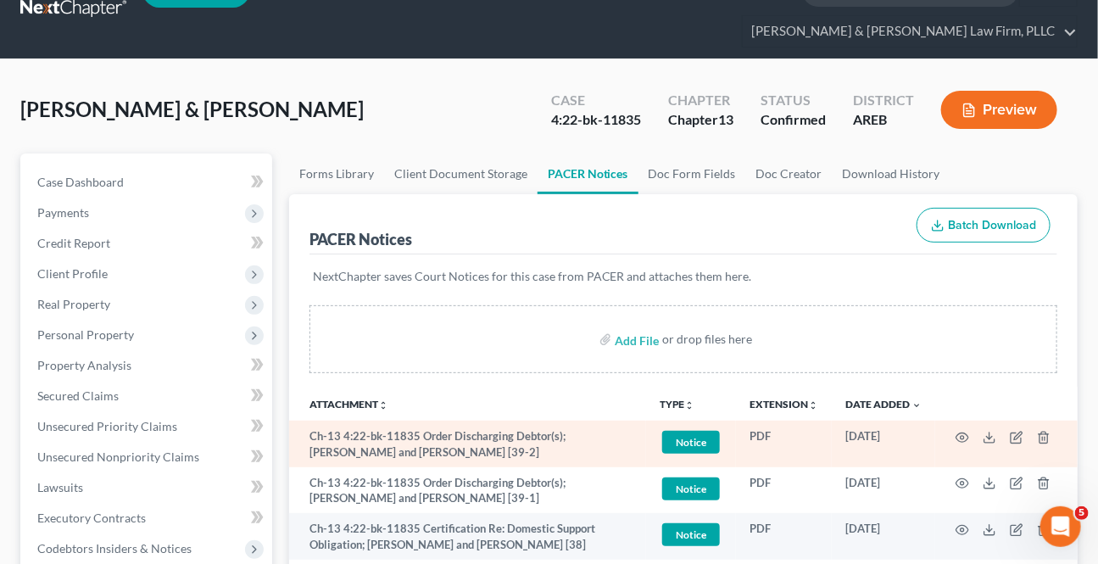
scroll to position [76, 0]
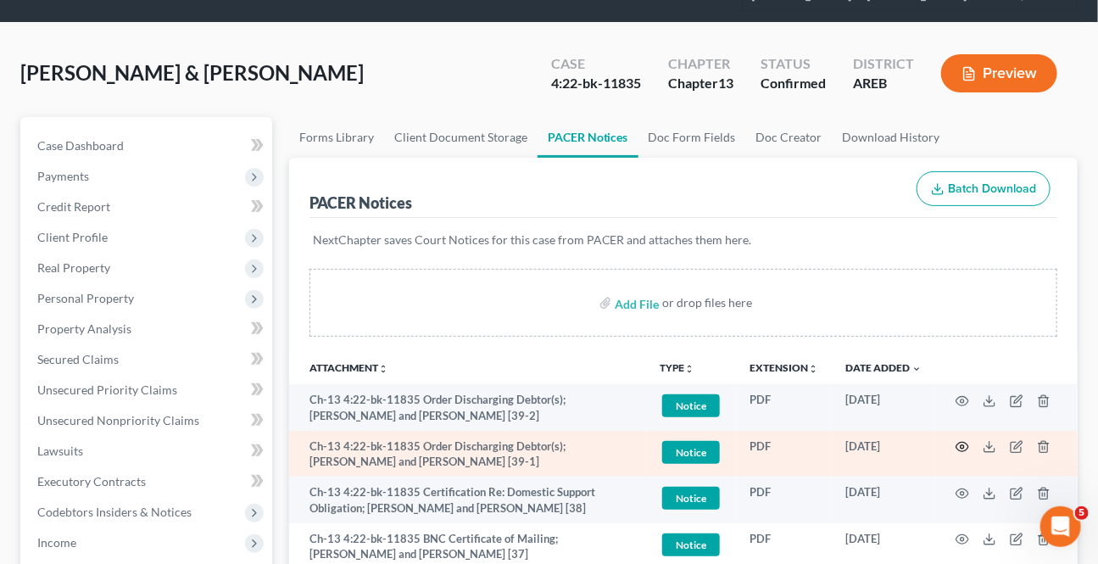
click at [958, 440] on icon "button" at bounding box center [962, 447] width 14 height 14
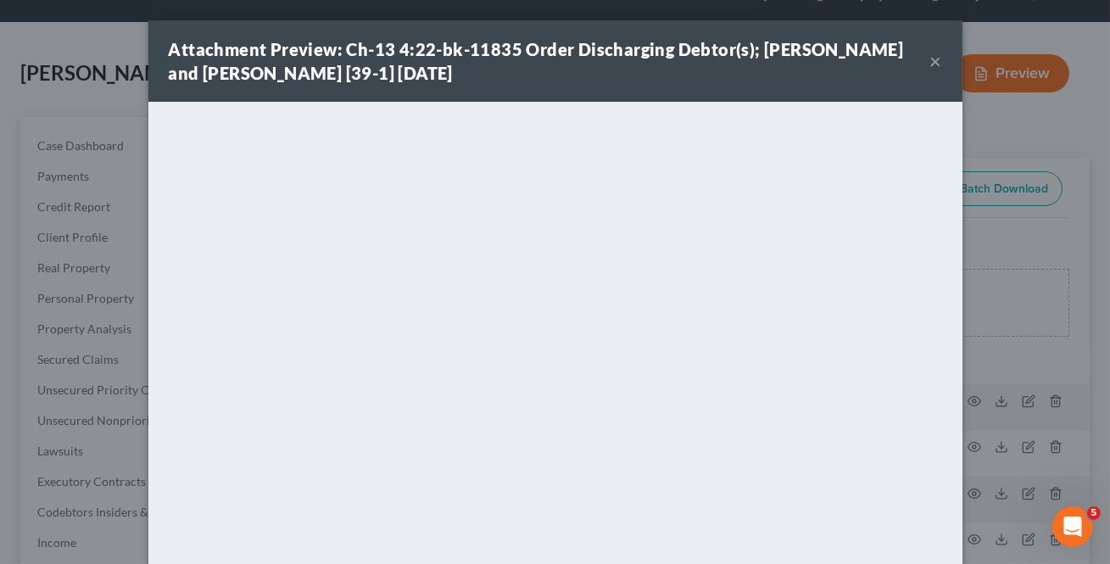
click at [931, 64] on button "×" at bounding box center [936, 61] width 12 height 20
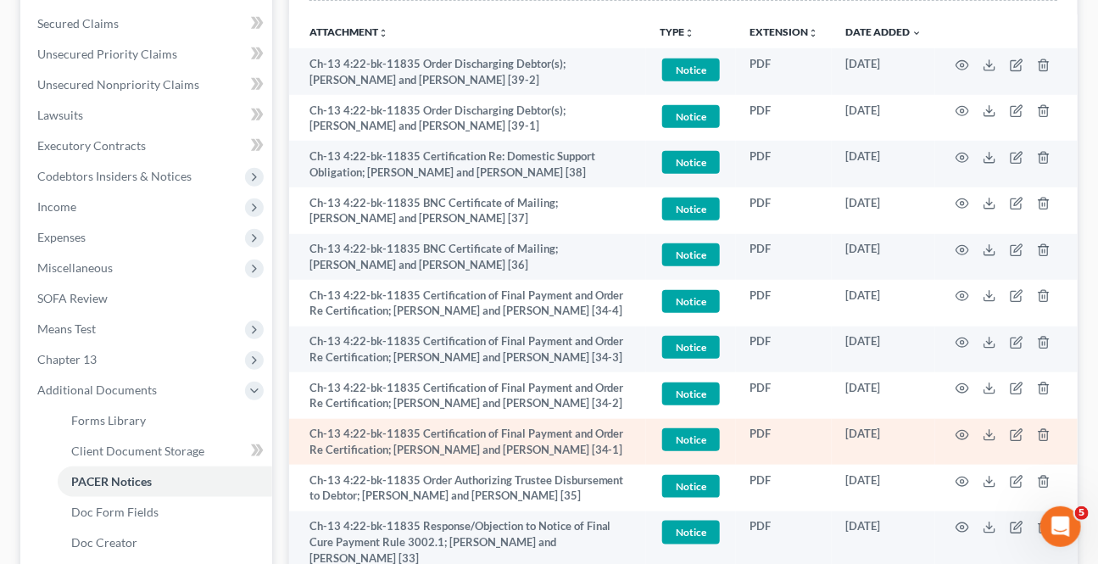
scroll to position [385, 0]
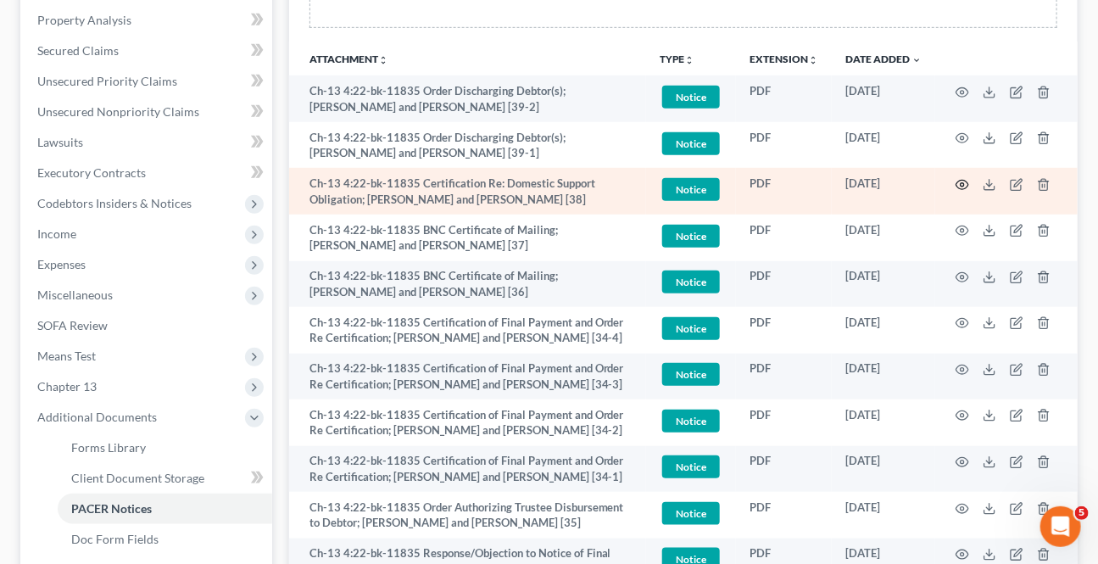
click at [962, 185] on icon "button" at bounding box center [962, 185] width 14 height 14
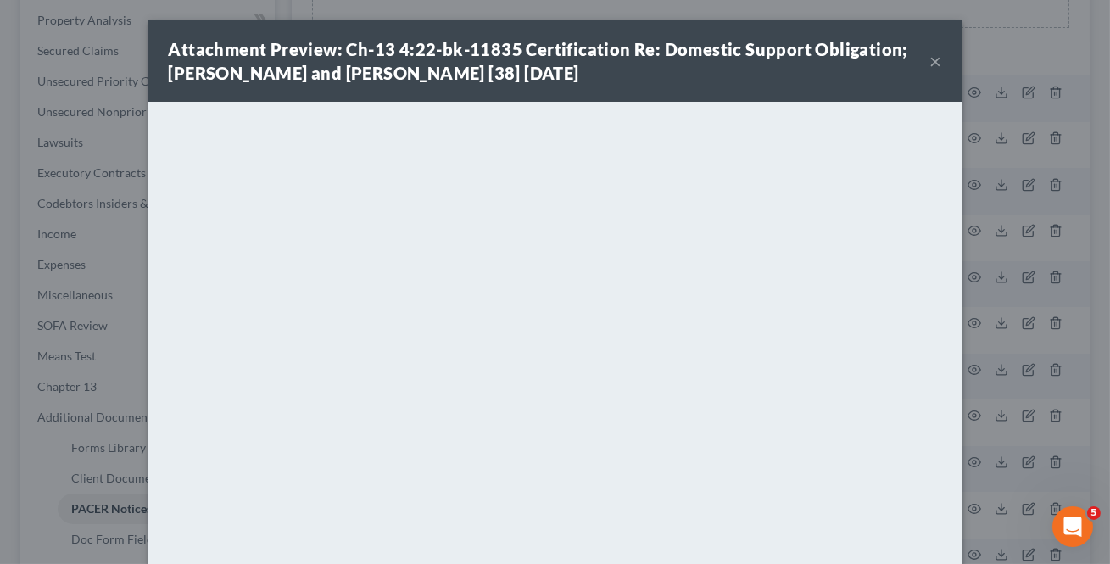
click at [932, 57] on button "×" at bounding box center [936, 61] width 12 height 20
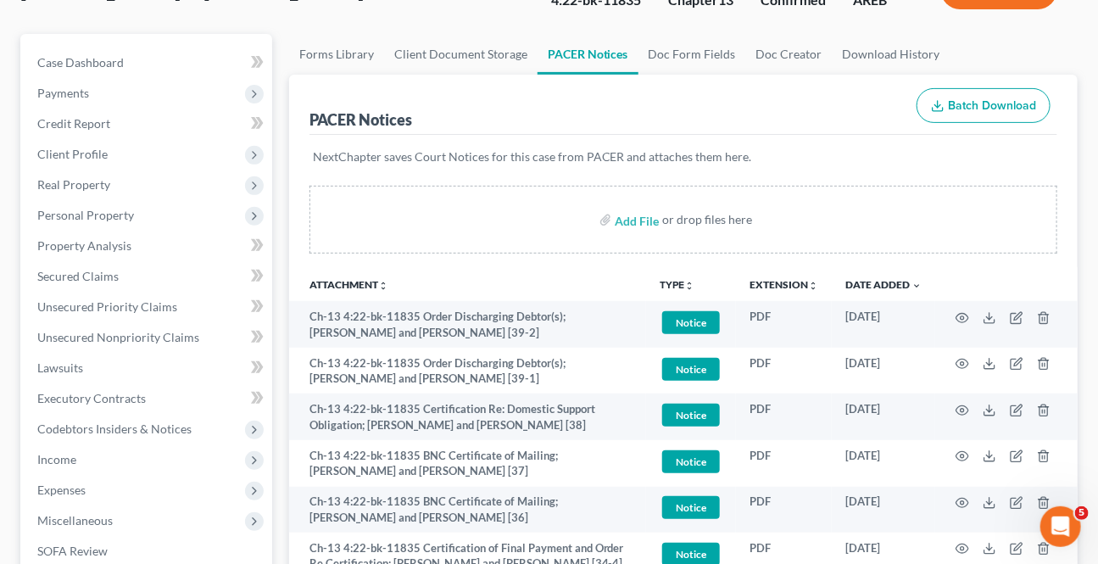
scroll to position [0, 0]
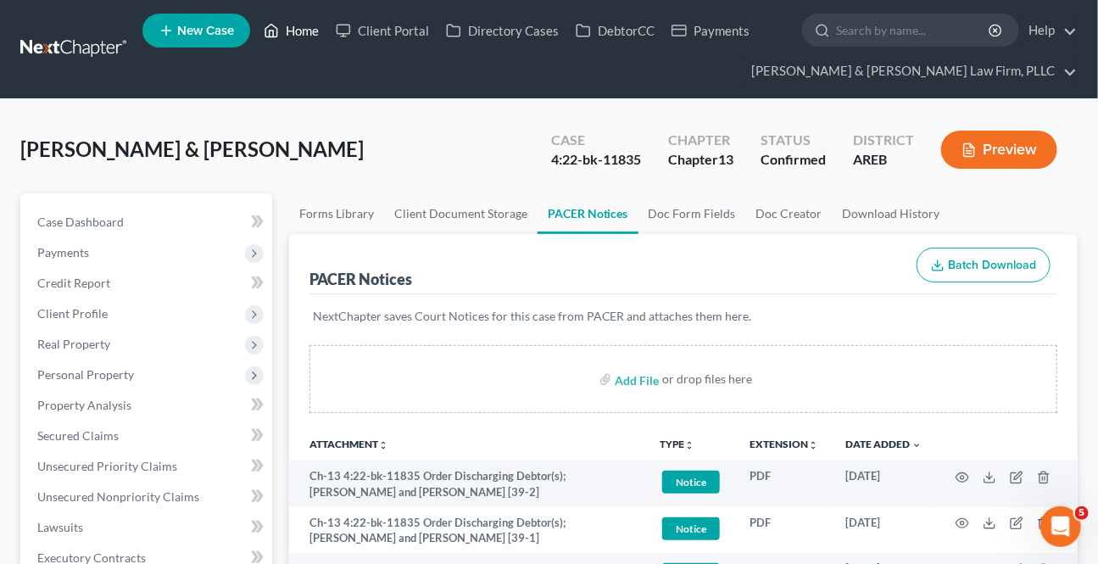
click at [302, 35] on link "Home" at bounding box center [291, 30] width 72 height 31
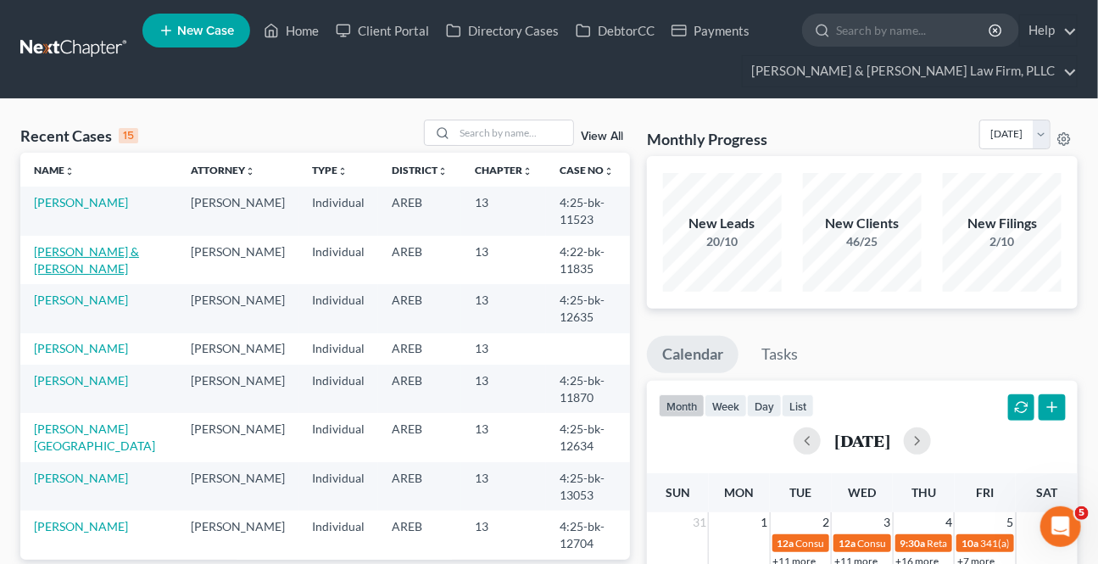
click at [86, 252] on link "[PERSON_NAME] & [PERSON_NAME]" at bounding box center [86, 259] width 105 height 31
select select "2"
select select "6"
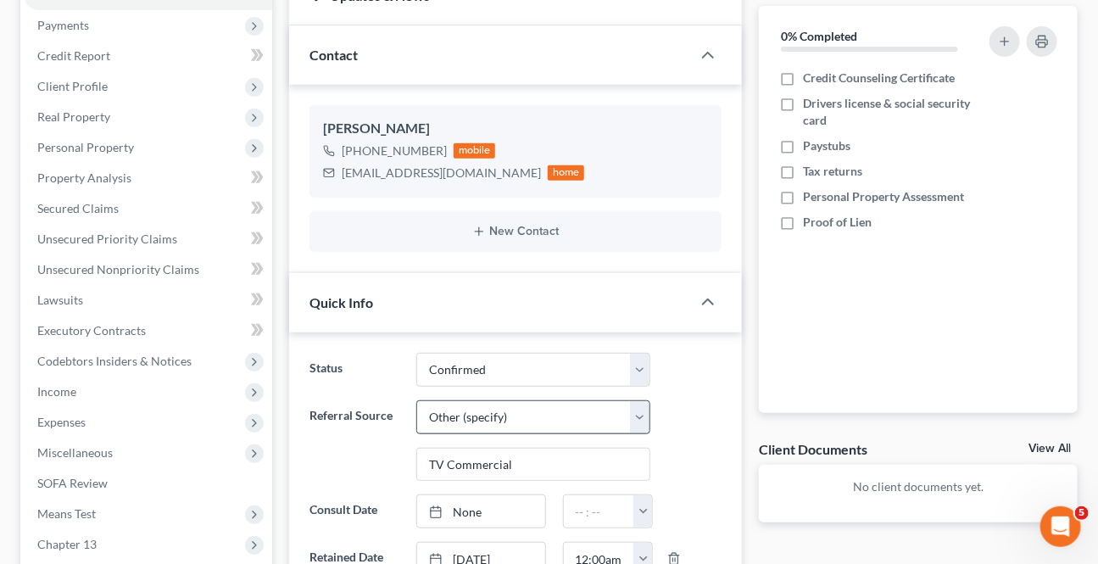
scroll to position [308, 0]
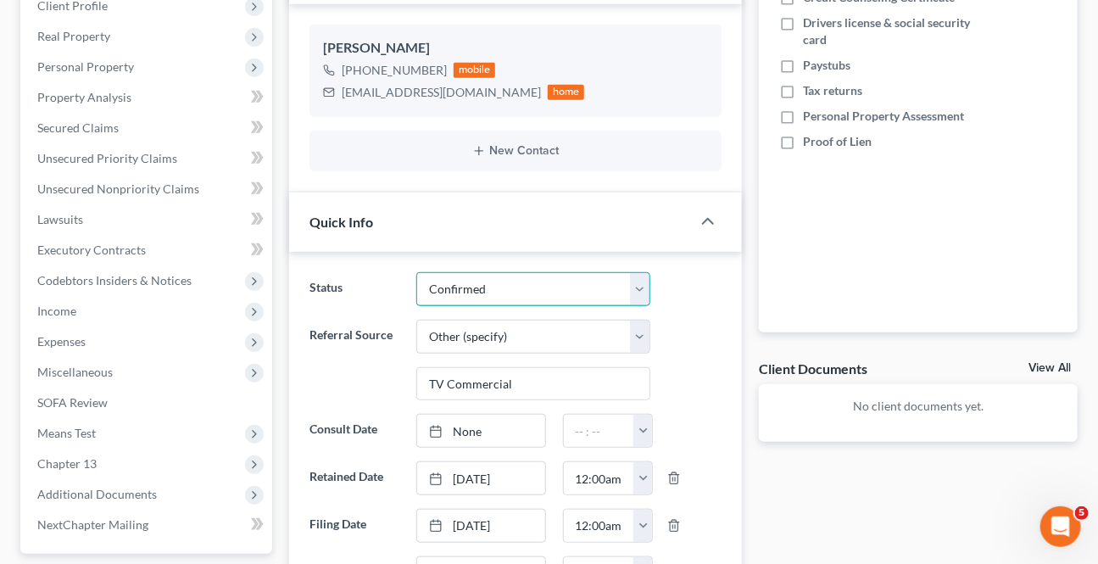
drag, startPoint x: 462, startPoint y: 294, endPoint x: 468, endPoint y: 303, distance: 10.3
click at [462, 294] on select "Awaiting 341 Chapter 7 - Attended Meeting Confirmed Discharged Dismissed New Co…" at bounding box center [532, 289] width 233 height 34
select select "3"
click at [416, 272] on select "Awaiting 341 Chapter 7 - Attended Meeting Confirmed Discharged Dismissed New Co…" at bounding box center [532, 289] width 233 height 34
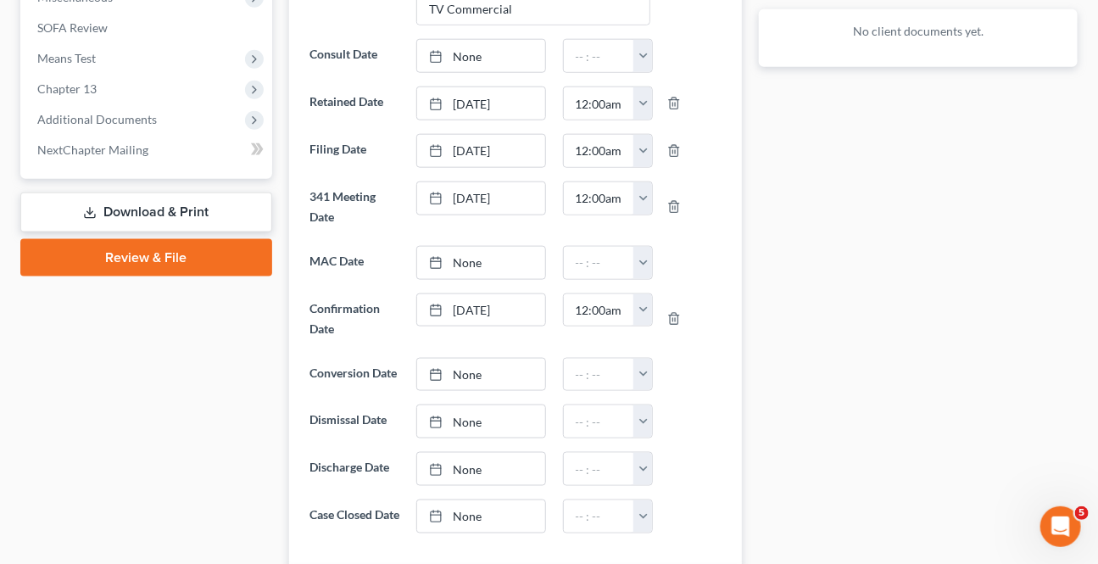
scroll to position [693, 0]
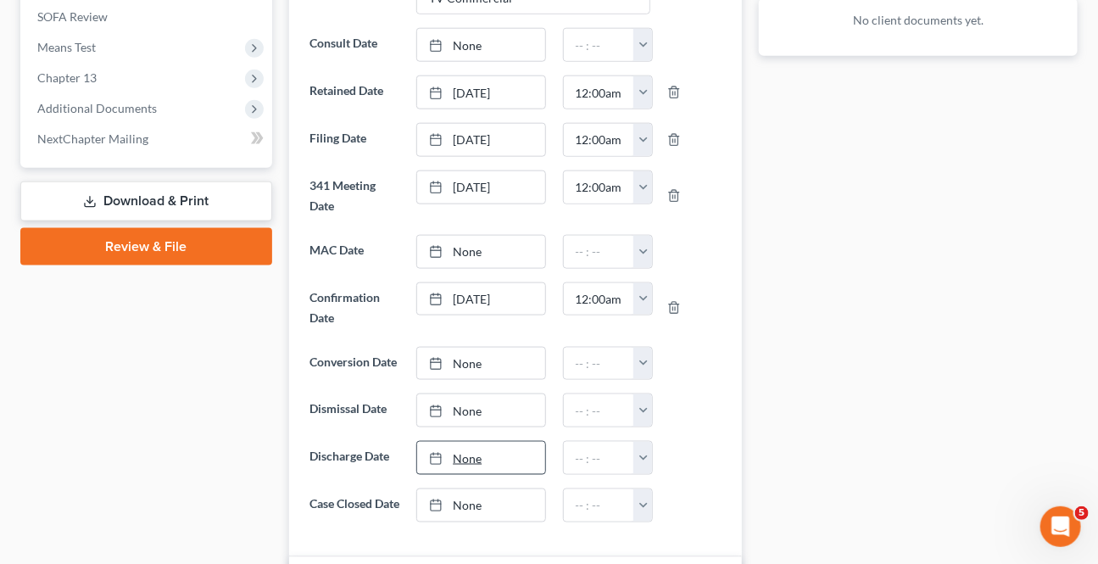
type input "[DATE]"
click at [499, 447] on link "[DATE]" at bounding box center [480, 458] width 127 height 32
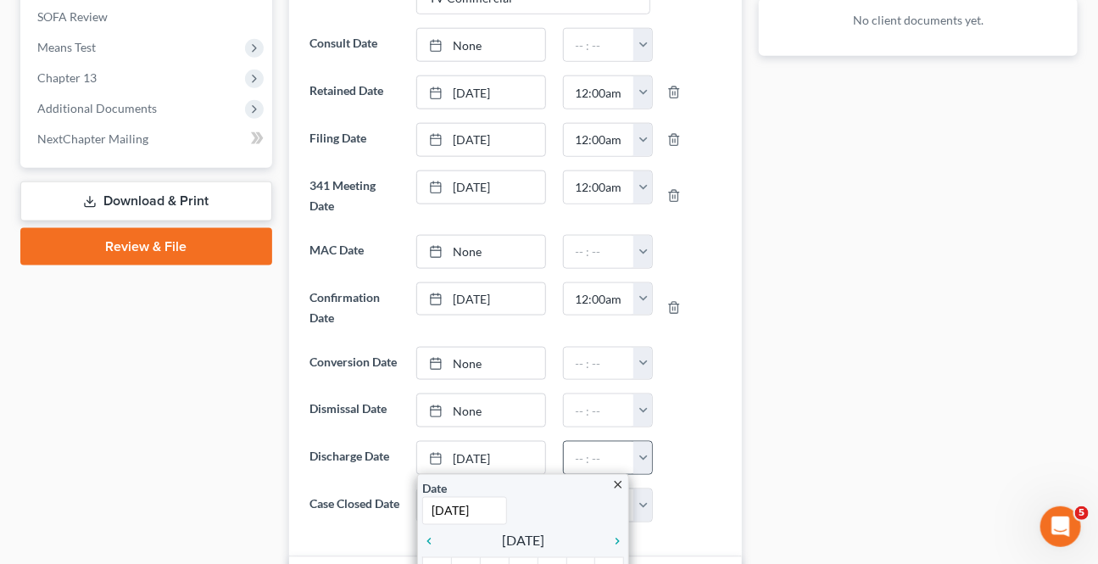
click at [636, 454] on button "button" at bounding box center [642, 458] width 19 height 32
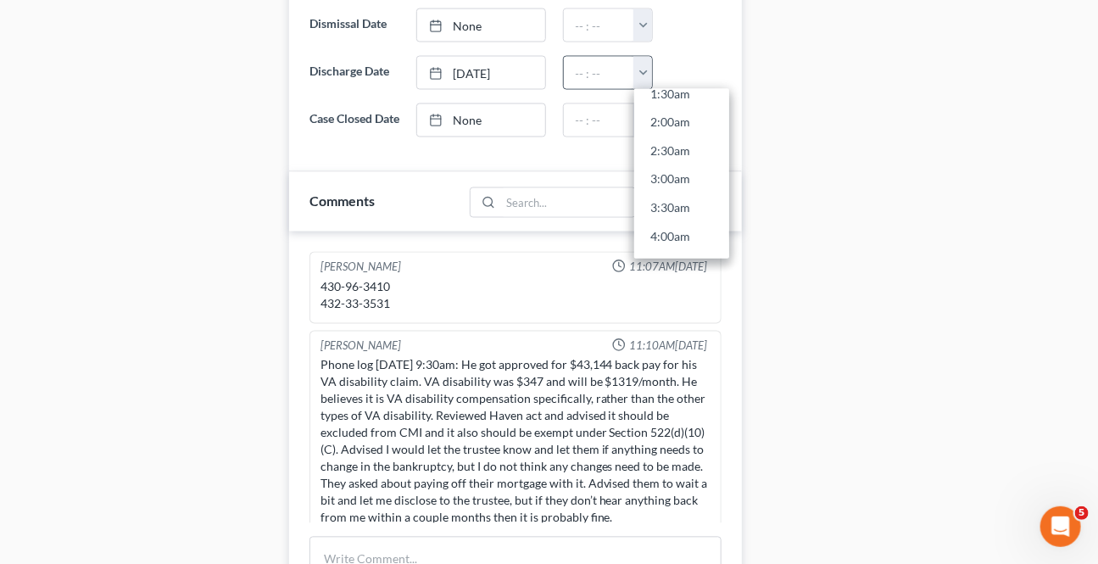
scroll to position [308, 0]
click at [687, 186] on link "7:00am" at bounding box center [681, 200] width 95 height 29
type input "7:00am"
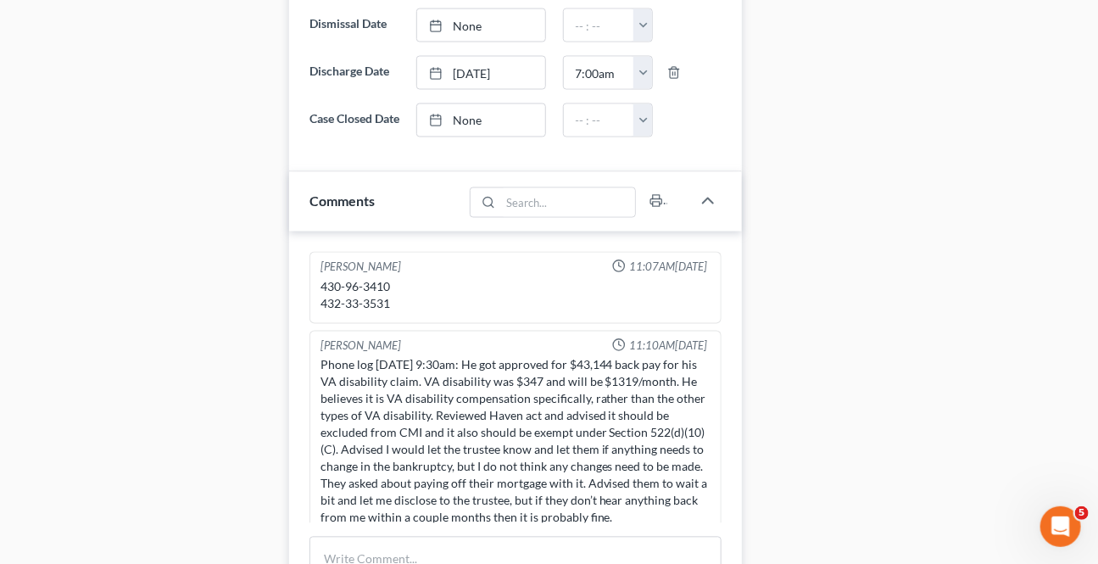
drag, startPoint x: 880, startPoint y: 305, endPoint x: 815, endPoint y: 342, distance: 74.4
click at [879, 303] on div "Docs Tasks Events Timer 0% Completed Nothing here yet! Credit Counseling Certif…" at bounding box center [918, 11] width 336 height 1793
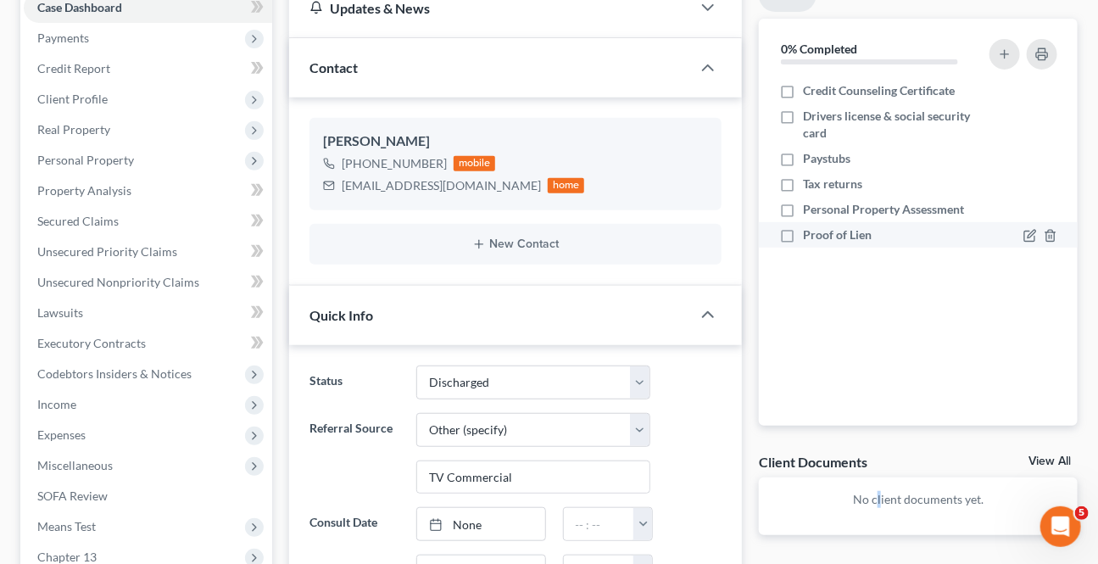
scroll to position [0, 0]
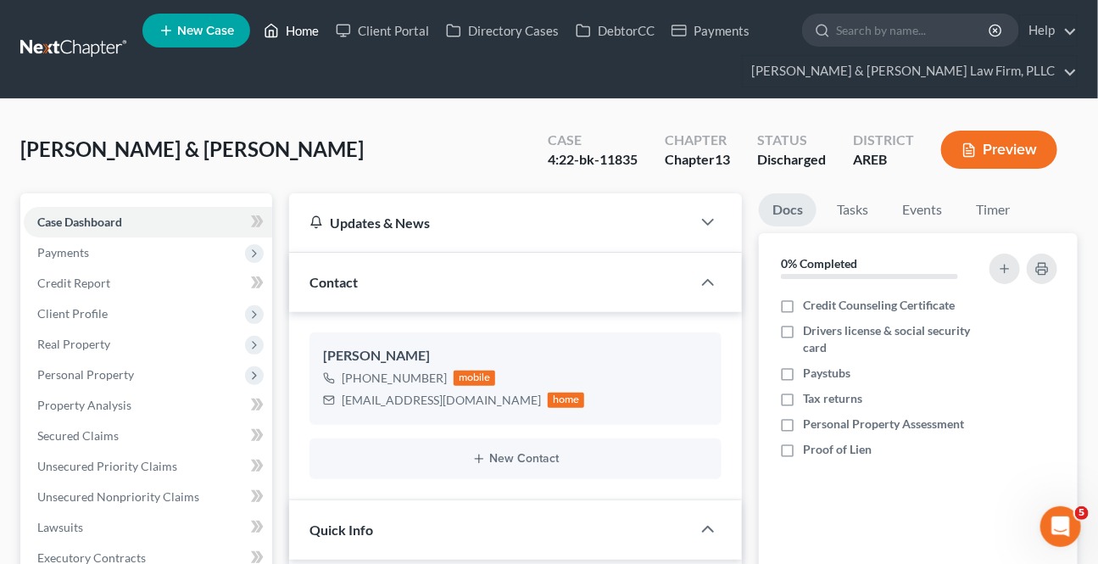
click at [311, 27] on link "Home" at bounding box center [291, 30] width 72 height 31
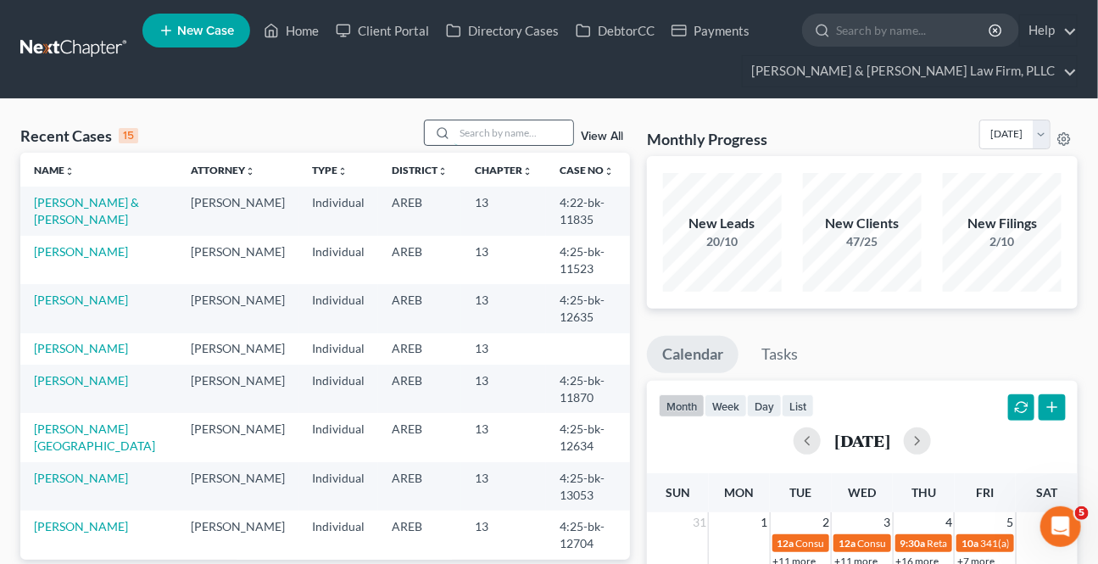
click at [472, 141] on input "search" at bounding box center [513, 132] width 119 height 25
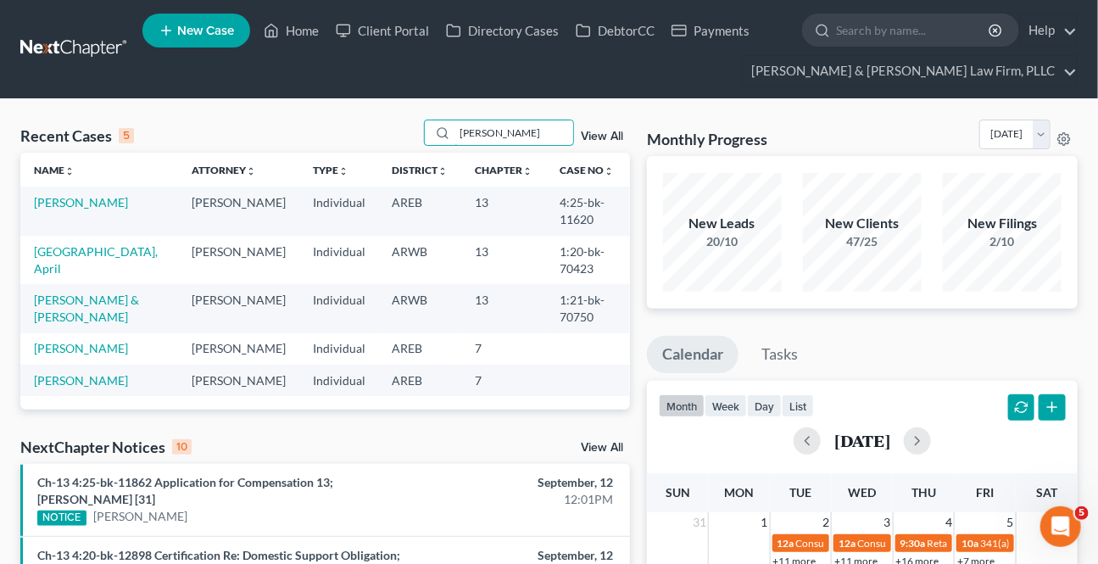
type input "[PERSON_NAME]"
click at [92, 215] on td "[PERSON_NAME]" at bounding box center [99, 210] width 158 height 48
click at [101, 208] on link "[PERSON_NAME]" at bounding box center [81, 202] width 94 height 14
select select "9"
select select "1"
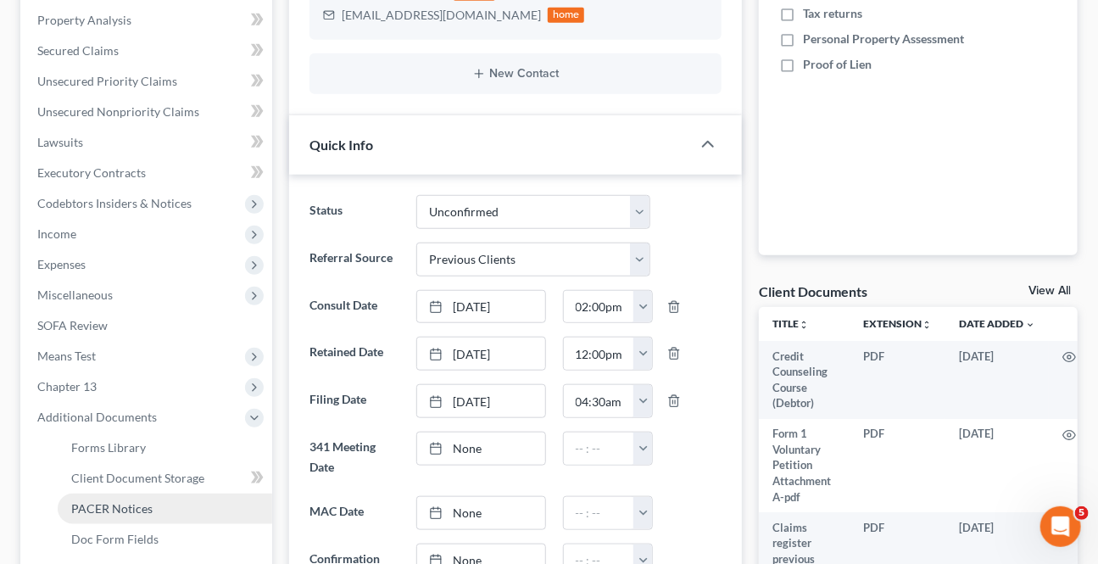
click at [107, 498] on link "PACER Notices" at bounding box center [165, 508] width 214 height 31
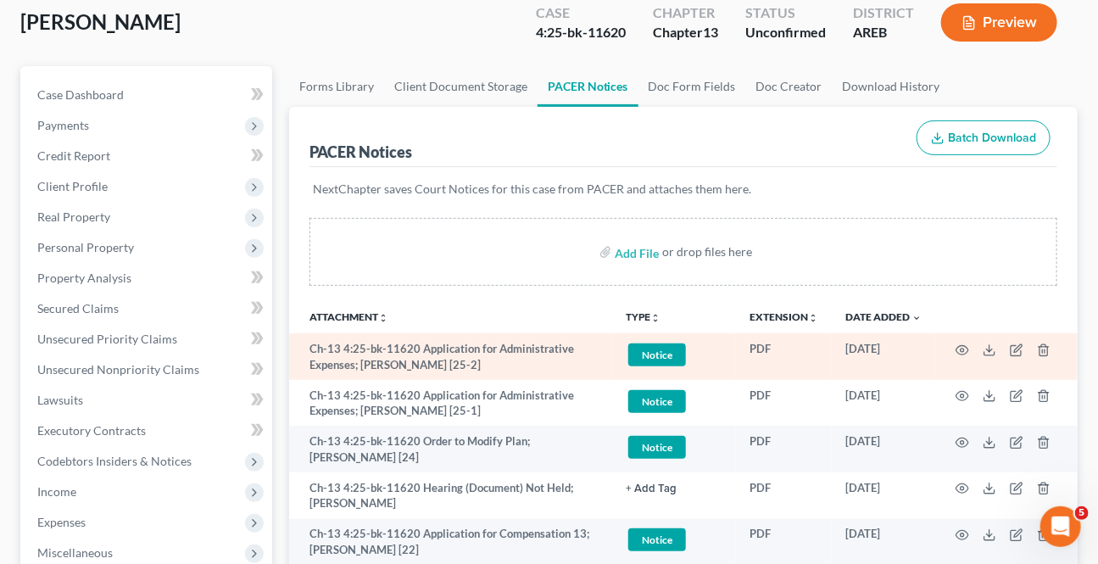
scroll to position [153, 0]
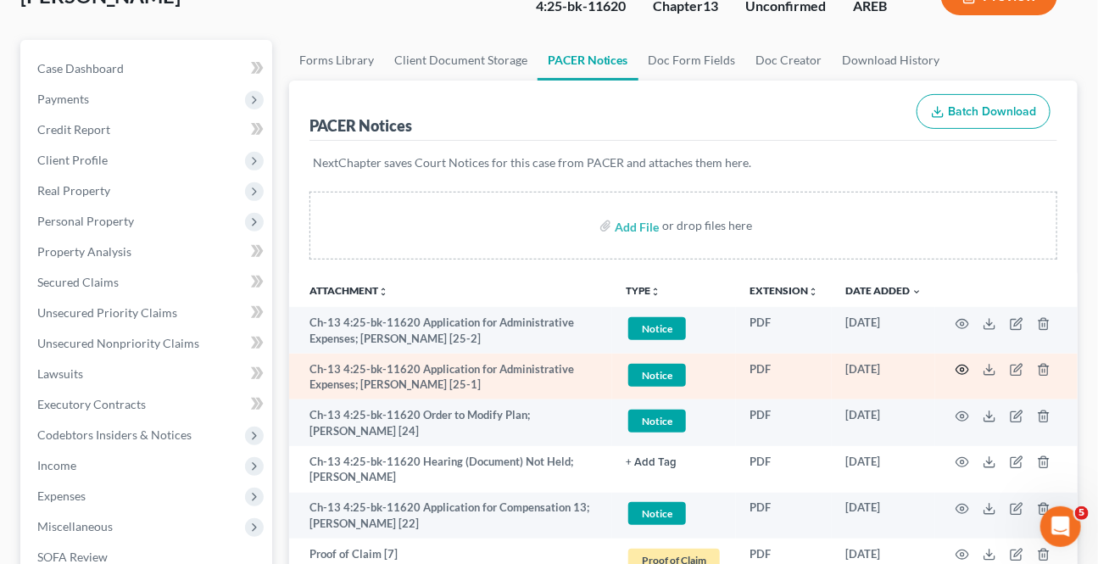
click at [962, 369] on circle "button" at bounding box center [961, 369] width 3 height 3
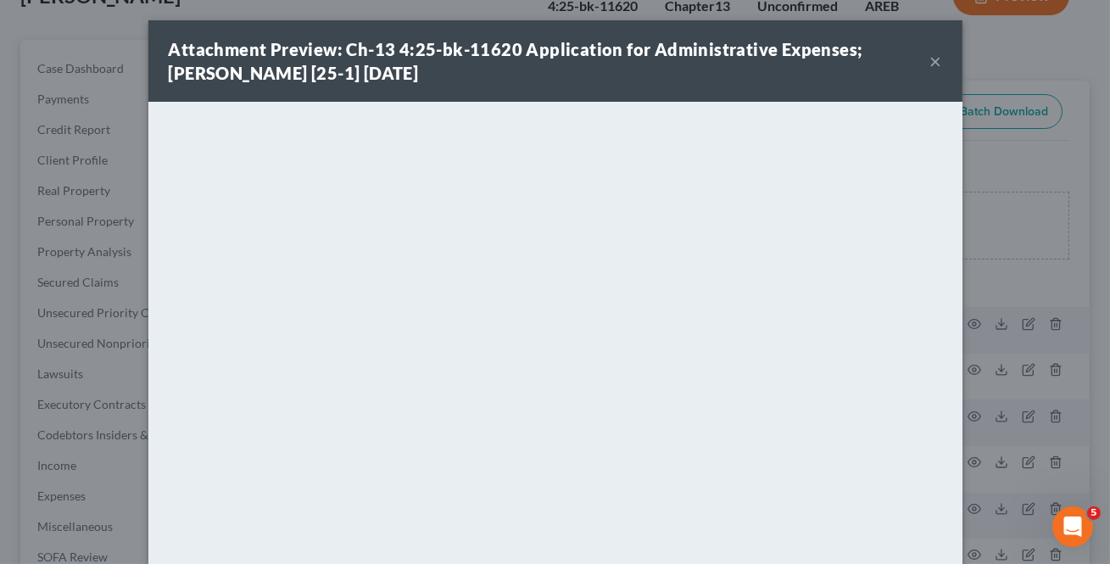
click at [930, 59] on button "×" at bounding box center [936, 61] width 12 height 20
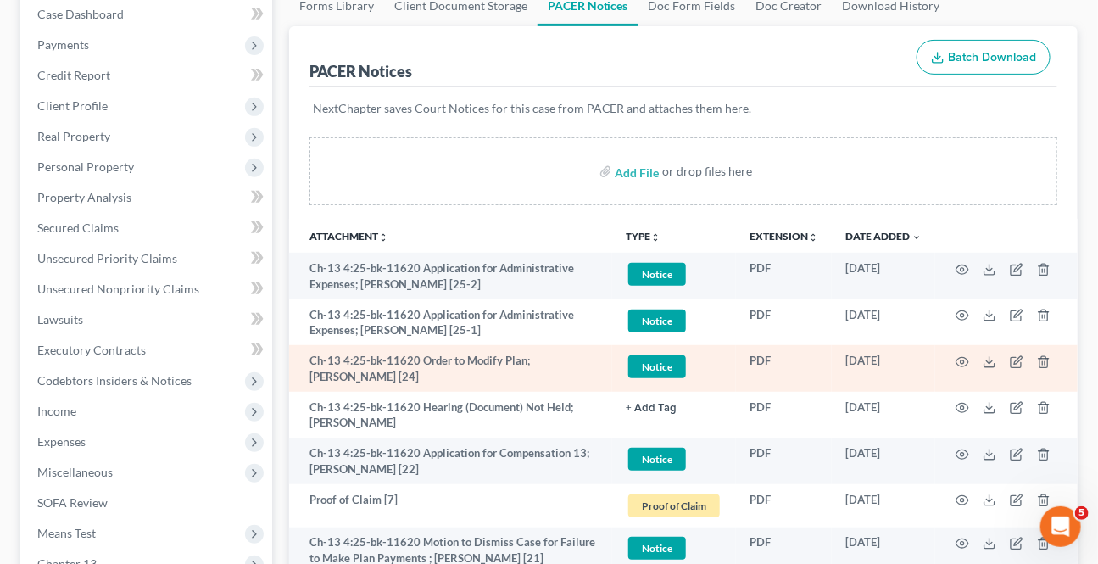
scroll to position [231, 0]
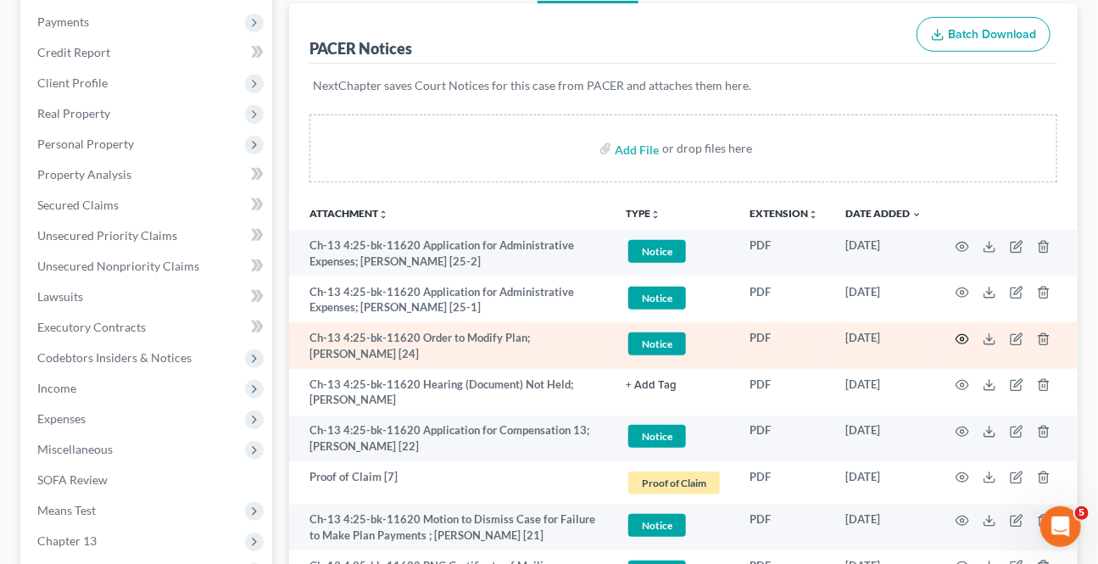
click at [966, 334] on icon "button" at bounding box center [962, 338] width 13 height 9
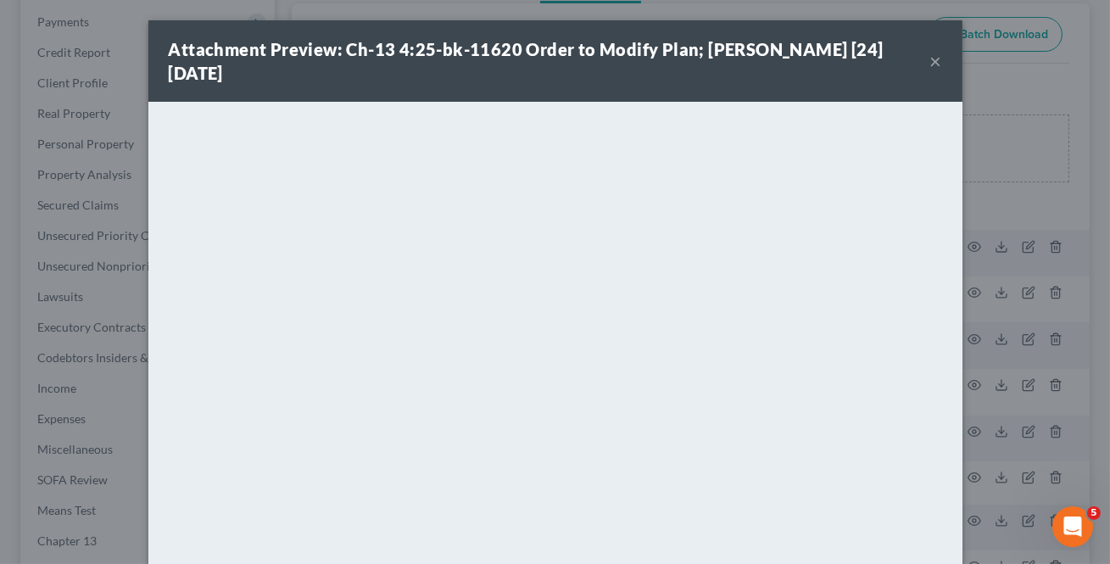
drag, startPoint x: 931, startPoint y: 57, endPoint x: 981, endPoint y: 333, distance: 280.8
click at [931, 57] on button "×" at bounding box center [936, 61] width 12 height 20
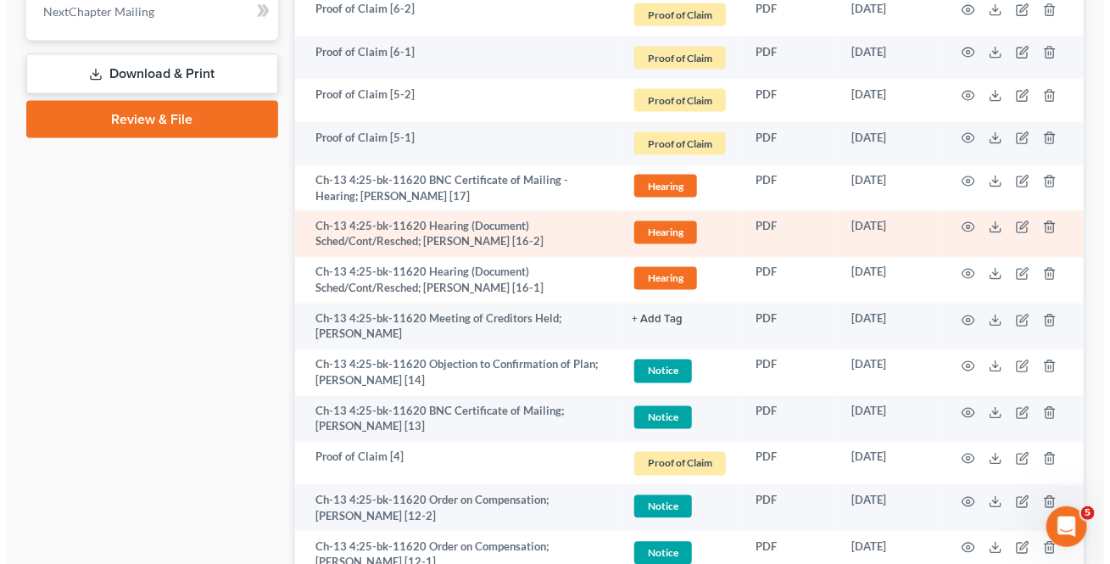
scroll to position [1078, 0]
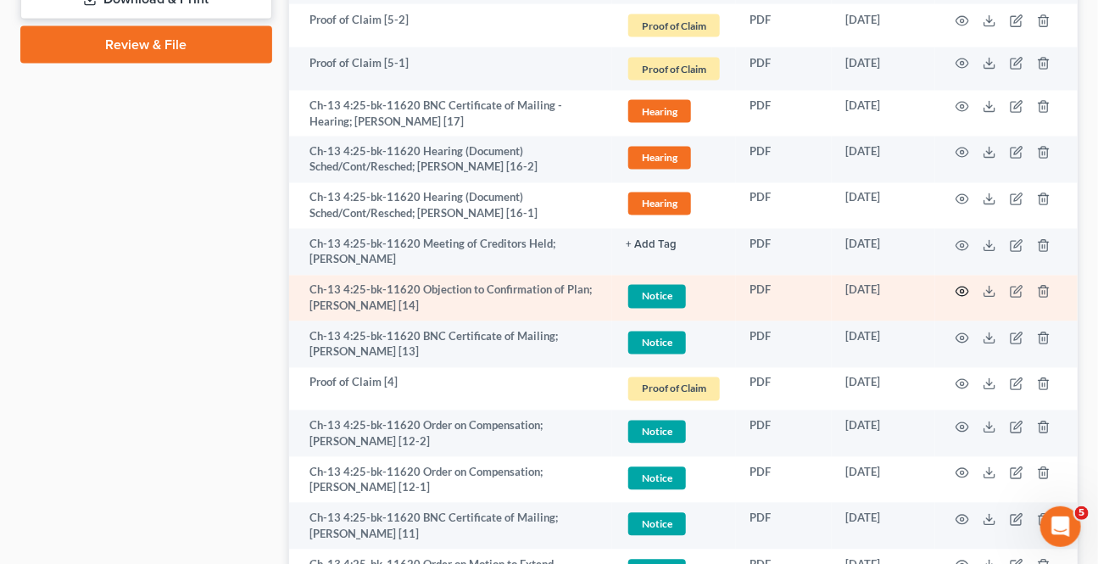
click at [961, 288] on icon "button" at bounding box center [962, 292] width 14 height 14
